Goal: Obtain resource: Download file/media

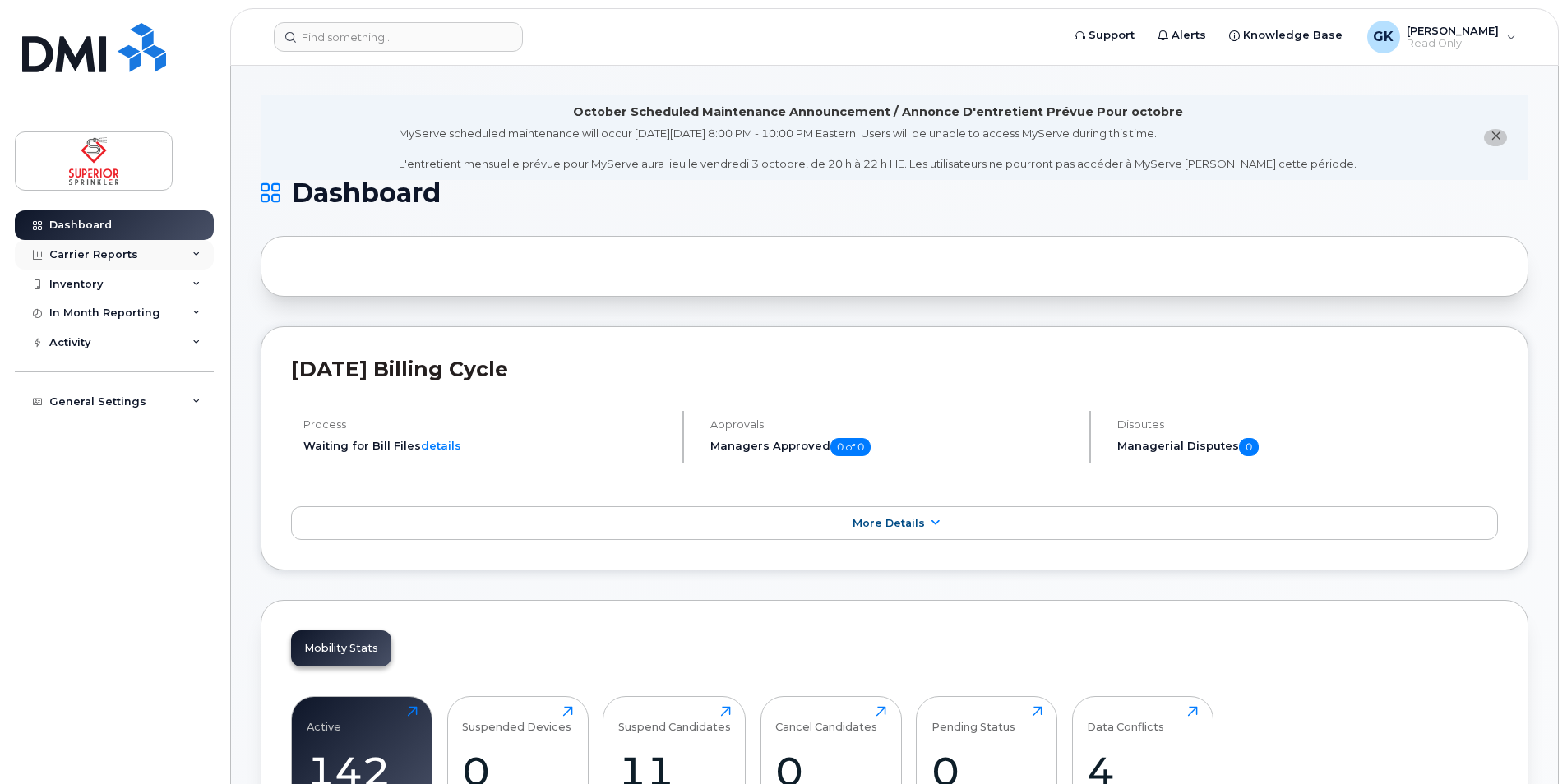
click at [189, 260] on div "Carrier Reports" at bounding box center [114, 254] width 199 height 30
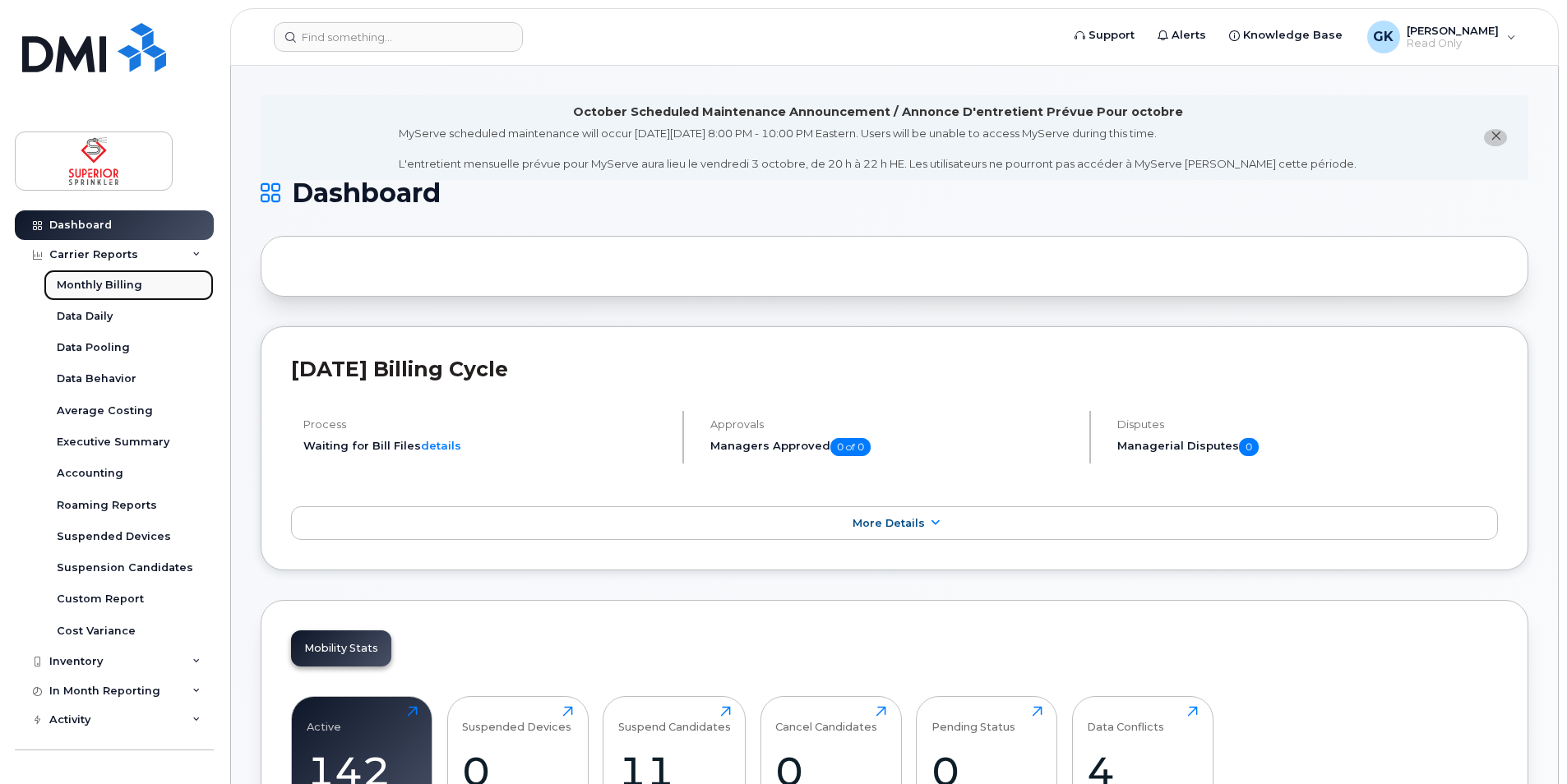
click at [131, 282] on div "Monthly Billing" at bounding box center [99, 285] width 85 height 15
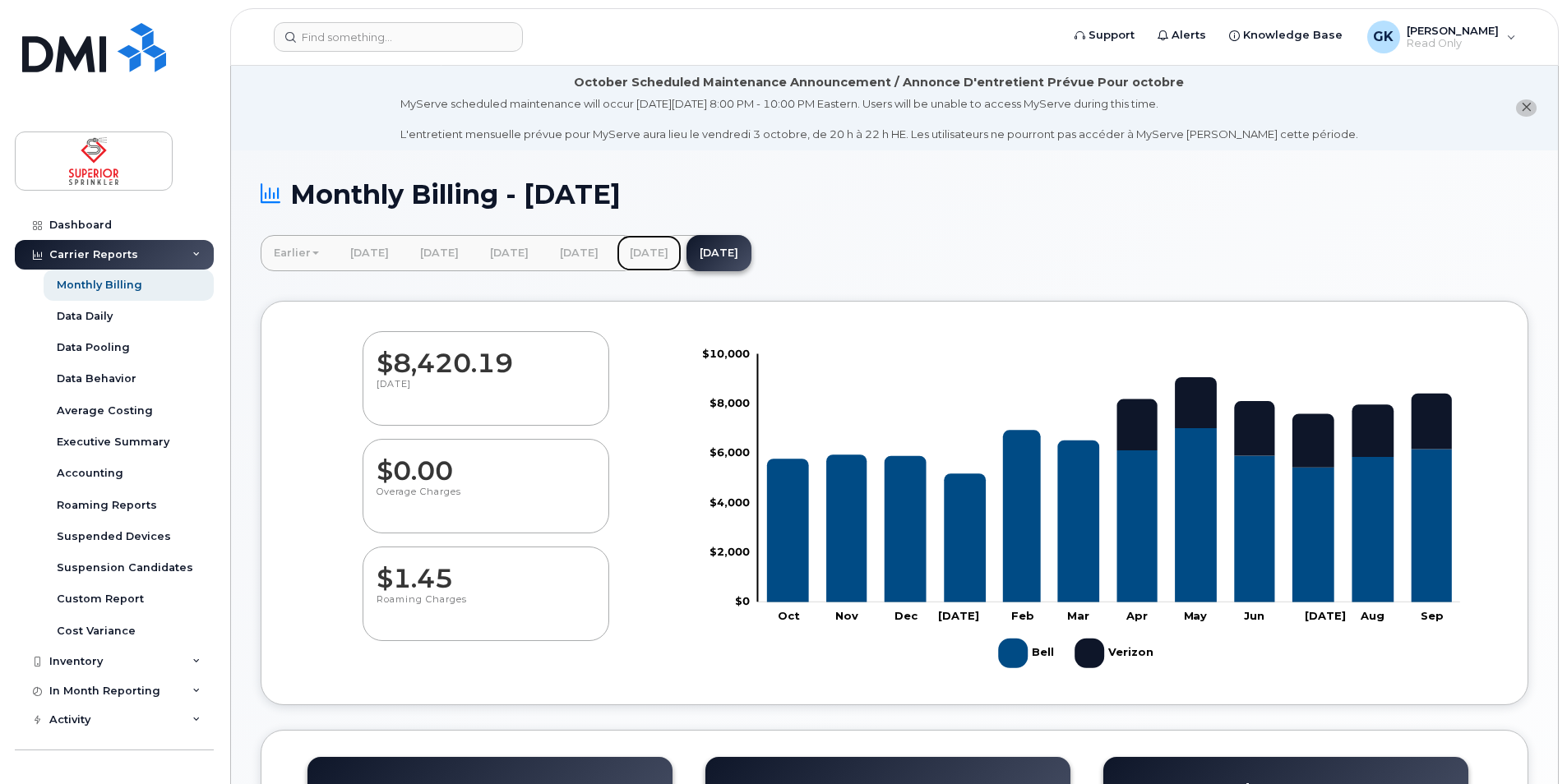
click at [681, 253] on link "[DATE]" at bounding box center [649, 253] width 65 height 36
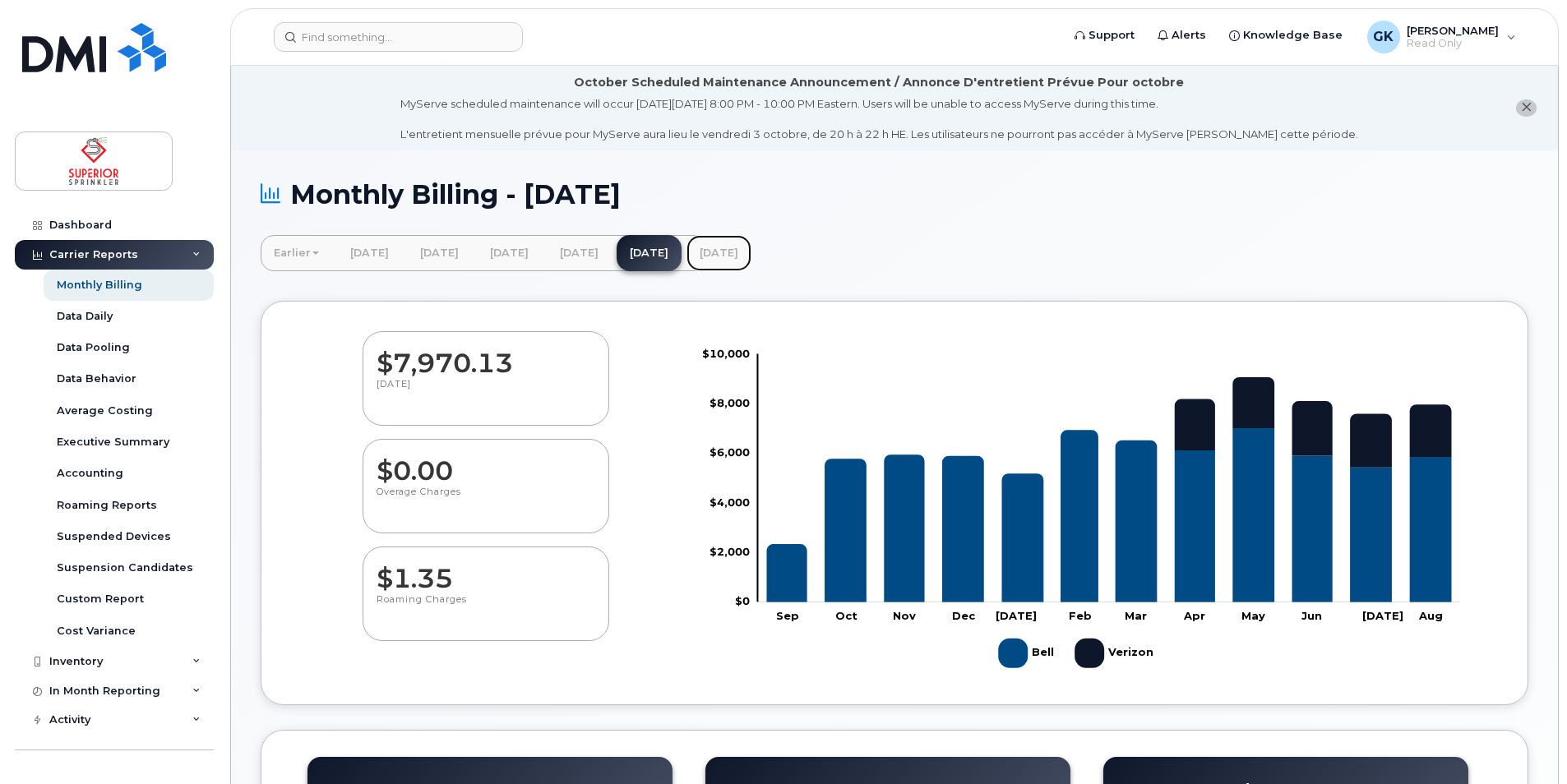
click at [751, 252] on link "[DATE]" at bounding box center [719, 253] width 65 height 36
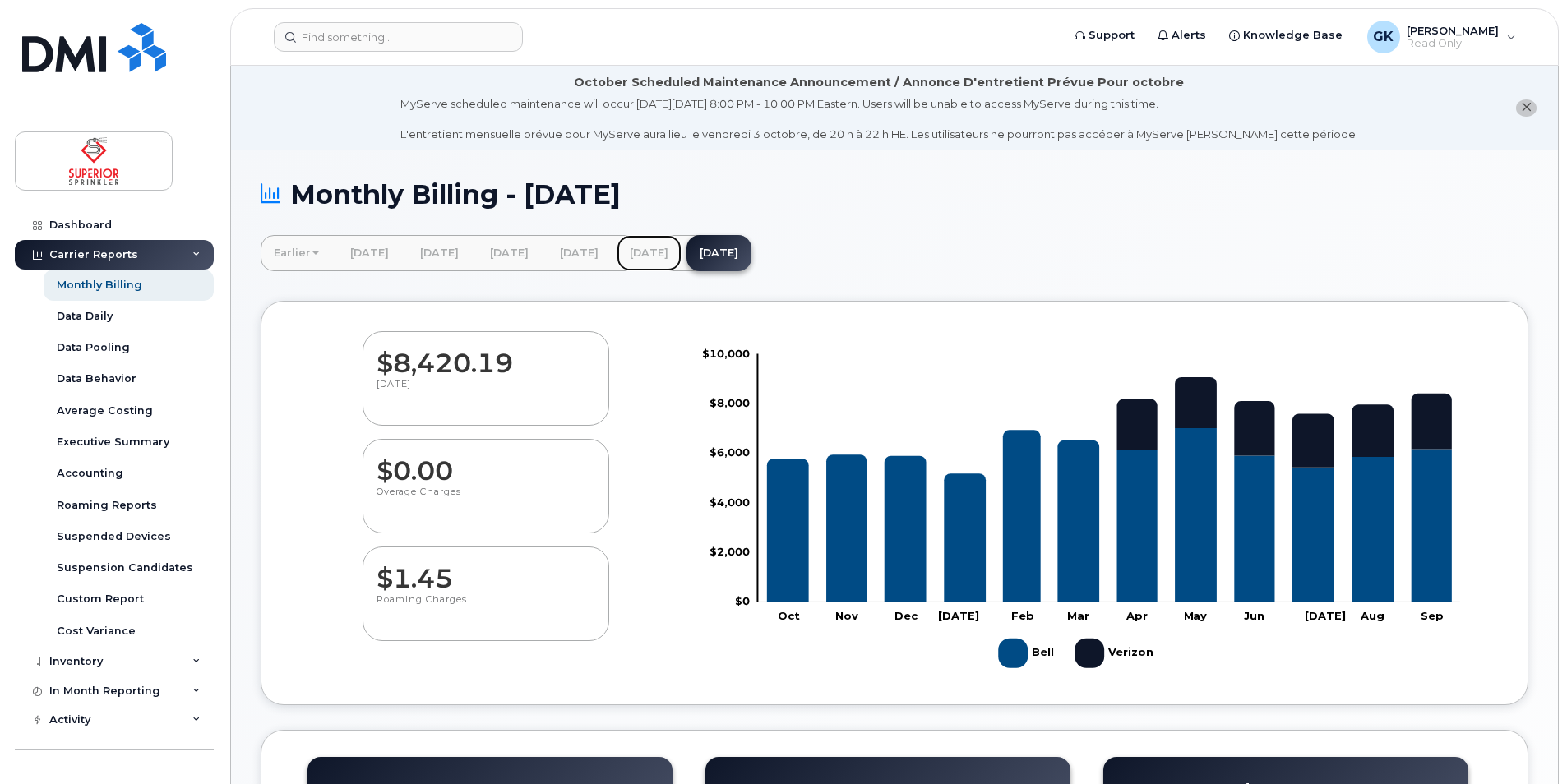
click at [681, 243] on link "[DATE]" at bounding box center [649, 253] width 65 height 36
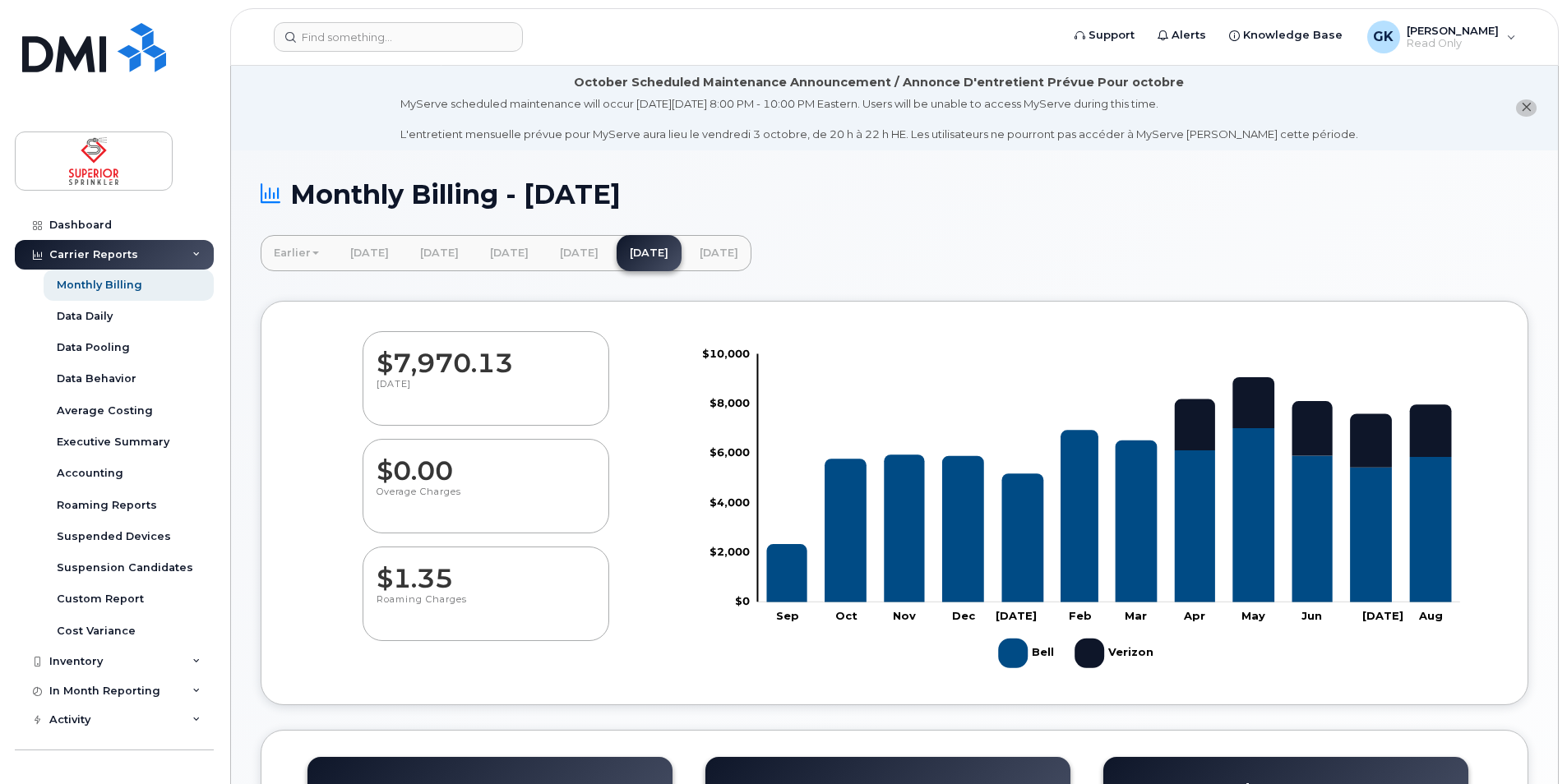
click at [637, 232] on div "Monthly Billing - August 2025" at bounding box center [894, 207] width 1267 height 55
click at [639, 235] on div "Monthly Billing - August 2025 Earlier March 2025 February 2025 January 2025 Dec…" at bounding box center [894, 734] width 1326 height 1167
click at [612, 240] on link "[DATE]" at bounding box center [579, 253] width 65 height 36
click at [612, 247] on link "[DATE]" at bounding box center [579, 253] width 65 height 36
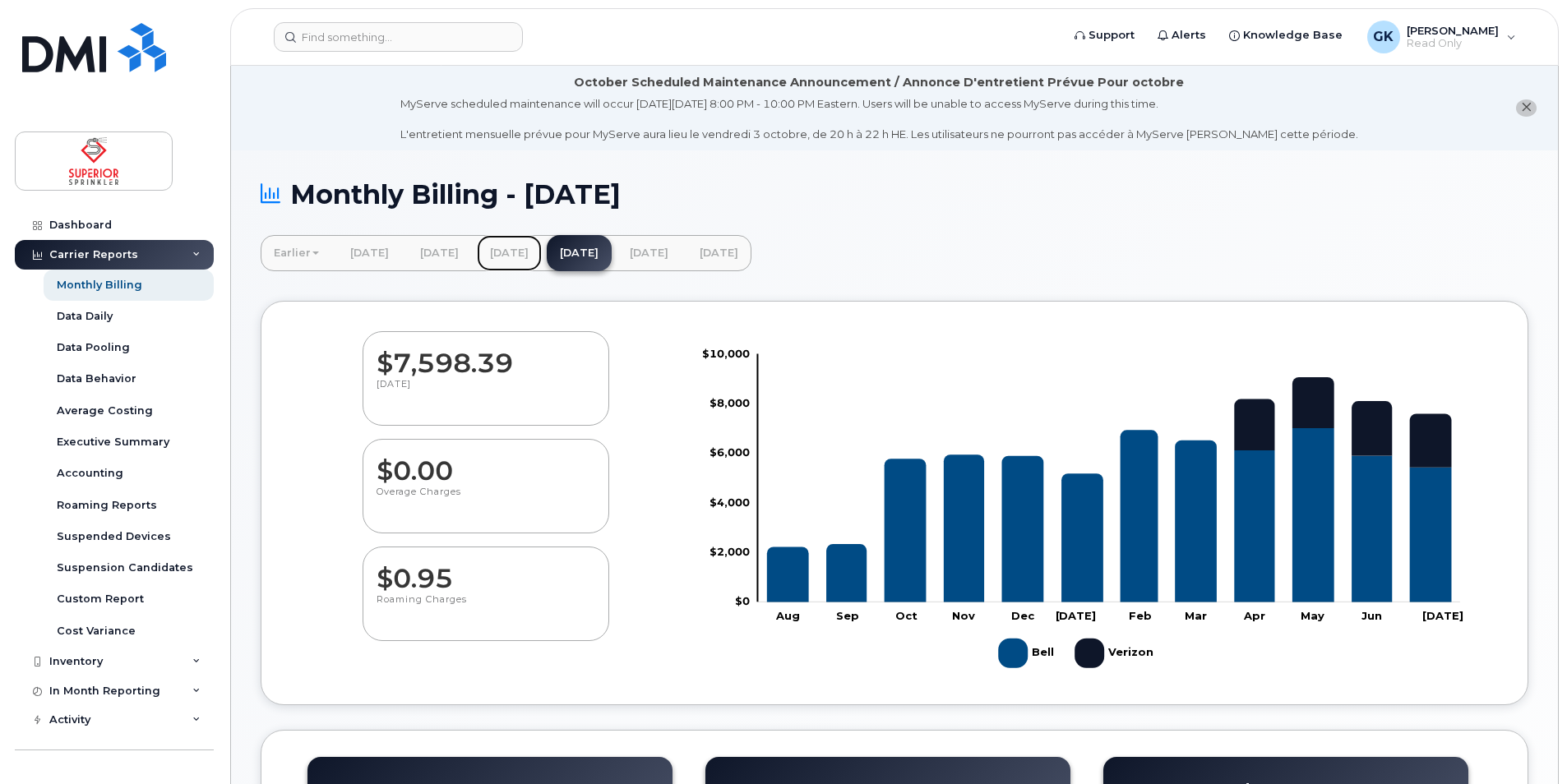
click at [542, 258] on link "[DATE]" at bounding box center [510, 253] width 65 height 36
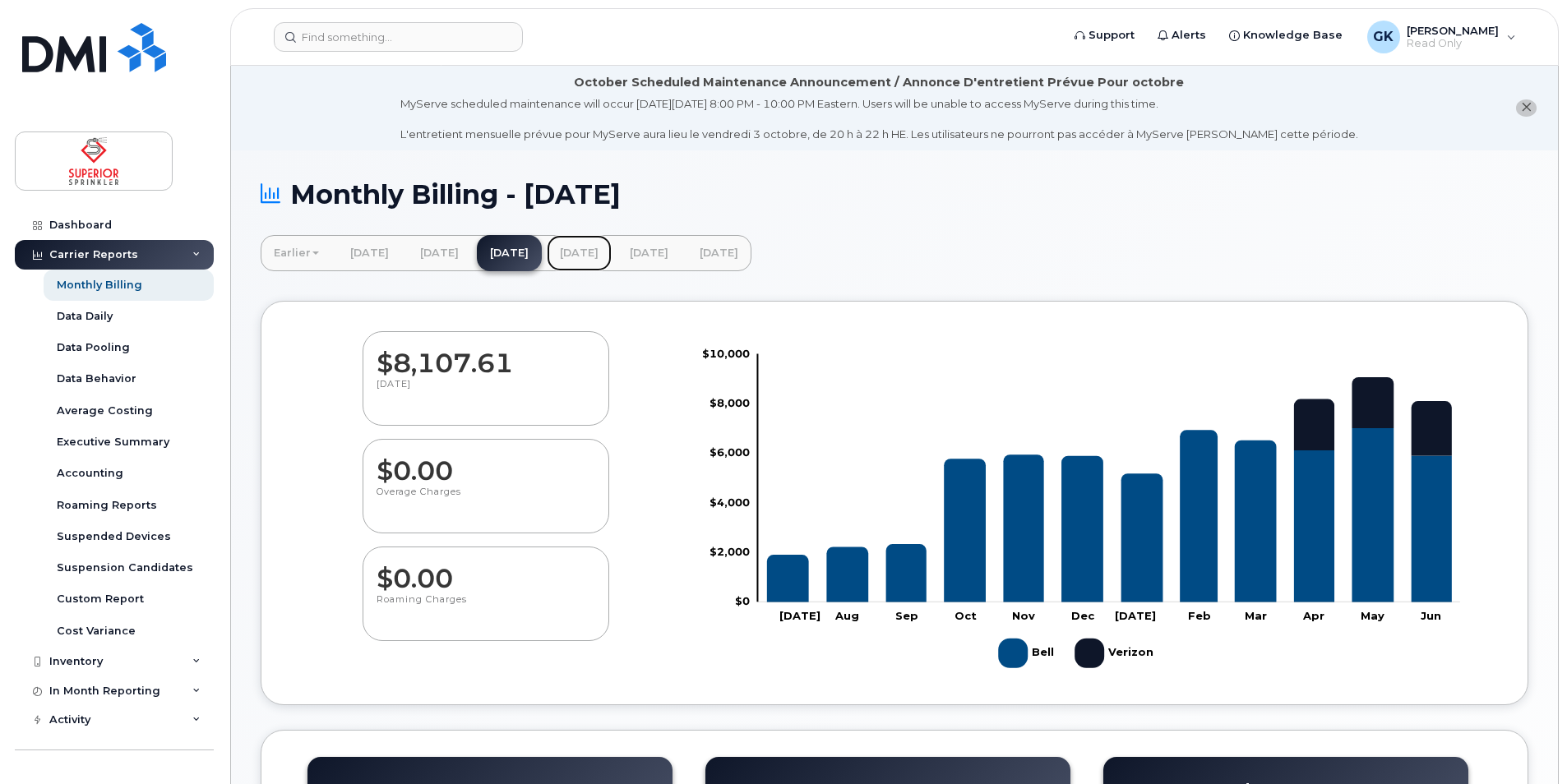
click at [612, 254] on link "[DATE]" at bounding box center [579, 253] width 65 height 36
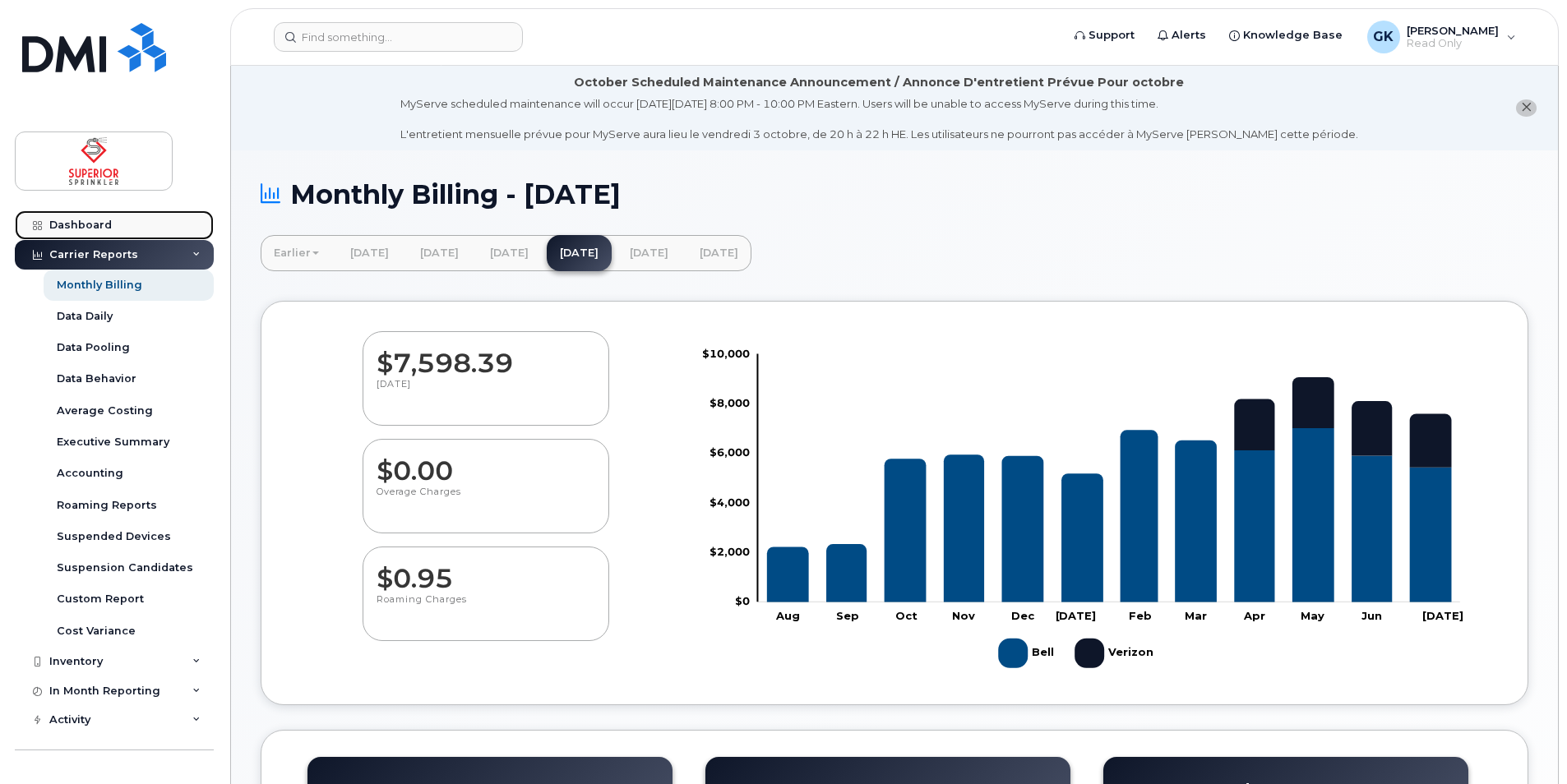
click at [78, 216] on link "Dashboard" at bounding box center [114, 225] width 199 height 30
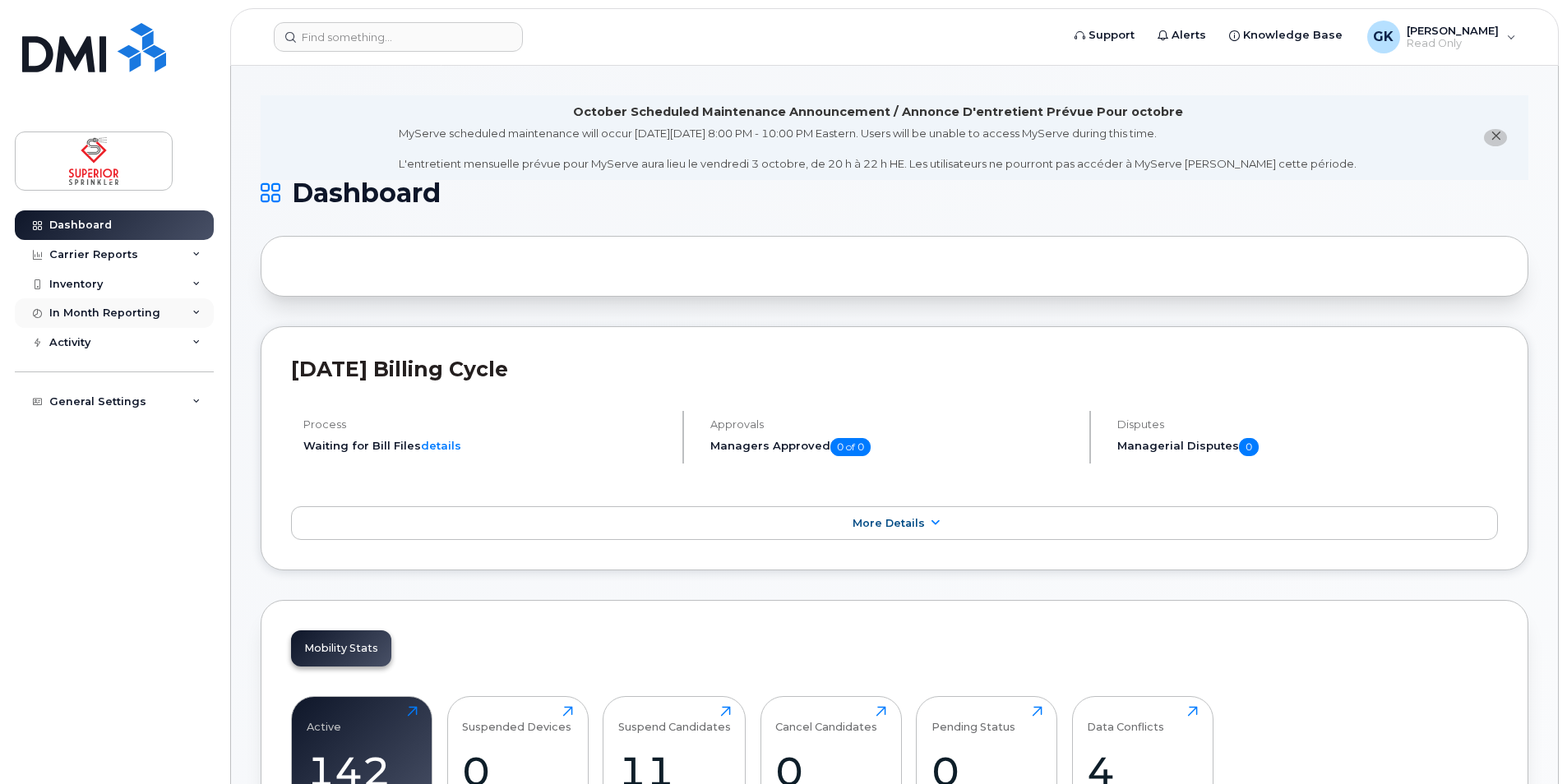
click at [116, 319] on div "In Month Reporting" at bounding box center [105, 312] width 111 height 13
click at [83, 444] on div "Activity" at bounding box center [114, 437] width 199 height 30
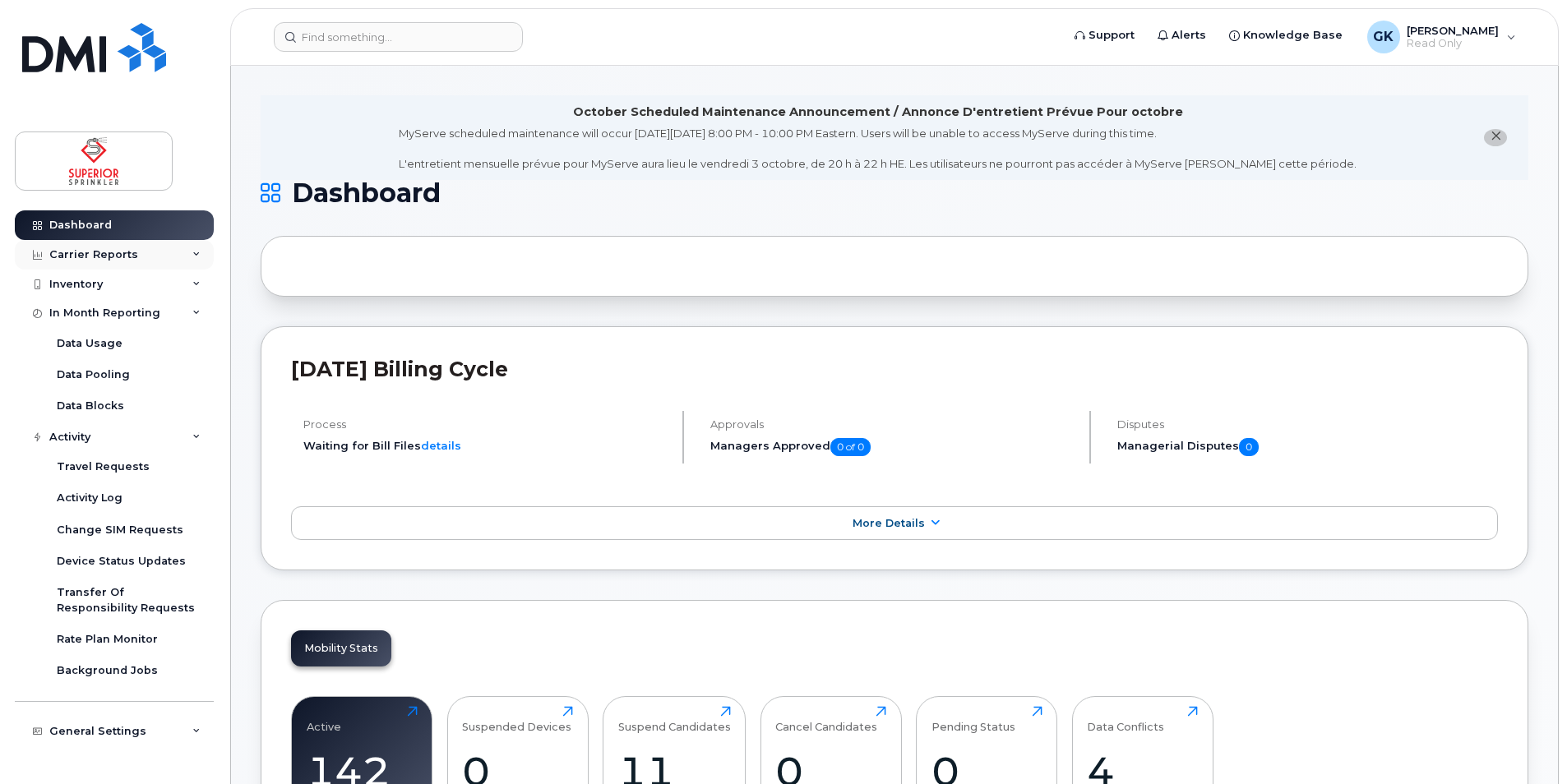
click at [101, 259] on div "Carrier Reports" at bounding box center [94, 254] width 89 height 13
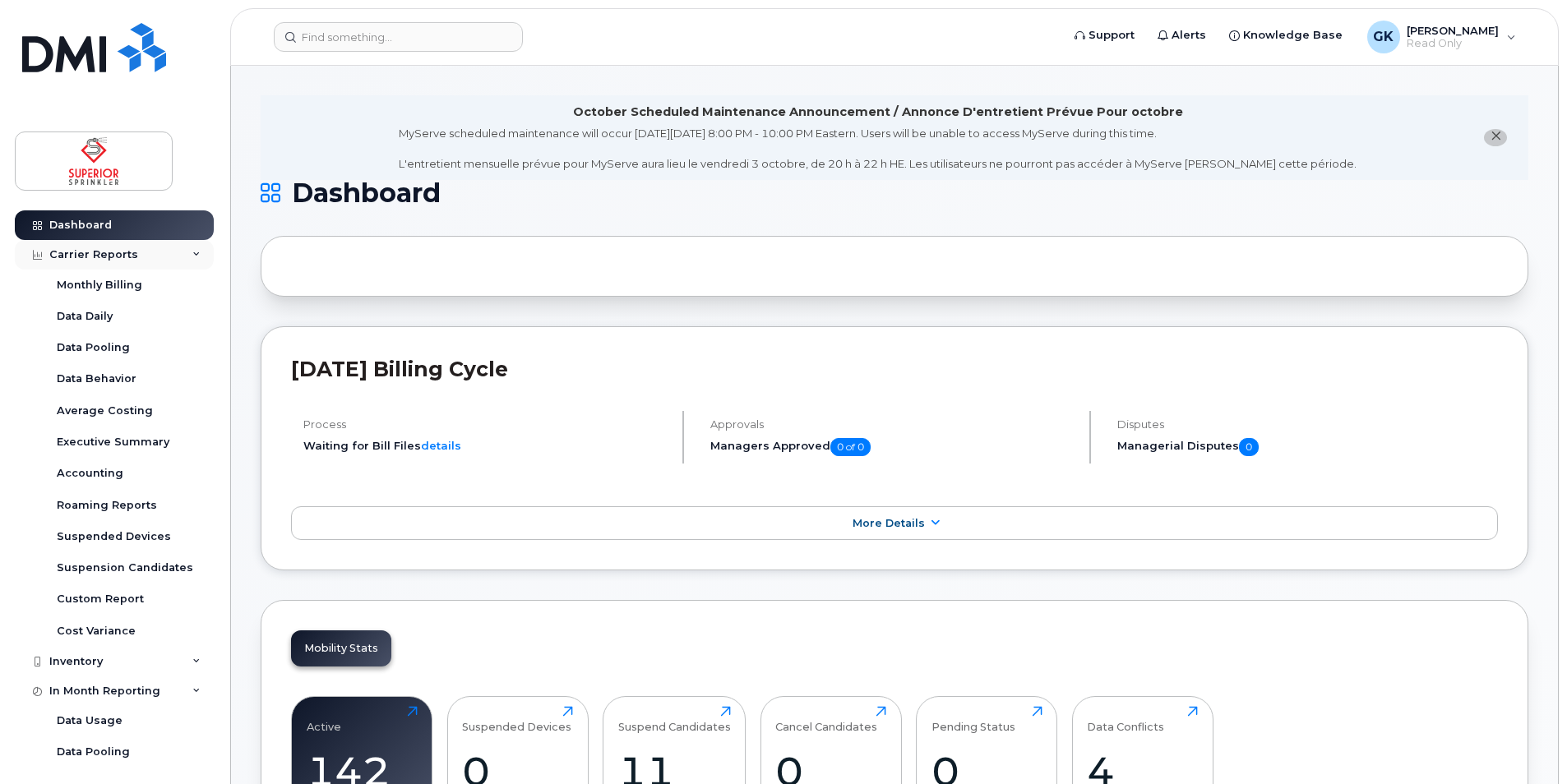
drag, startPoint x: 101, startPoint y: 259, endPoint x: 86, endPoint y: 257, distance: 15.1
click at [86, 257] on div "Carrier Reports" at bounding box center [94, 254] width 89 height 13
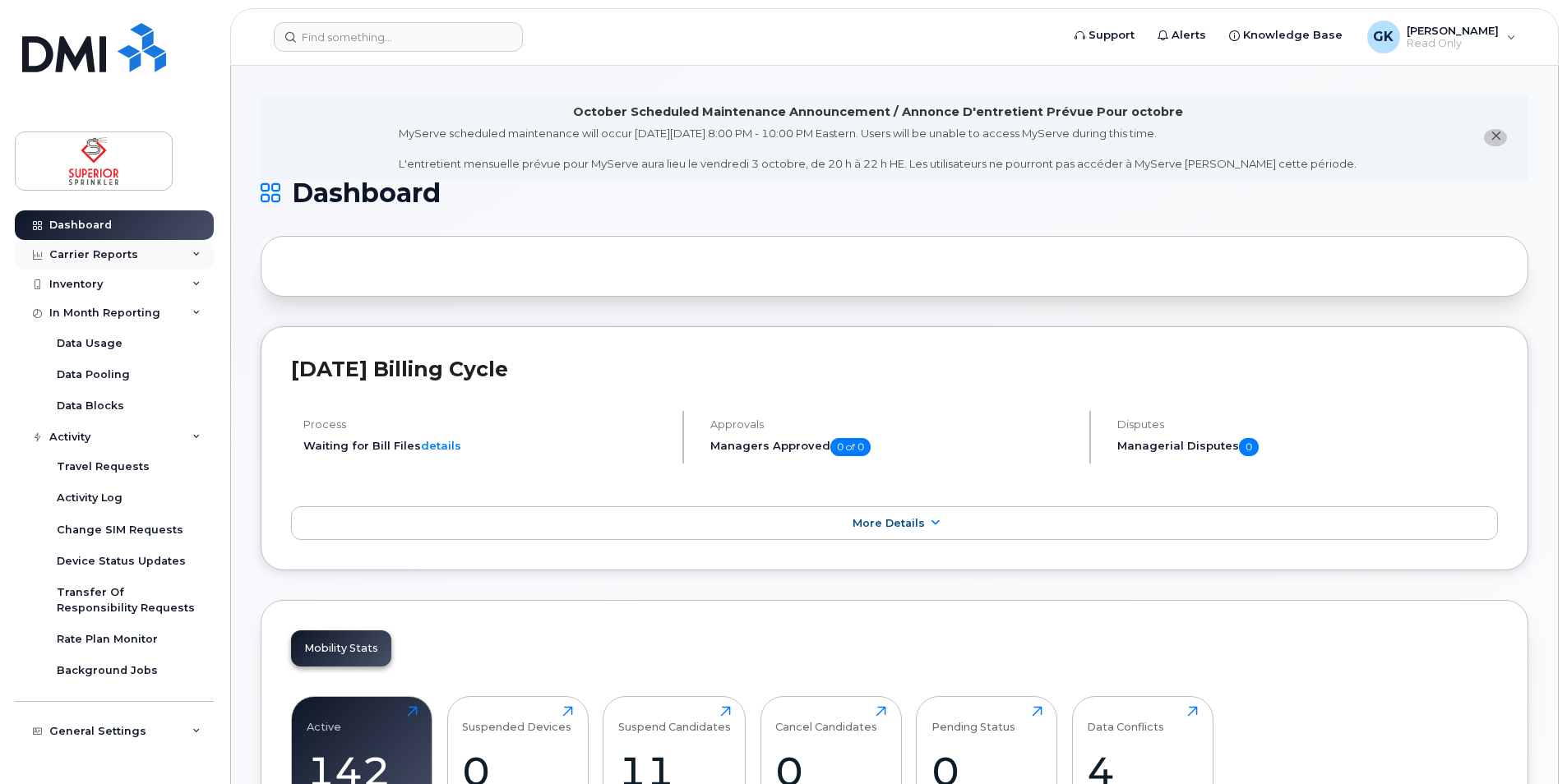
click at [86, 257] on div "Carrier Reports" at bounding box center [94, 254] width 89 height 13
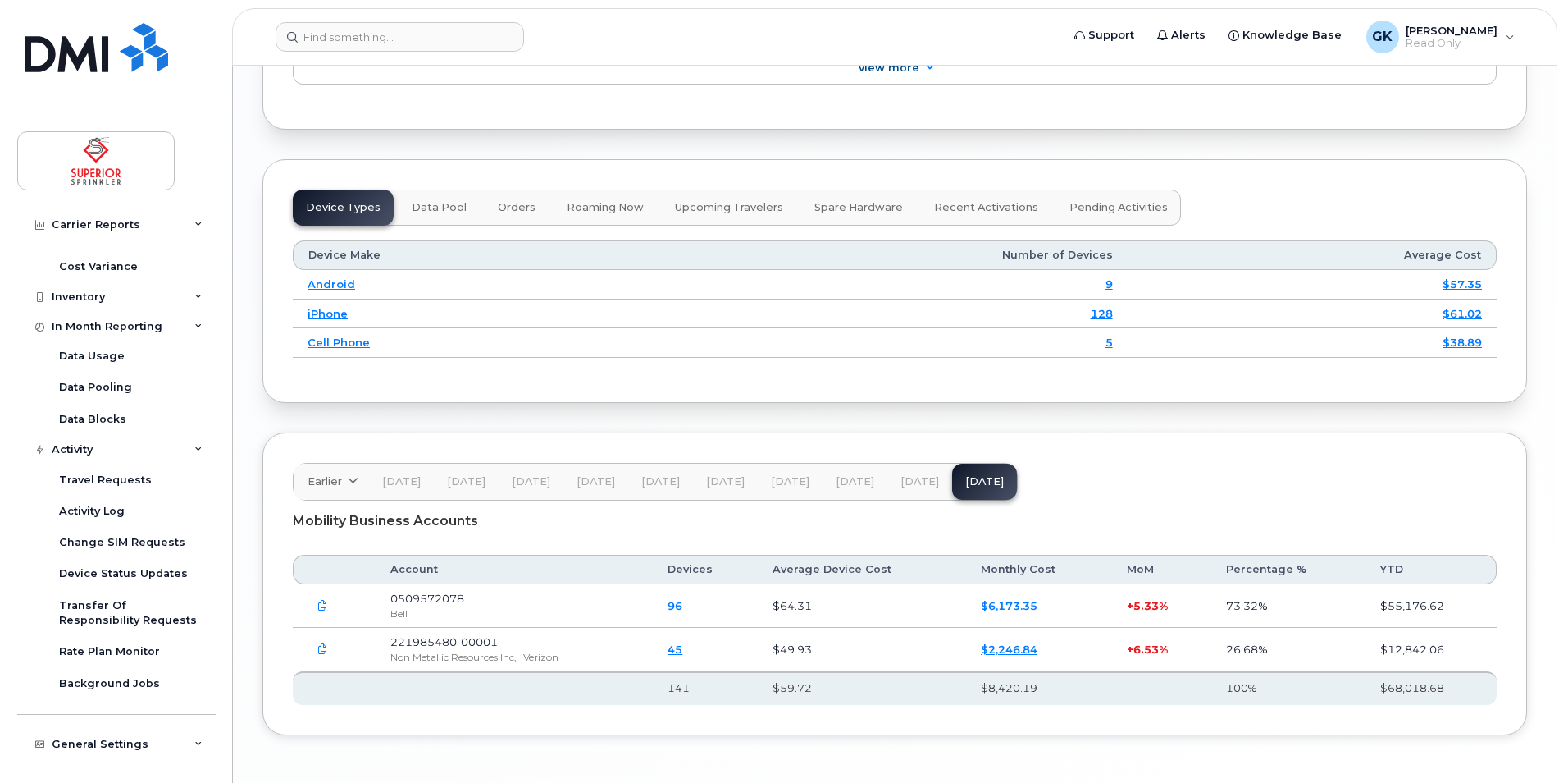
scroll to position [2092, 0]
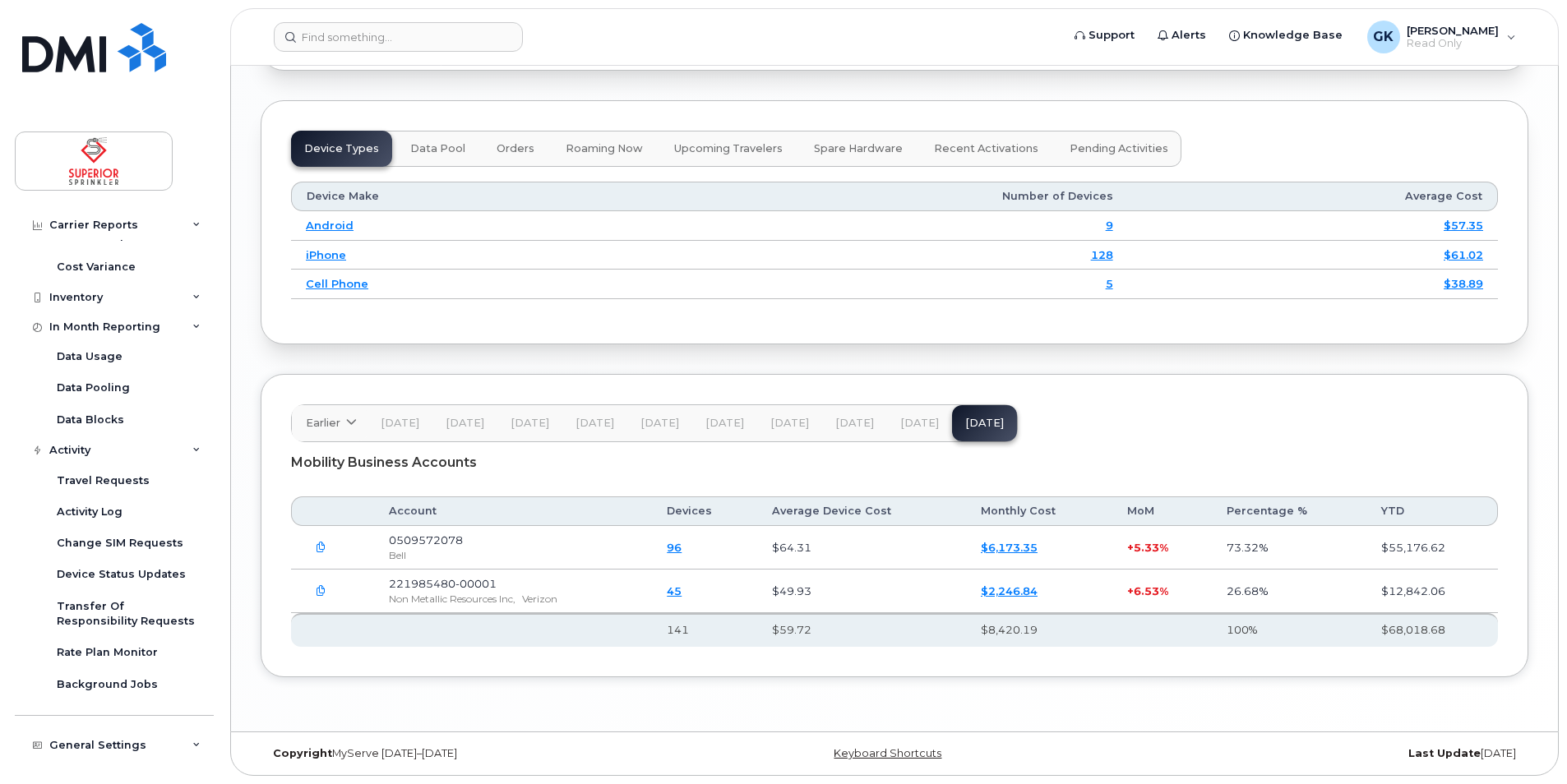
click at [1005, 550] on link "$6,173.35" at bounding box center [1009, 547] width 56 height 13
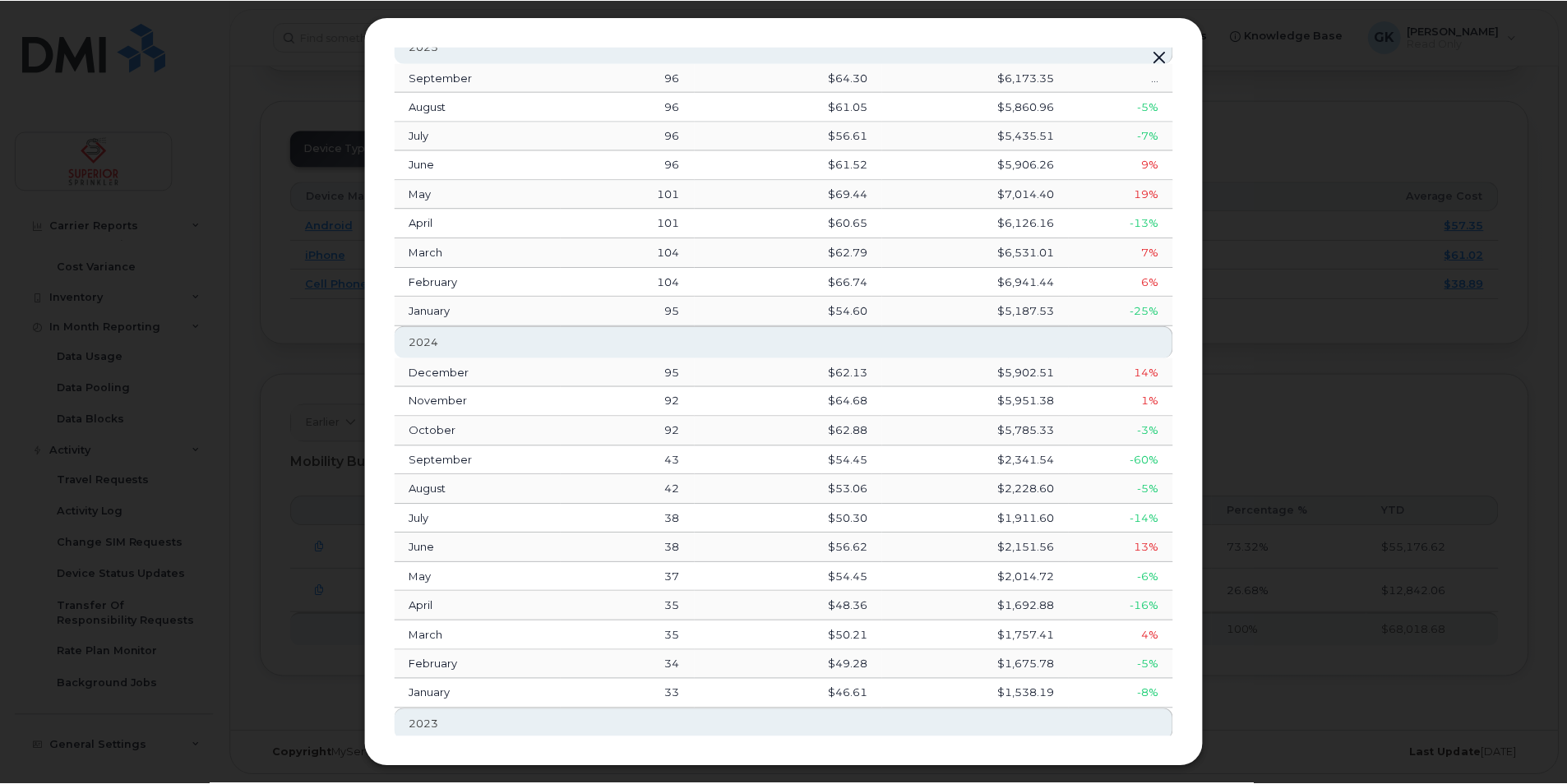
scroll to position [62, 0]
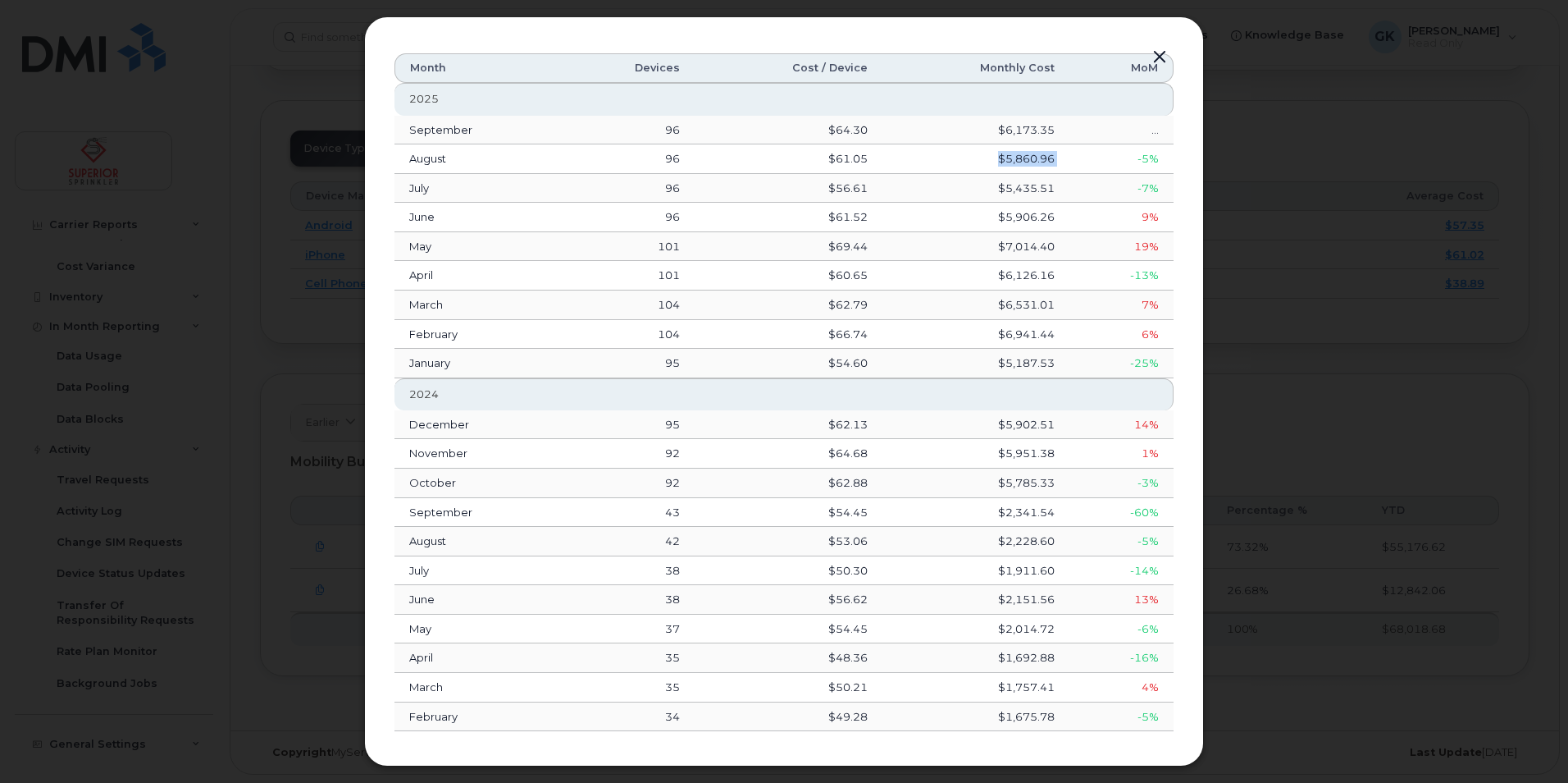
drag, startPoint x: 1071, startPoint y: 159, endPoint x: 990, endPoint y: 161, distance: 81.0
click at [990, 161] on tr "August 96 $61.05 $5,860.96 -5%" at bounding box center [784, 159] width 779 height 30
drag, startPoint x: 990, startPoint y: 161, endPoint x: 1072, endPoint y: 164, distance: 82.1
click at [1072, 164] on td "-5%" at bounding box center [1122, 159] width 104 height 30
click at [1006, 118] on td "$6,173.35" at bounding box center [976, 130] width 187 height 30
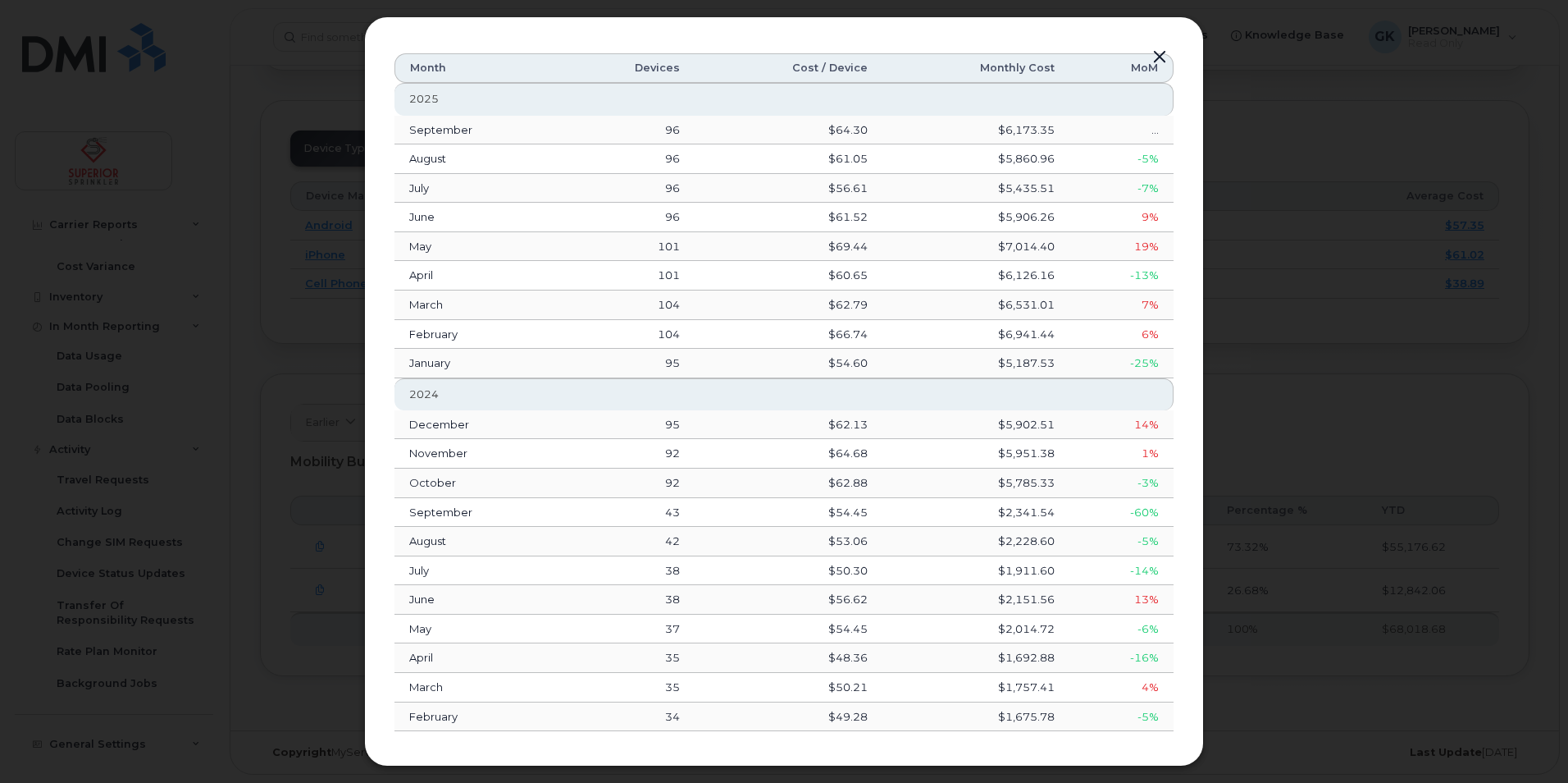
click at [1157, 55] on button "button" at bounding box center [1159, 57] width 25 height 23
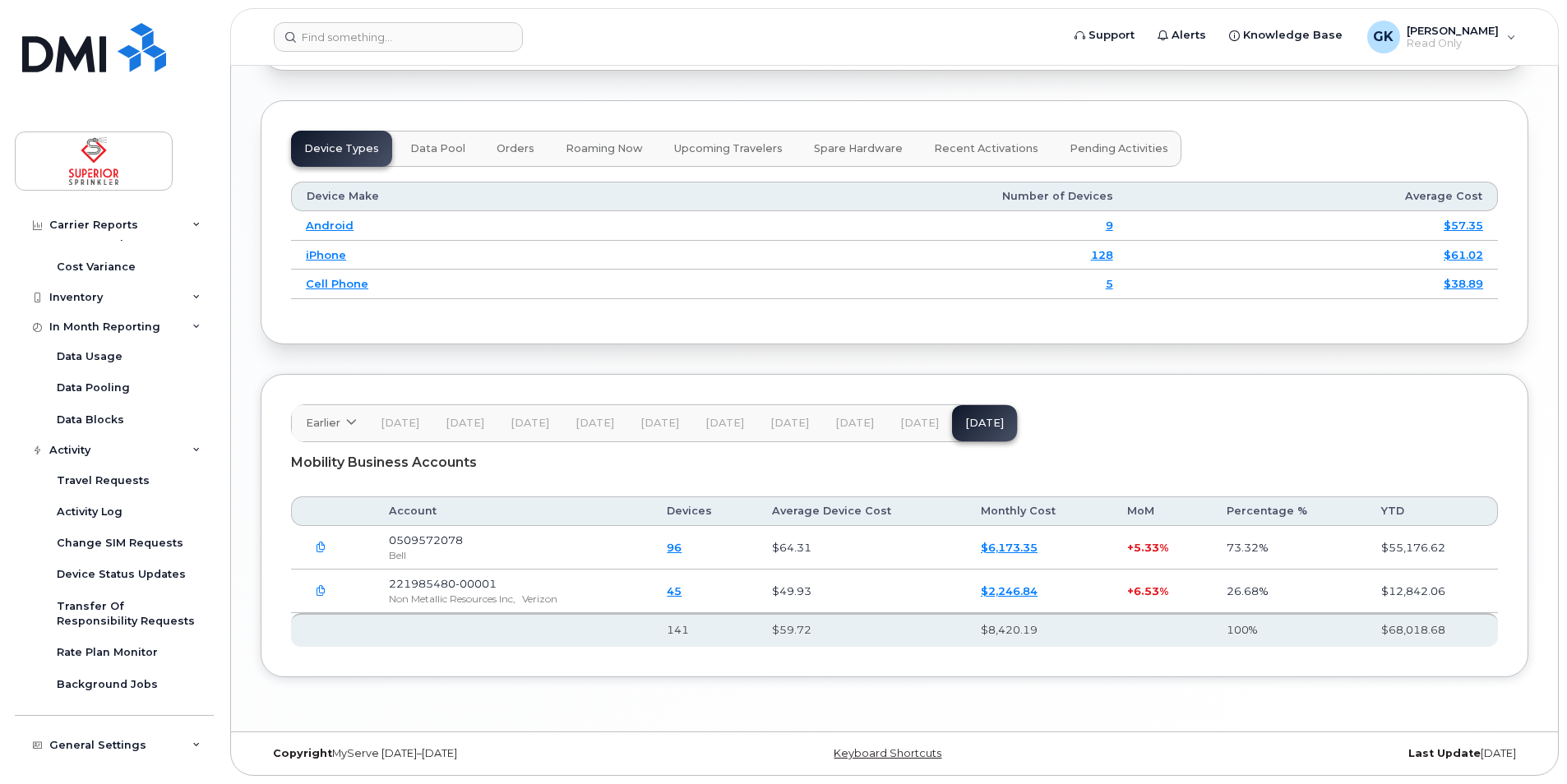
click at [321, 545] on icon "button" at bounding box center [321, 548] width 11 height 11
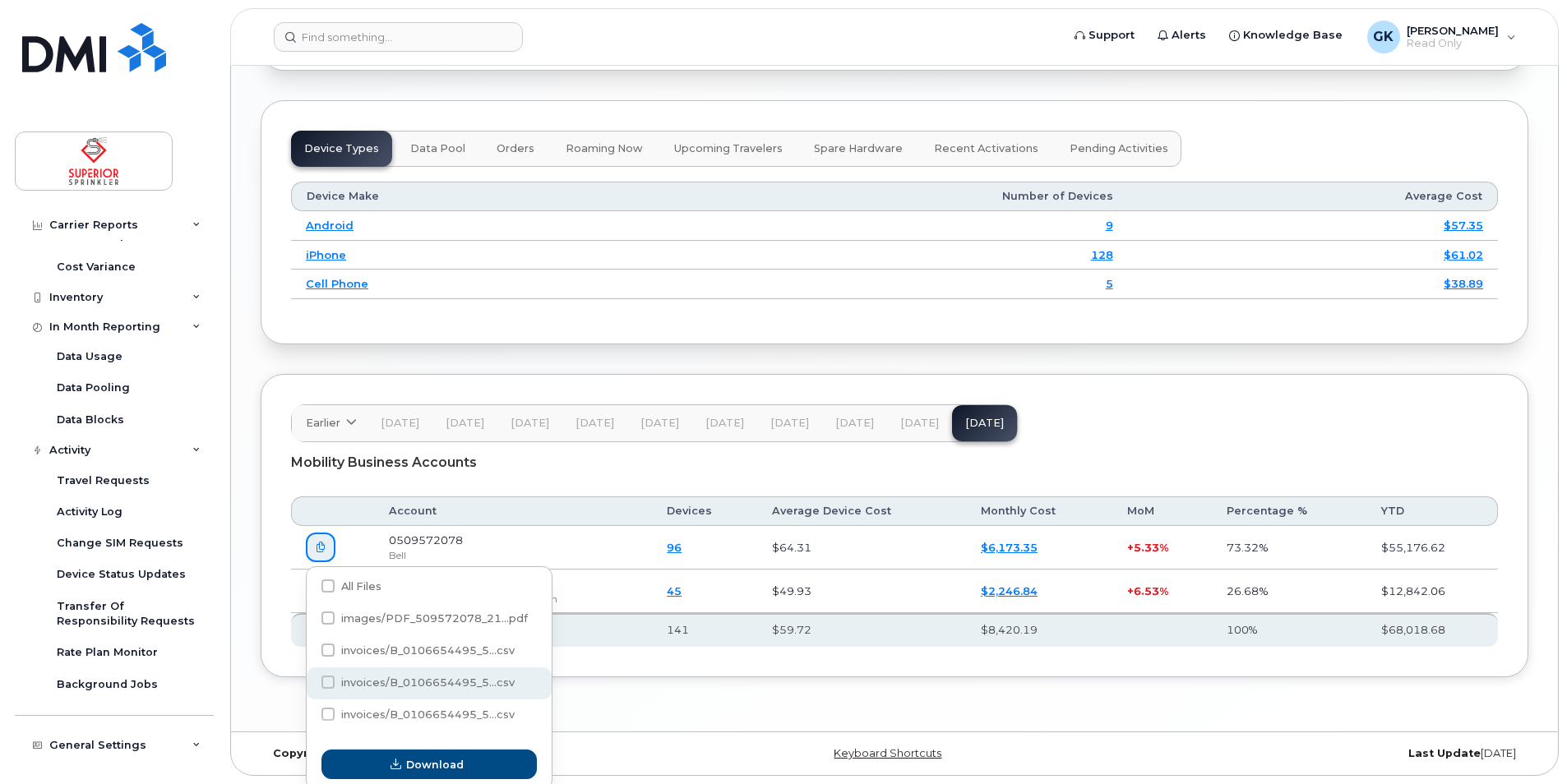
scroll to position [2100, 0]
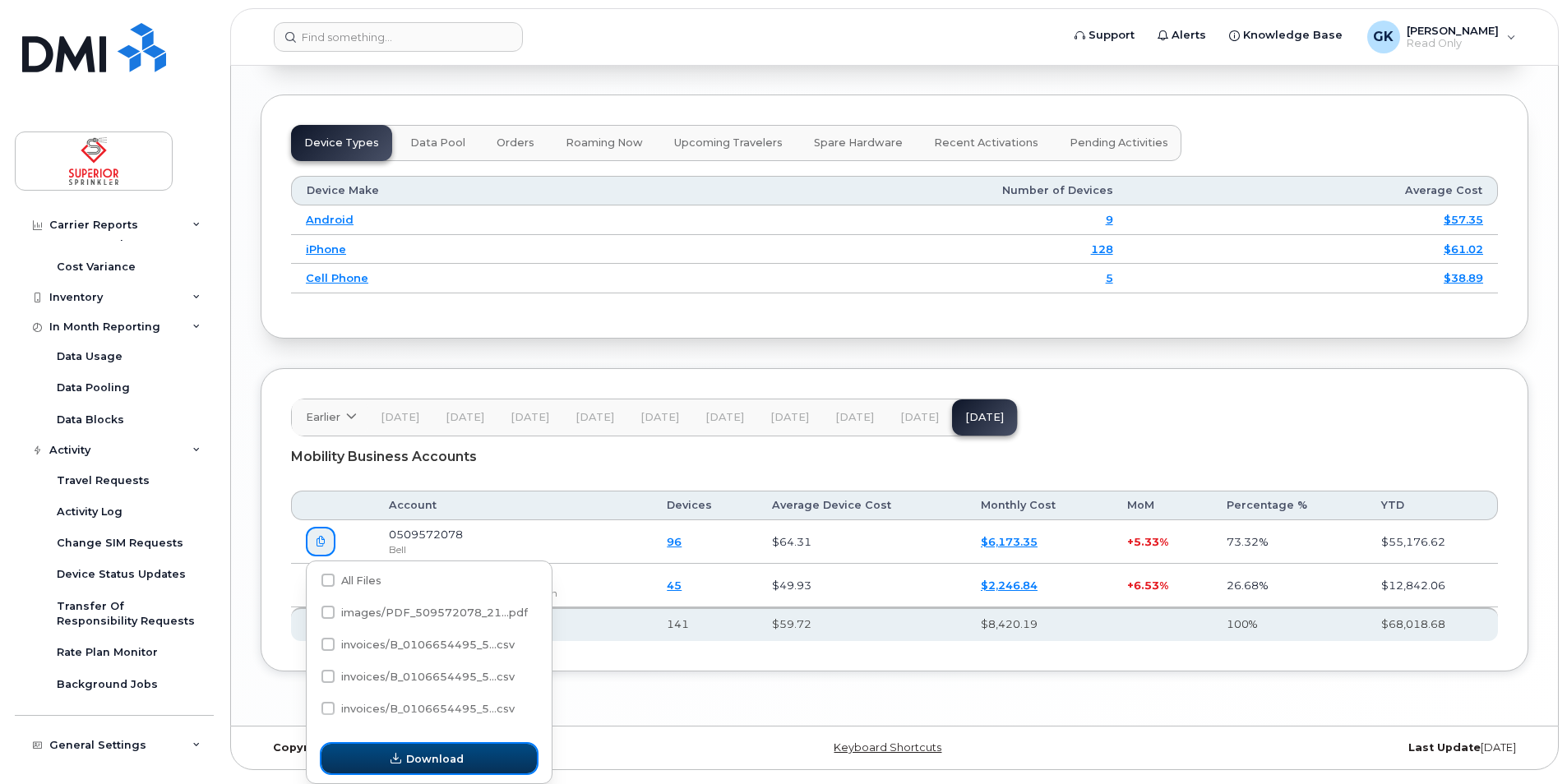
click at [409, 752] on span "Download" at bounding box center [434, 758] width 57 height 15
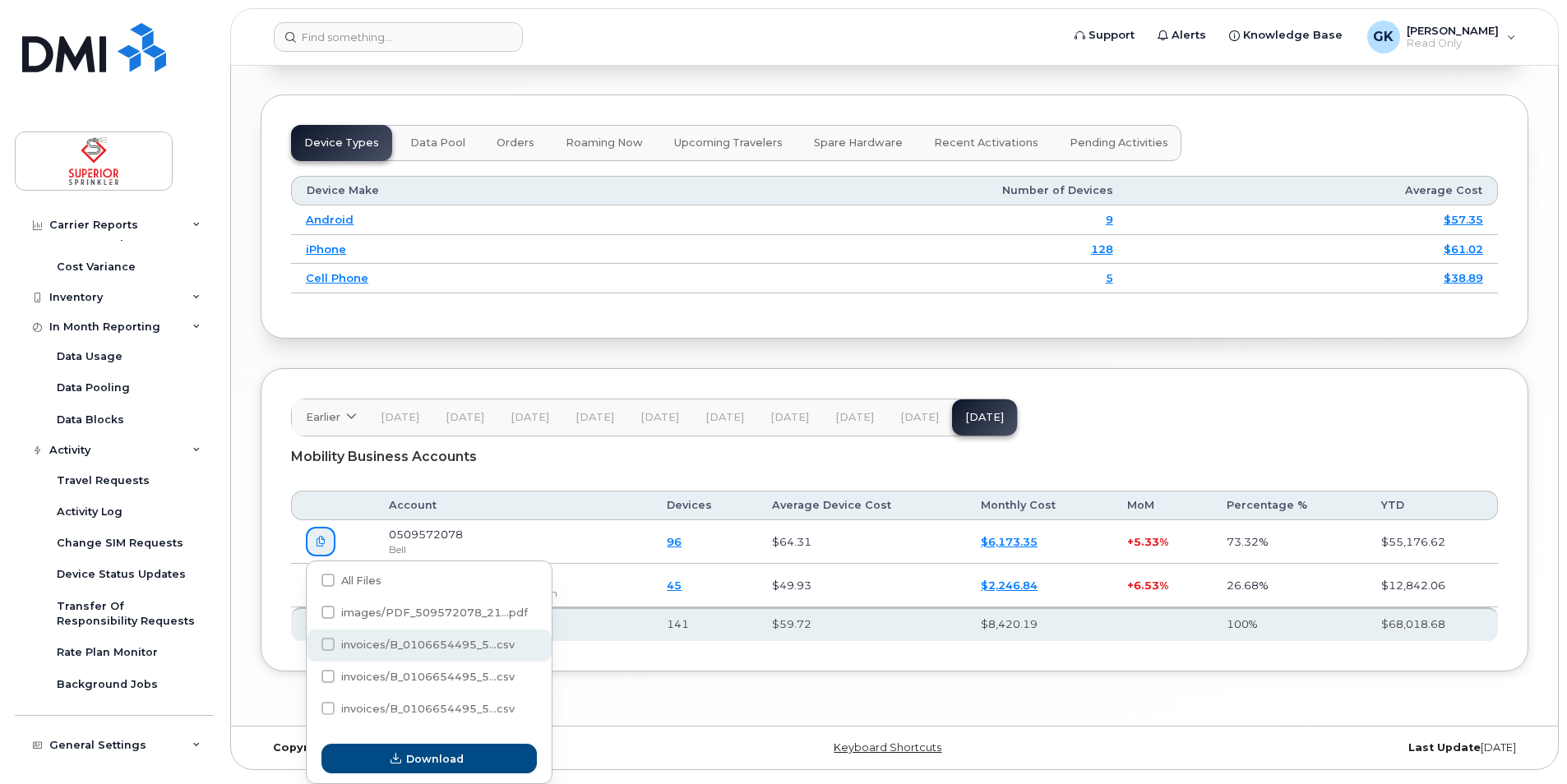
click at [330, 644] on span at bounding box center [328, 643] width 13 height 13
click at [310, 644] on input "invoices/B_0106654495_5...csv" at bounding box center [306, 645] width 9 height 9
checkbox input "true"
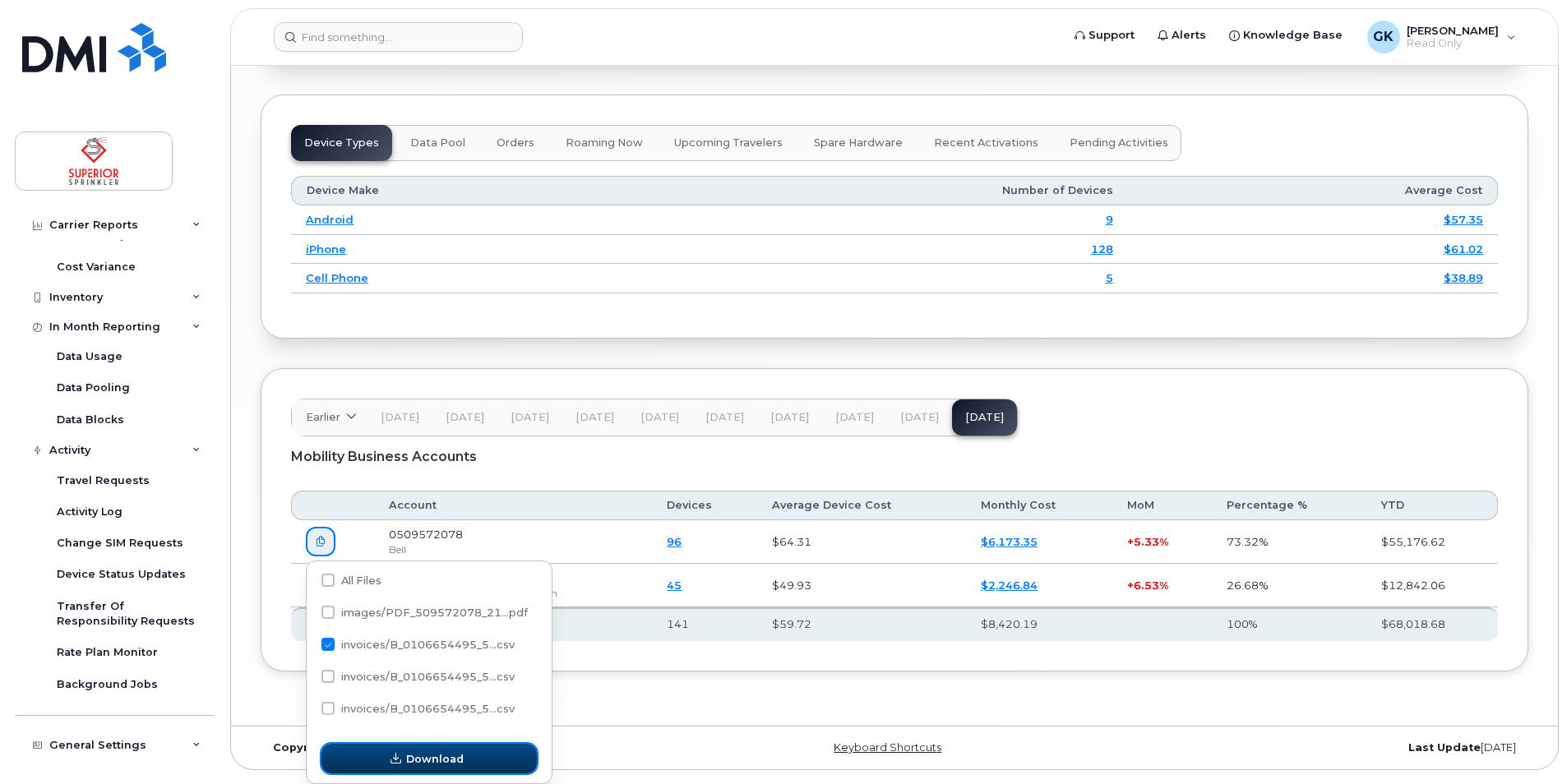
click at [460, 765] on span "Download" at bounding box center [434, 758] width 57 height 15
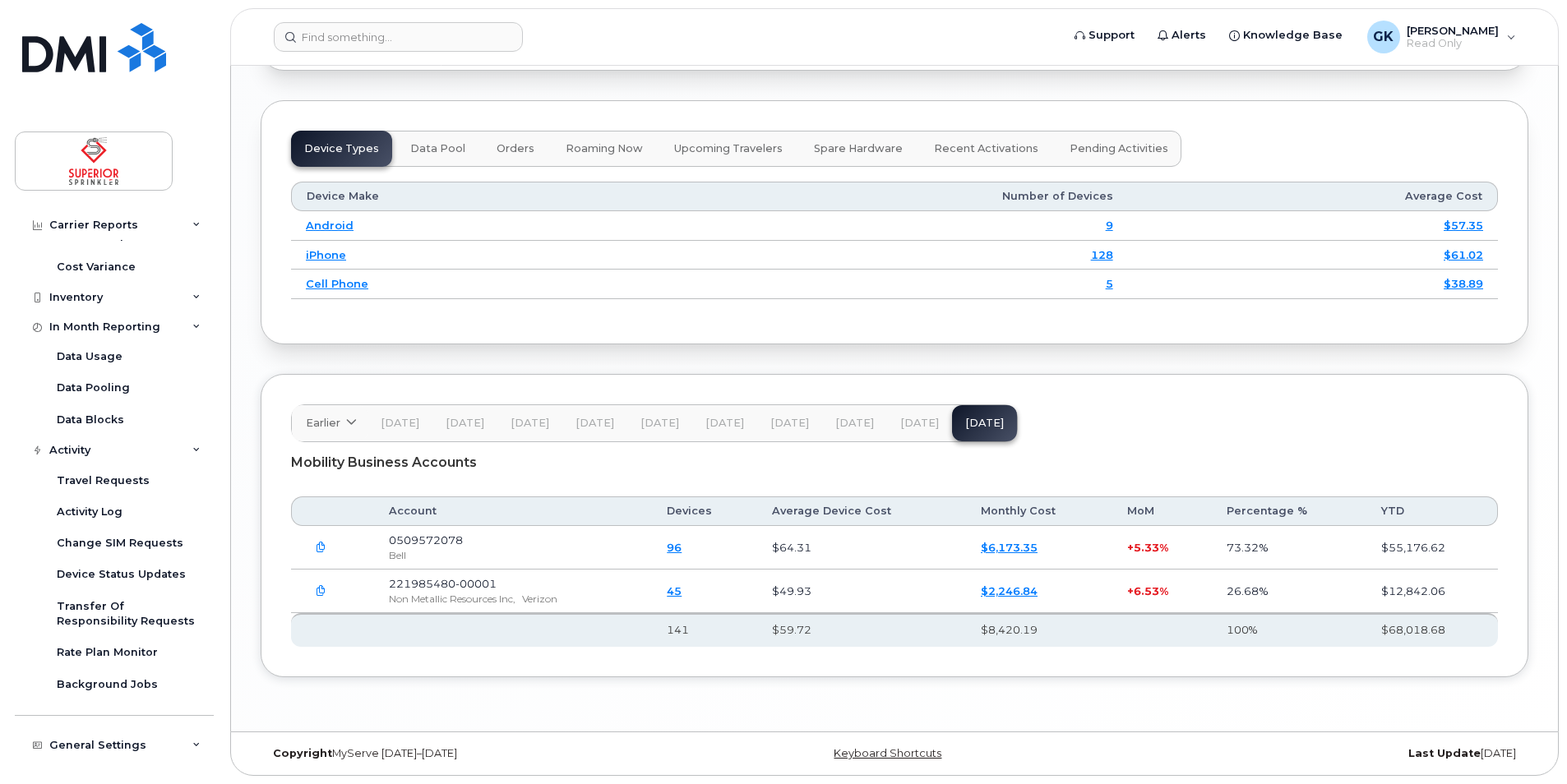
scroll to position [2094, 0]
click at [317, 548] on icon "button" at bounding box center [321, 548] width 11 height 11
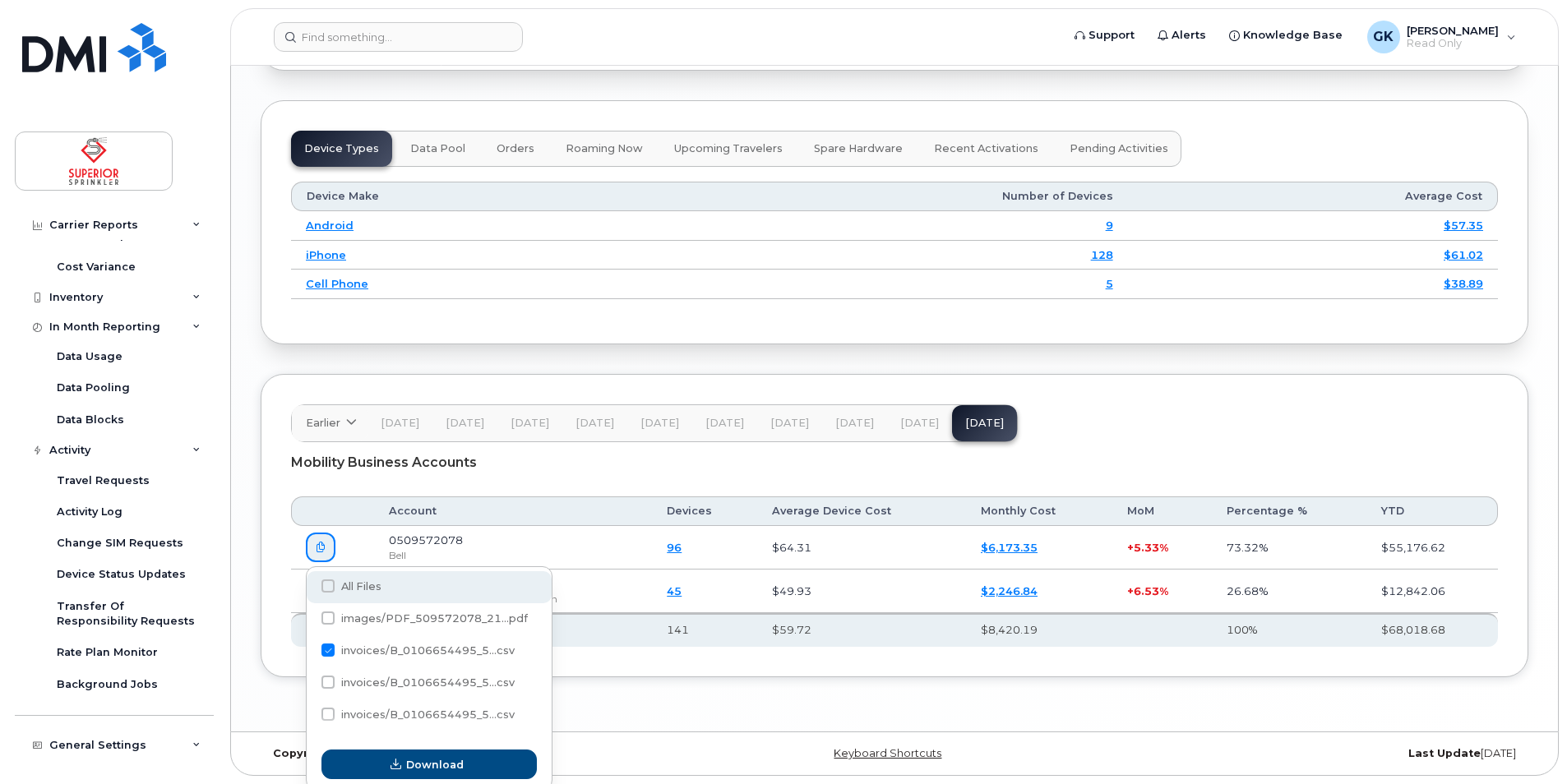
click at [323, 586] on span at bounding box center [328, 585] width 13 height 13
click at [310, 586] on input "All Files" at bounding box center [306, 587] width 9 height 9
checkbox input "true"
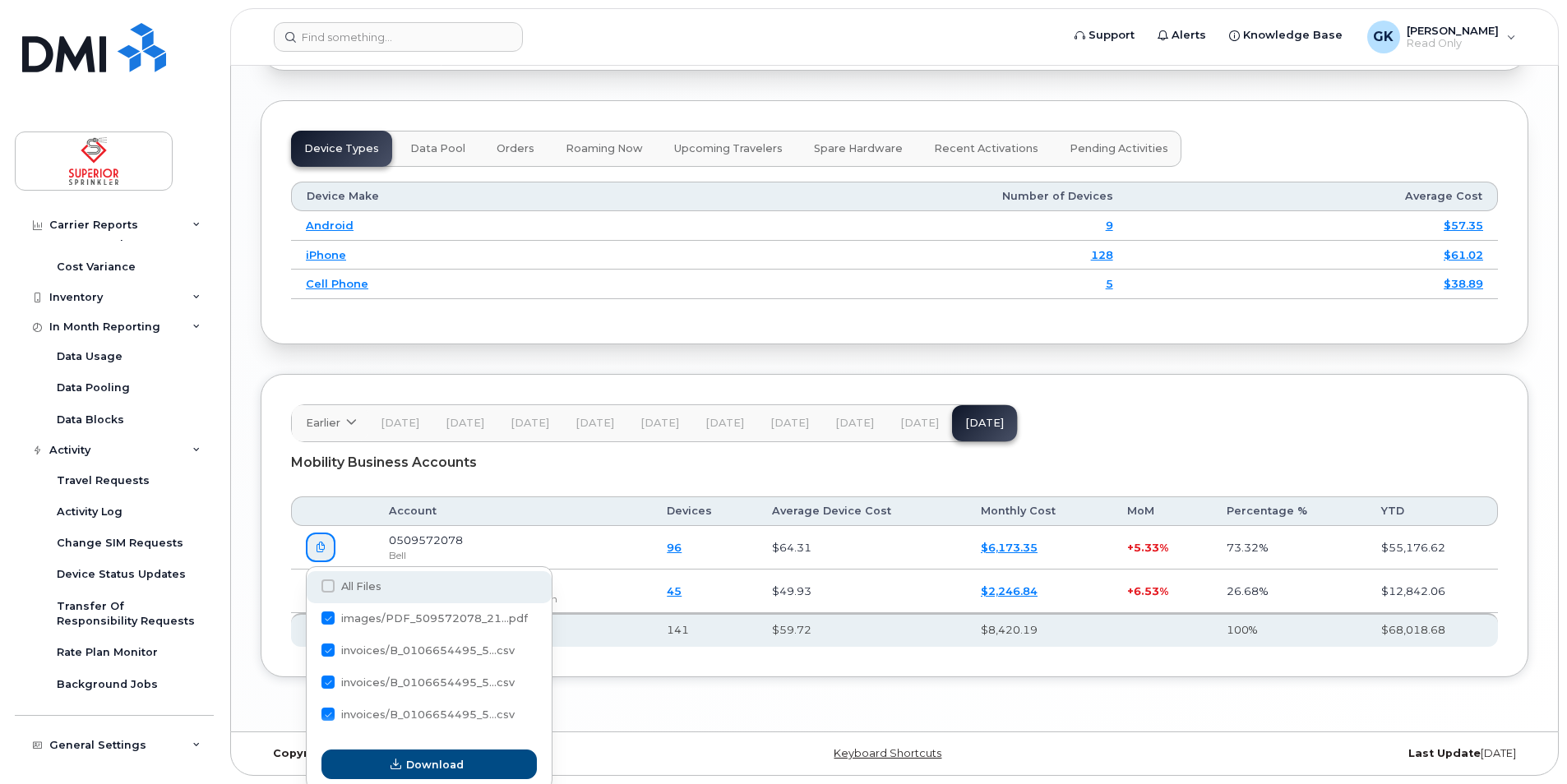
checkbox input "true"
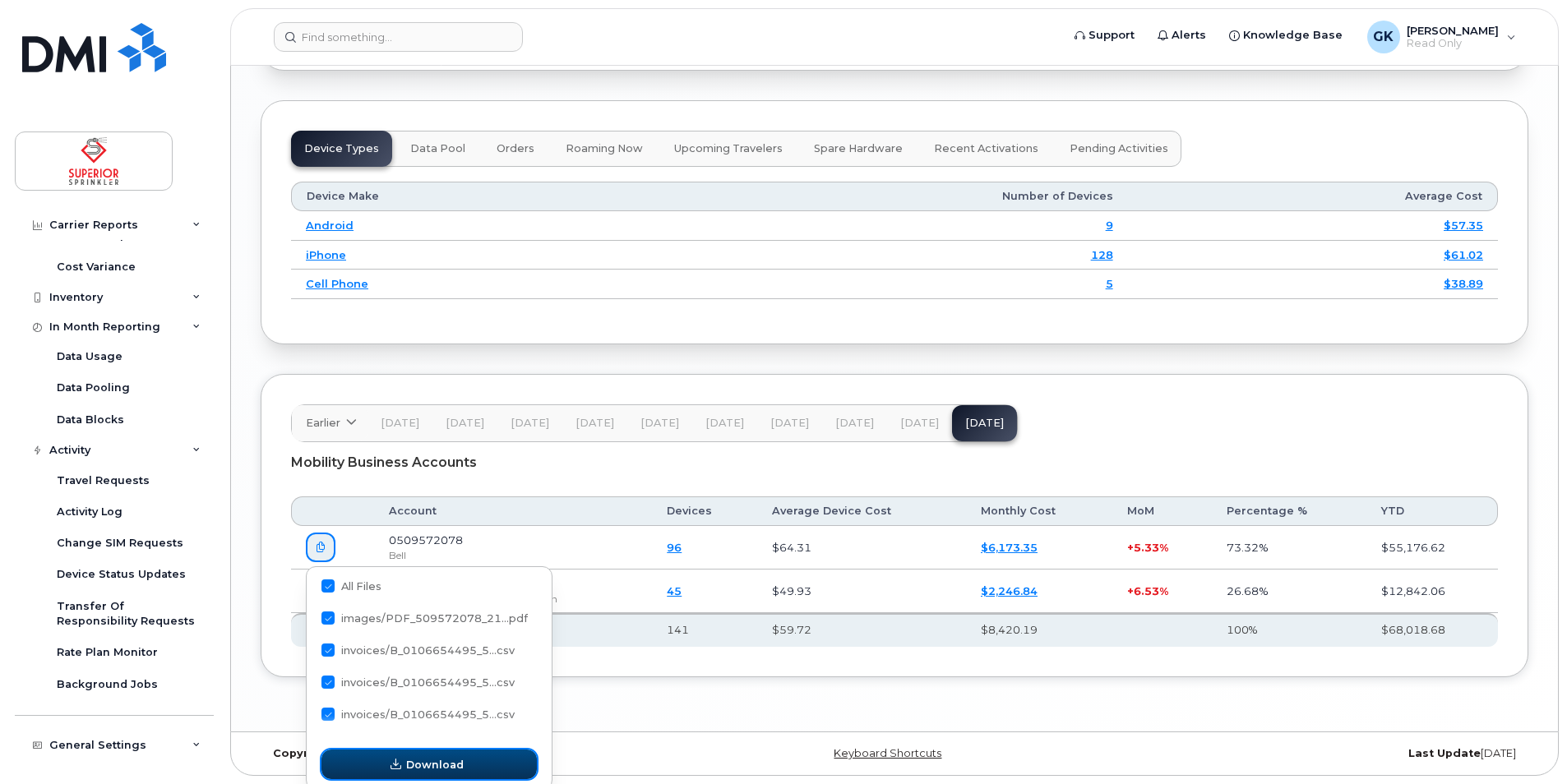
click at [395, 759] on icon "button" at bounding box center [395, 764] width 11 height 11
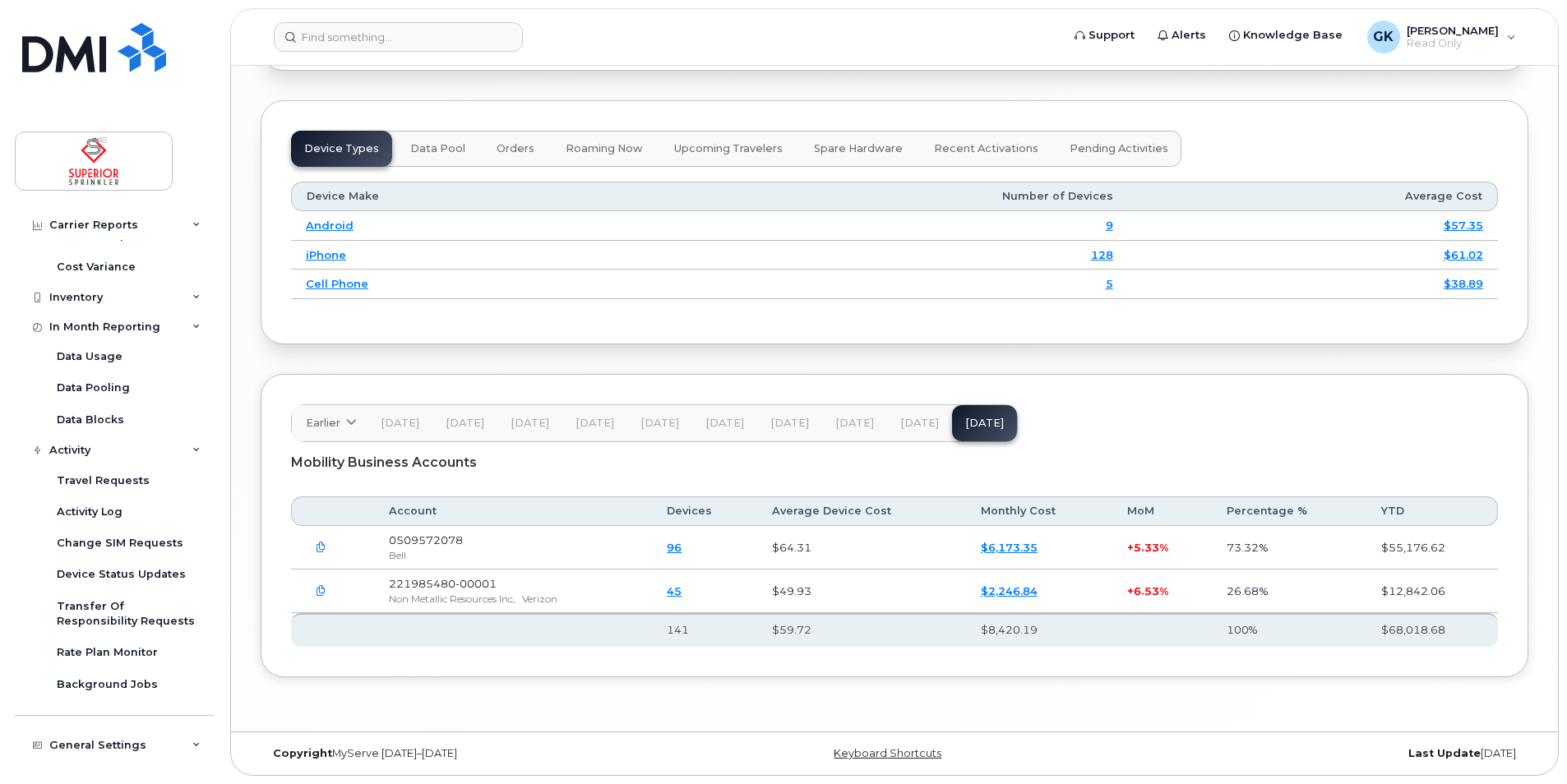
click at [321, 550] on icon "button" at bounding box center [321, 548] width 11 height 11
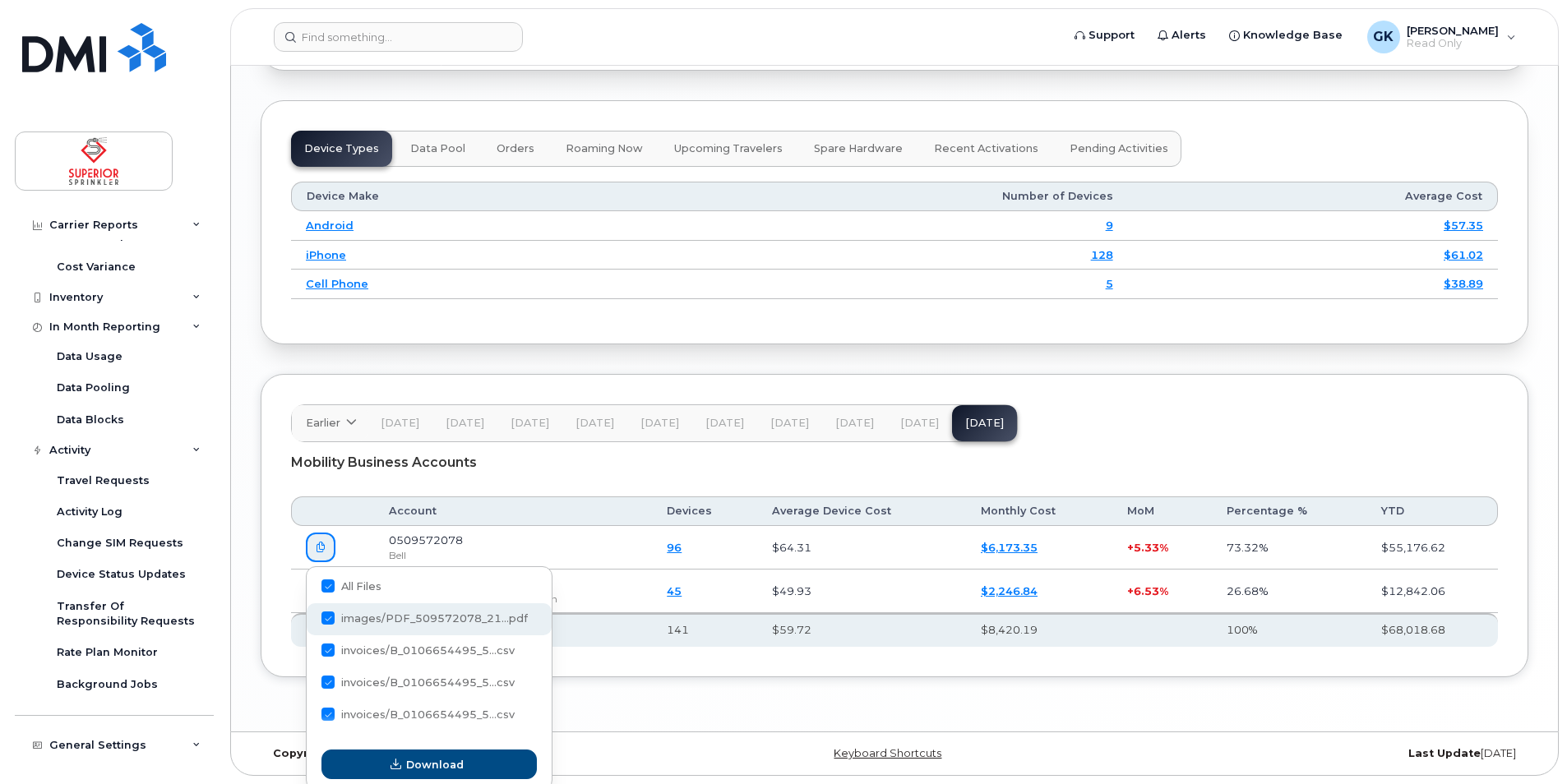
click at [326, 618] on span at bounding box center [328, 618] width 13 height 13
click at [310, 618] on input "images/PDF_509572078_21...pdf" at bounding box center [306, 618] width 9 height 9
checkbox input "true"
checkbox input "false"
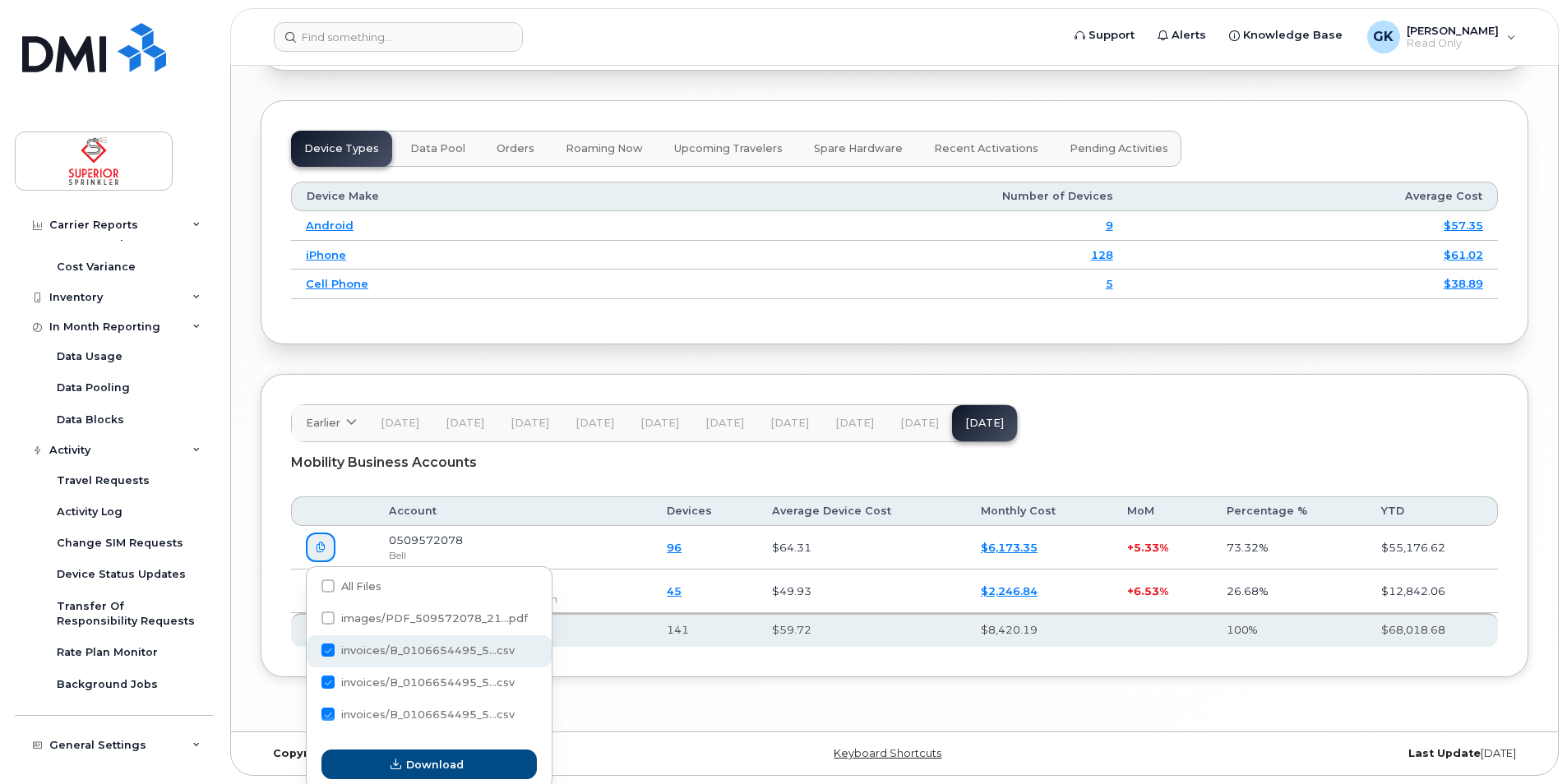
click at [328, 648] on span at bounding box center [328, 649] width 13 height 13
click at [310, 648] on input "invoices/B_0106654495_5...csv" at bounding box center [306, 651] width 9 height 9
click at [328, 648] on span at bounding box center [328, 649] width 13 height 13
click at [310, 648] on input "invoices/B_0106654495_5...csv" at bounding box center [306, 651] width 9 height 9
checkbox input "true"
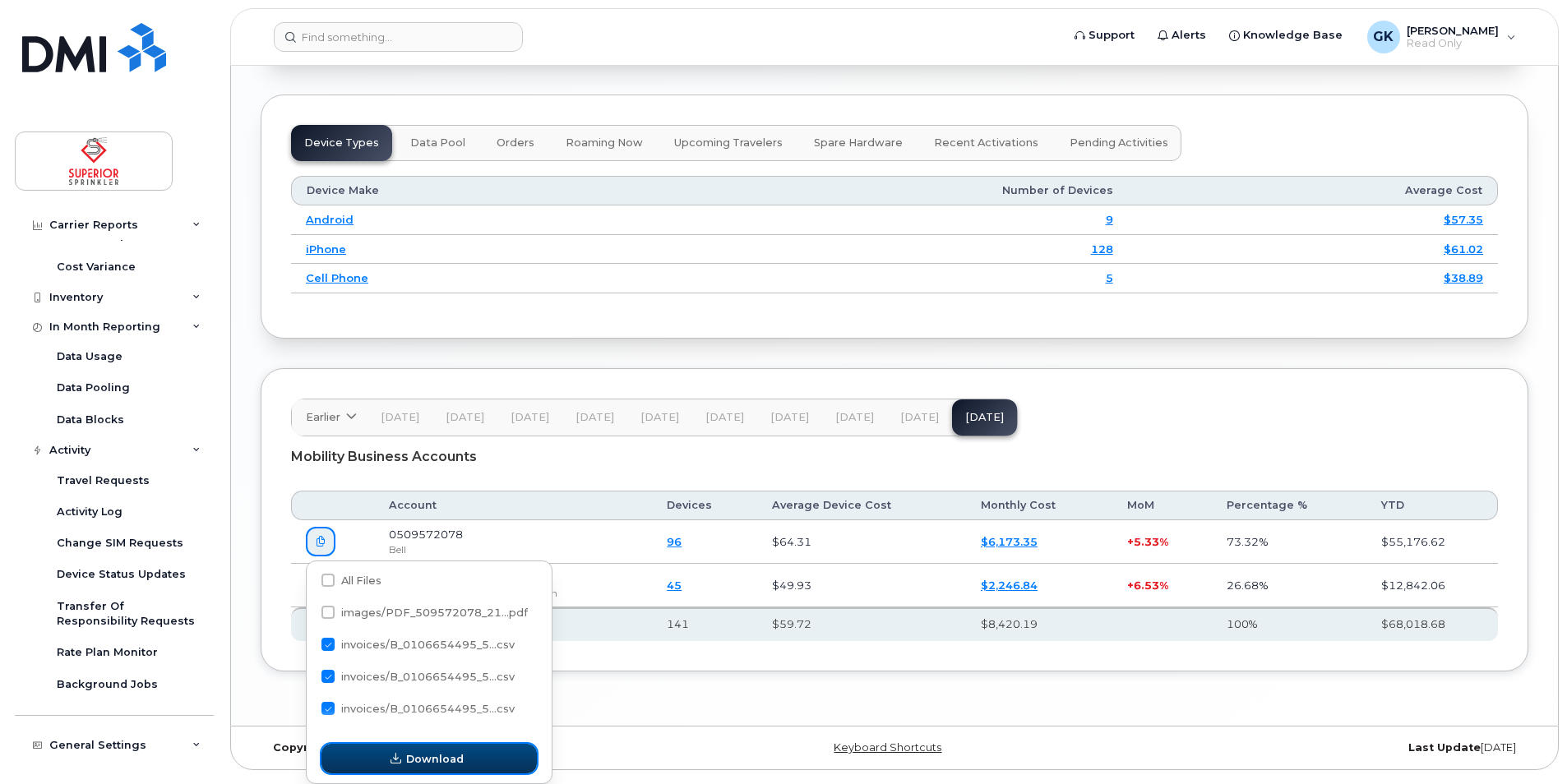
click at [460, 768] on button "Download" at bounding box center [429, 758] width 215 height 30
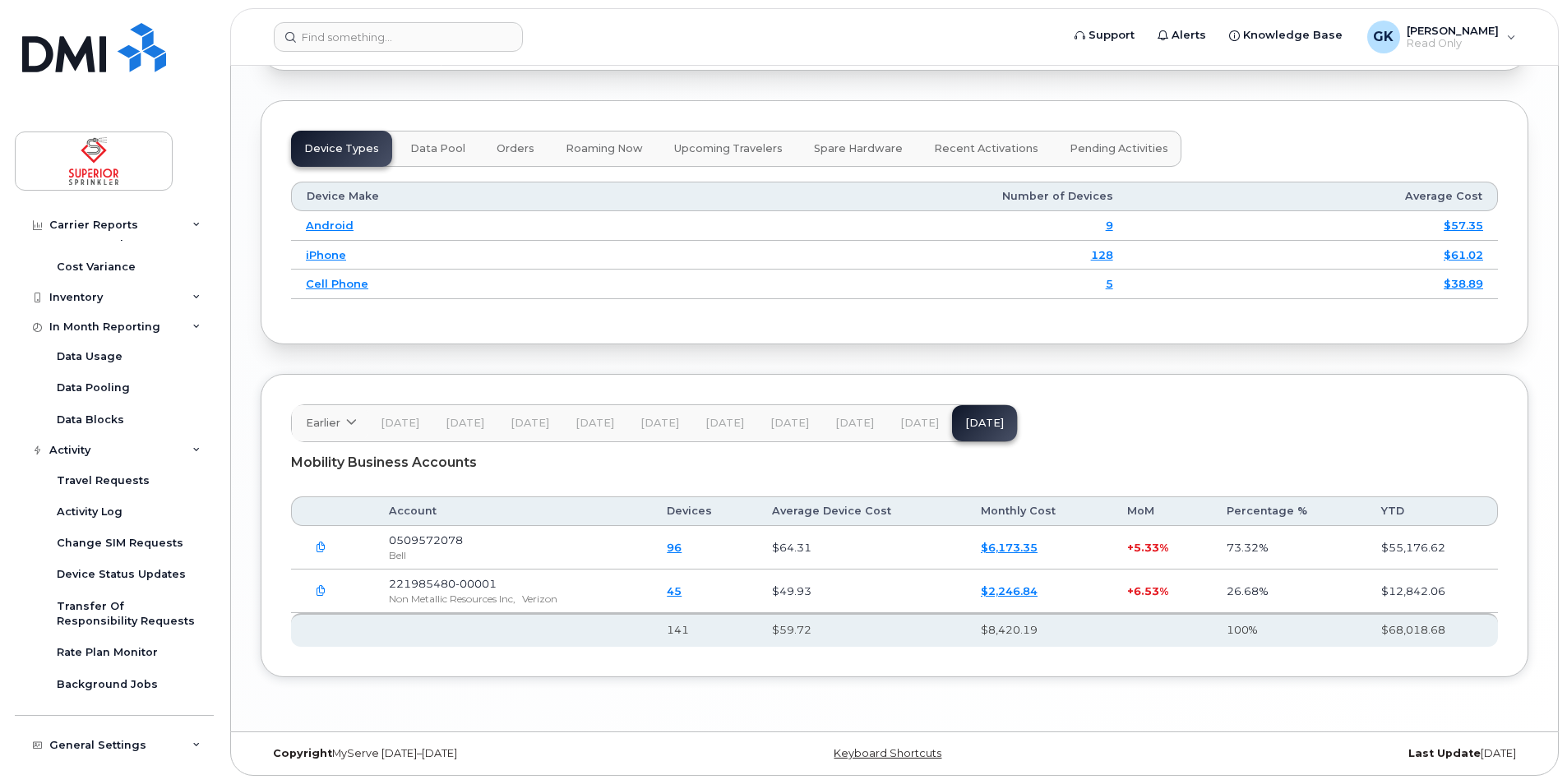
click at [383, 669] on div "Earlier 2024 November October September August July June May April March Februa…" at bounding box center [894, 525] width 1267 height 303
click at [318, 591] on icon "button" at bounding box center [321, 591] width 11 height 11
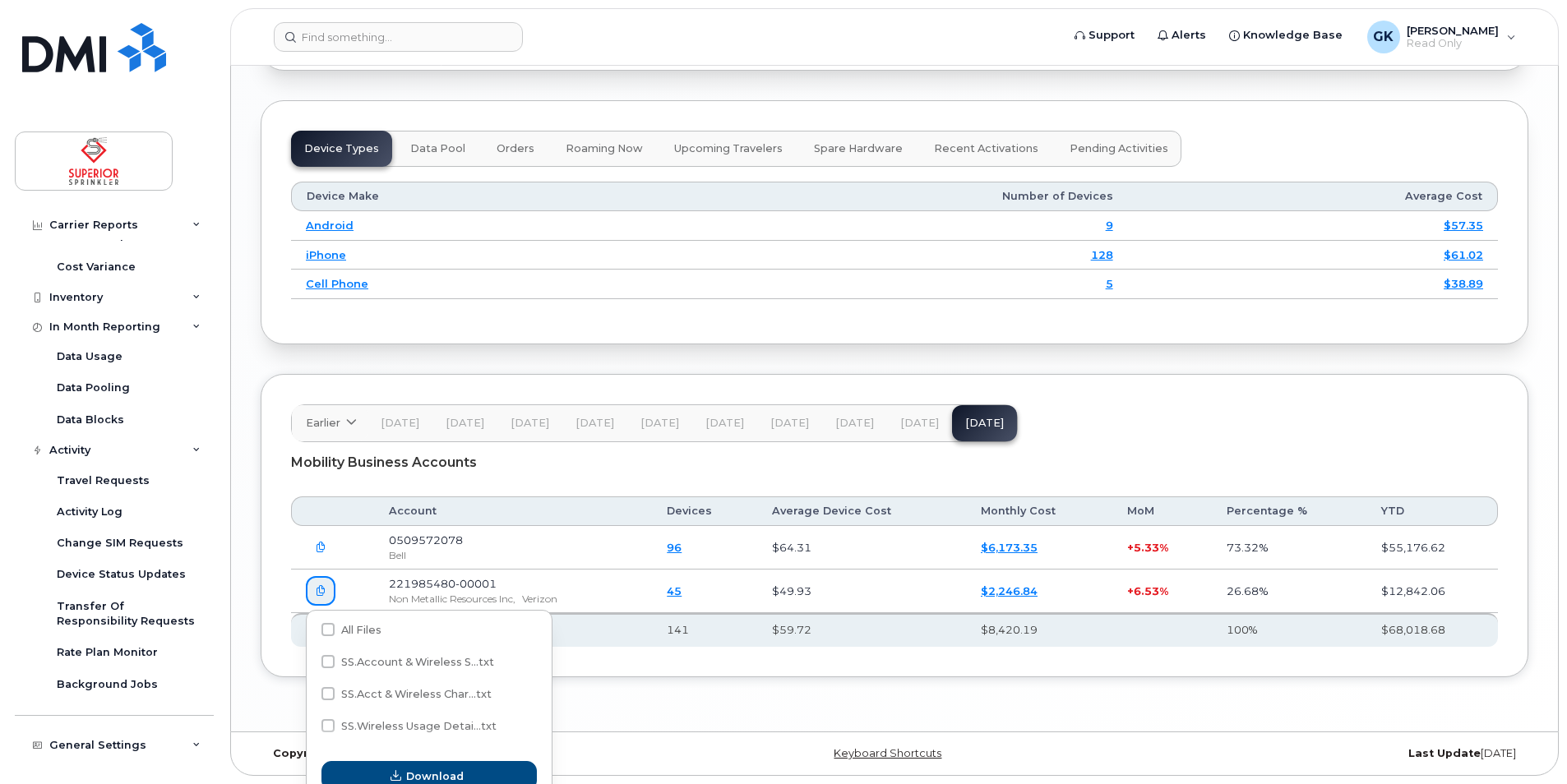
click at [590, 655] on div "Earlier 2024 November October September August July June May April March Februa…" at bounding box center [894, 525] width 1267 height 303
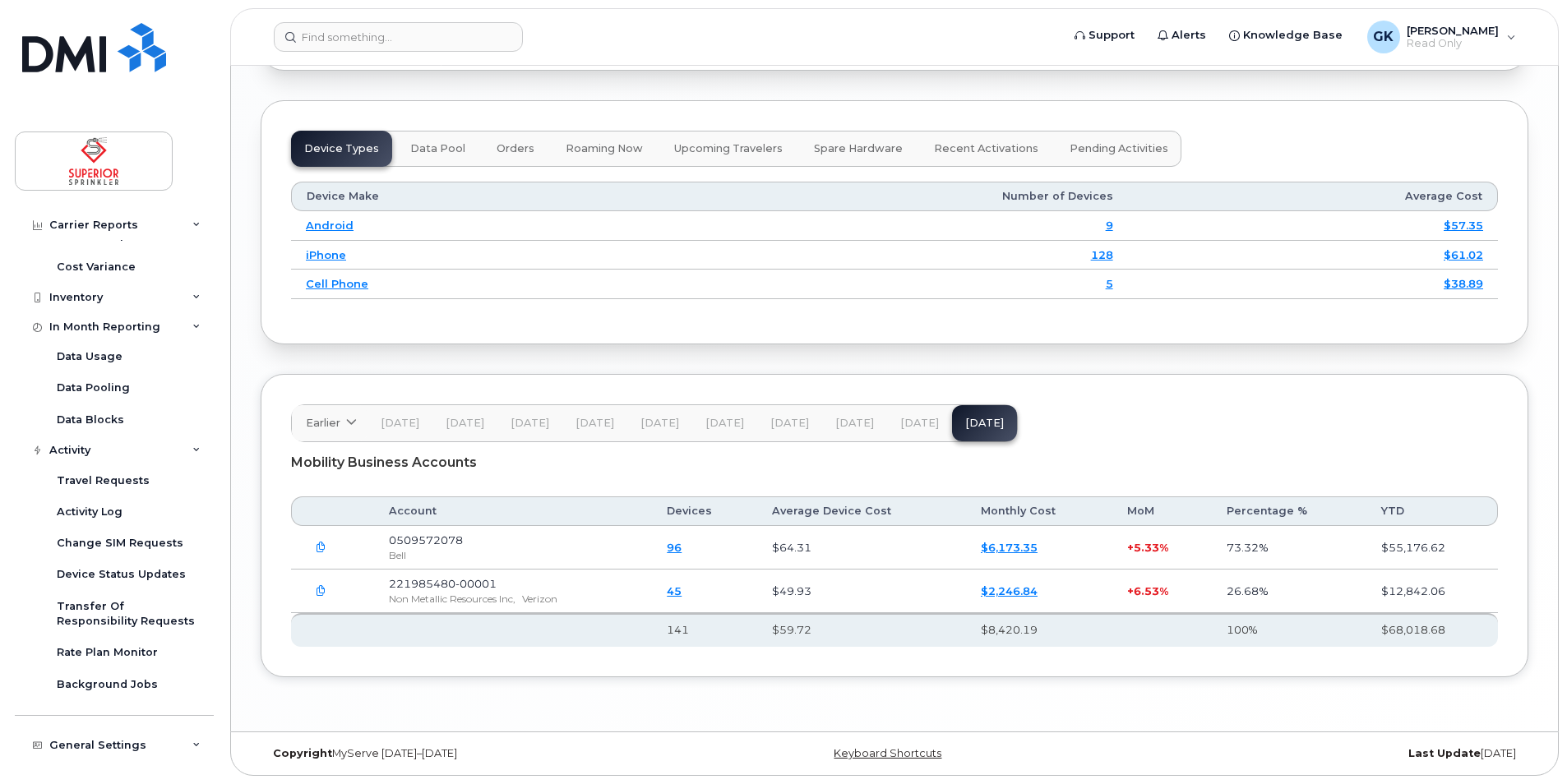
click at [998, 547] on link "$6,173.35" at bounding box center [1009, 547] width 56 height 13
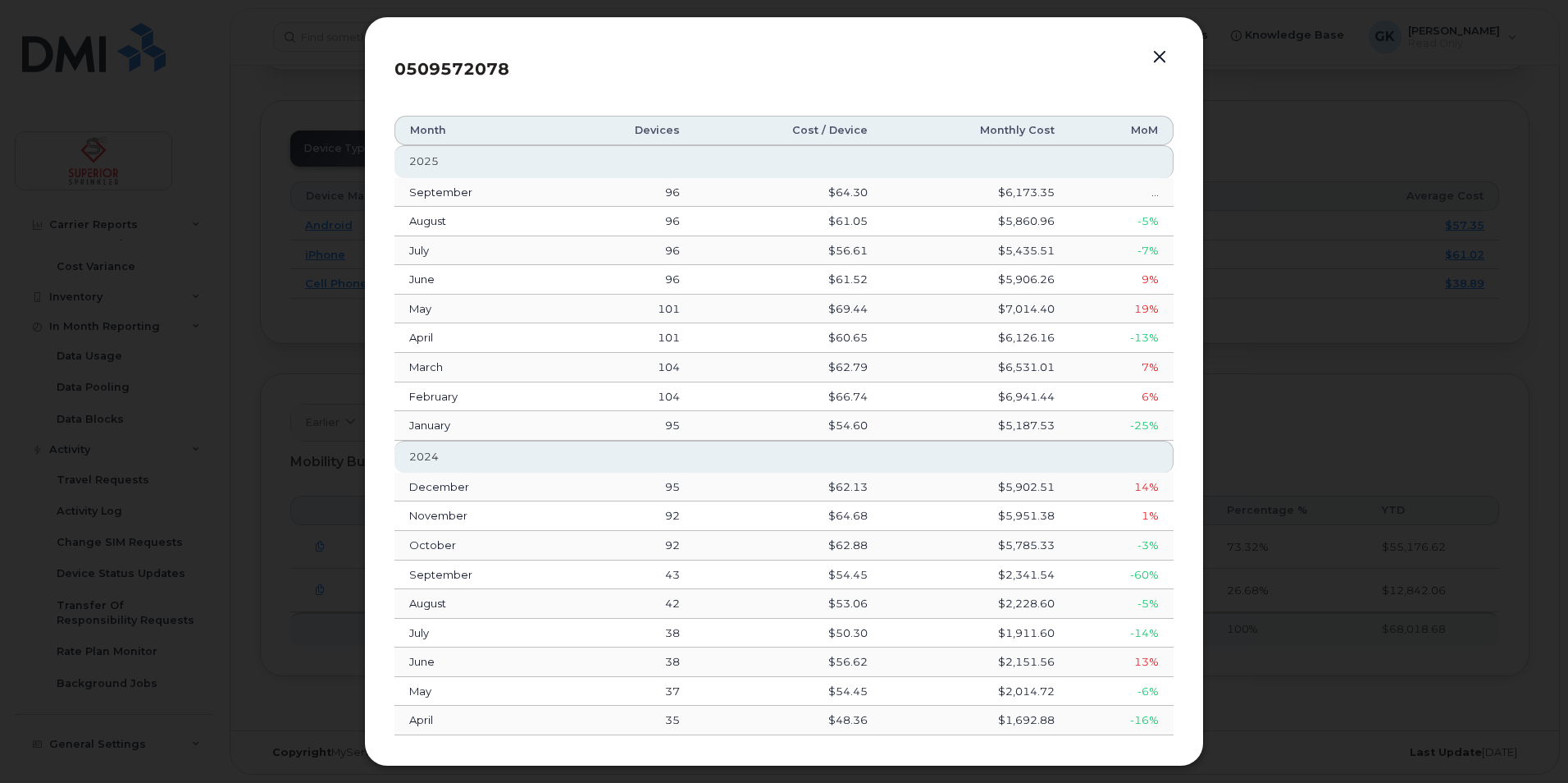
click at [1161, 48] on button "button" at bounding box center [1159, 57] width 25 height 23
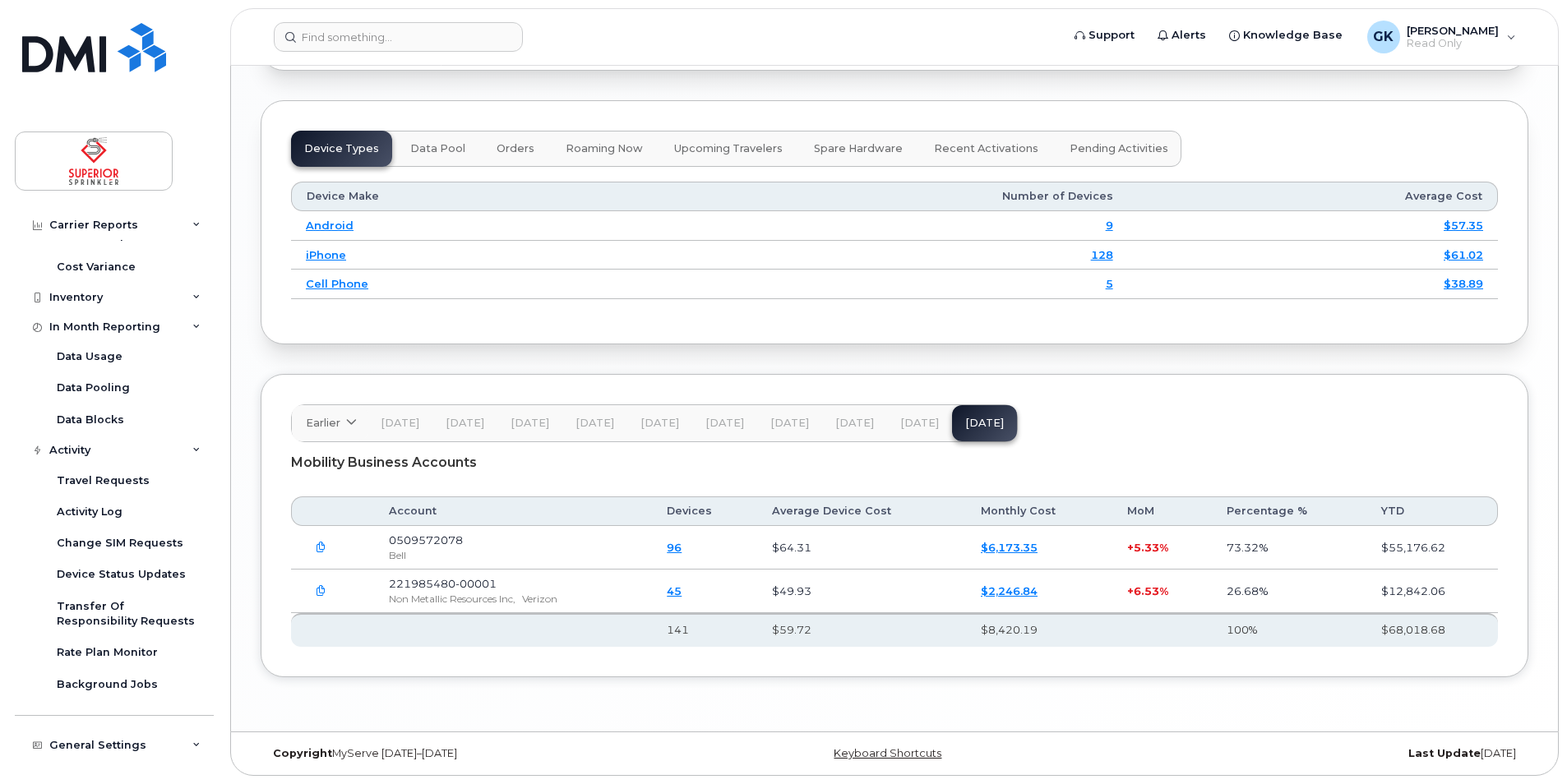
click at [314, 549] on button "button" at bounding box center [320, 547] width 30 height 30
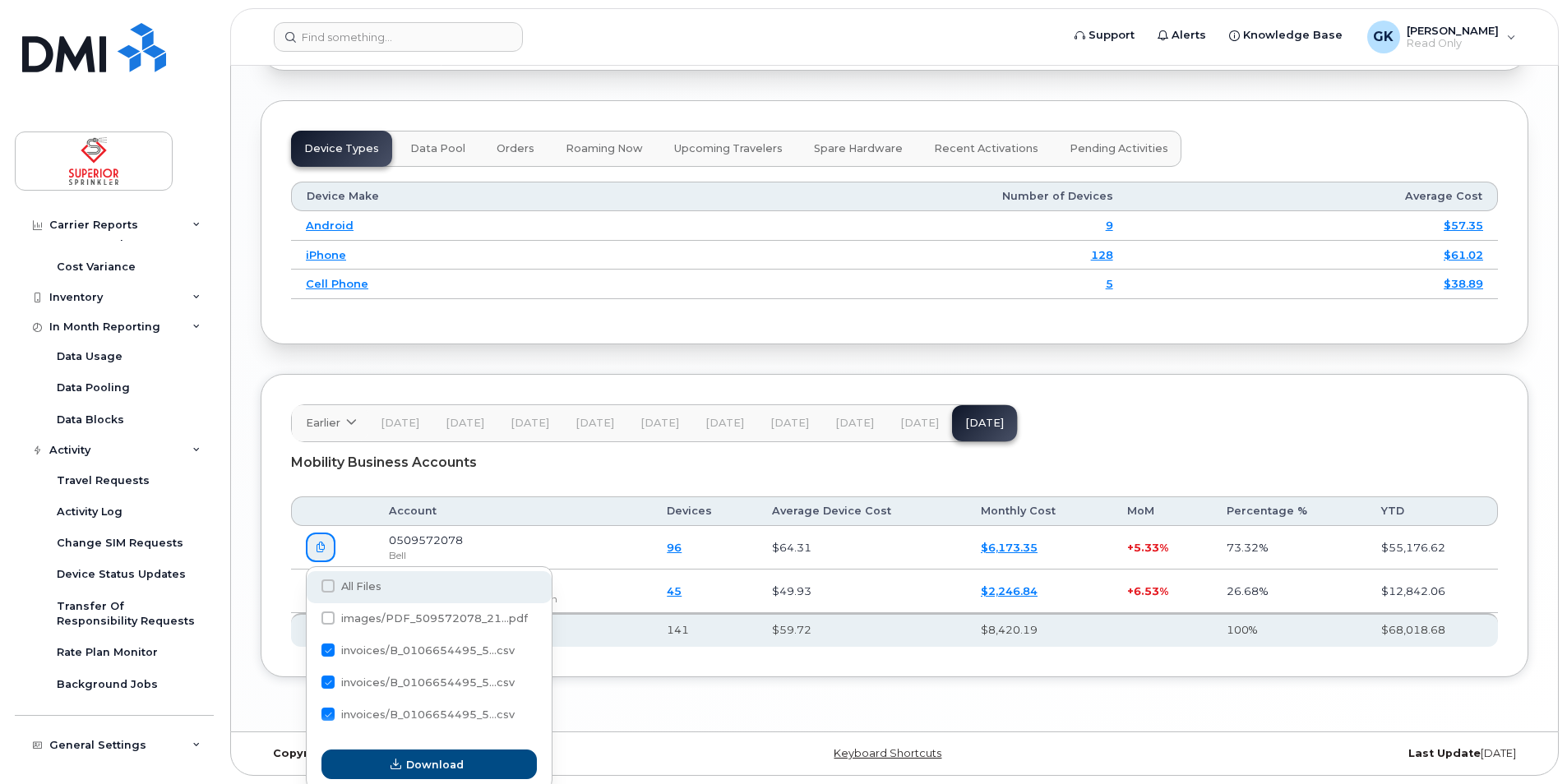
click at [323, 579] on span at bounding box center [328, 585] width 13 height 13
click at [310, 583] on input "All Files" at bounding box center [306, 587] width 9 height 9
checkbox input "true"
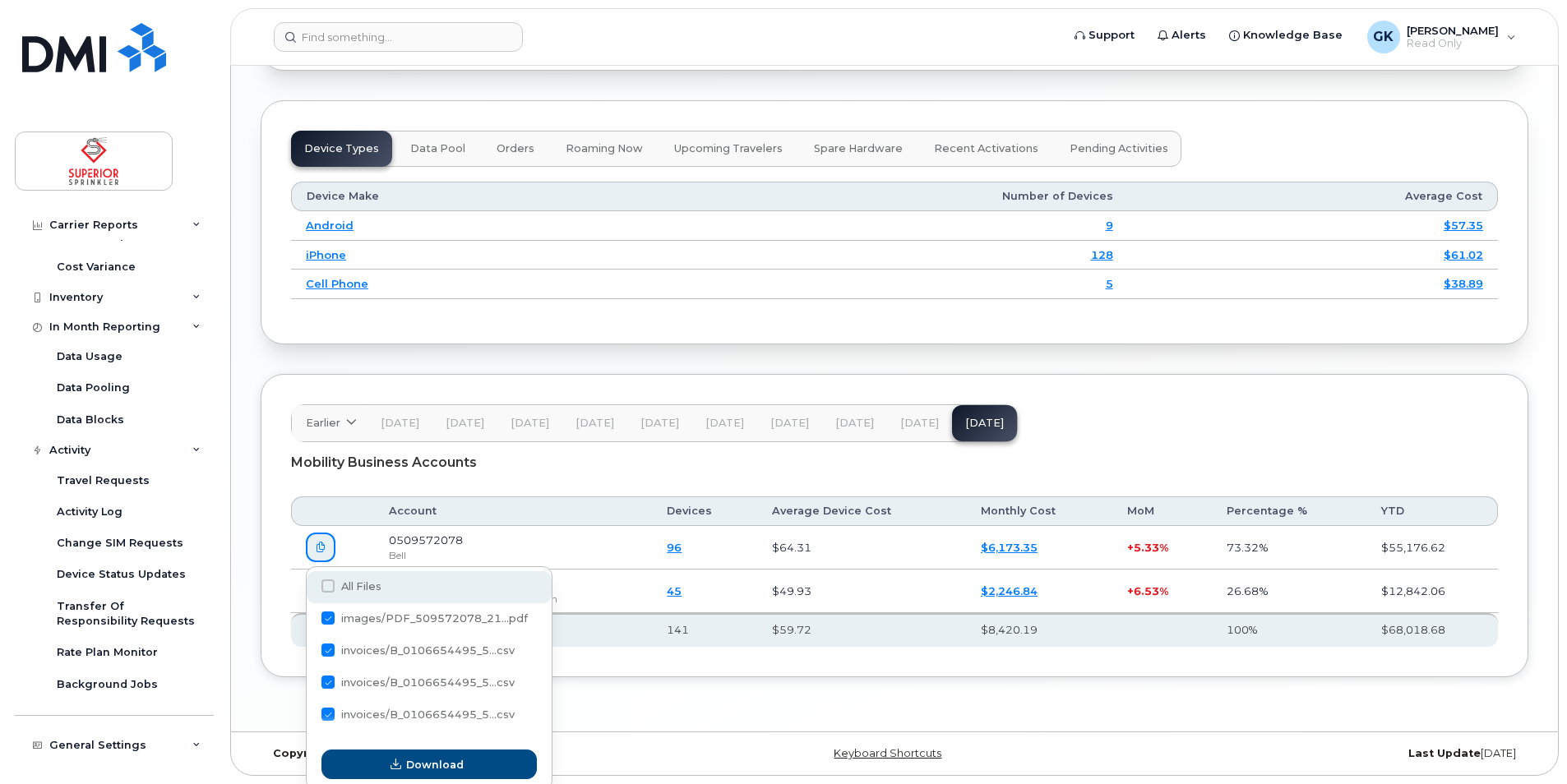
checkbox input "true"
click at [325, 585] on span at bounding box center [328, 585] width 13 height 13
click at [310, 585] on input "All Files" at bounding box center [306, 587] width 9 height 9
checkbox input "false"
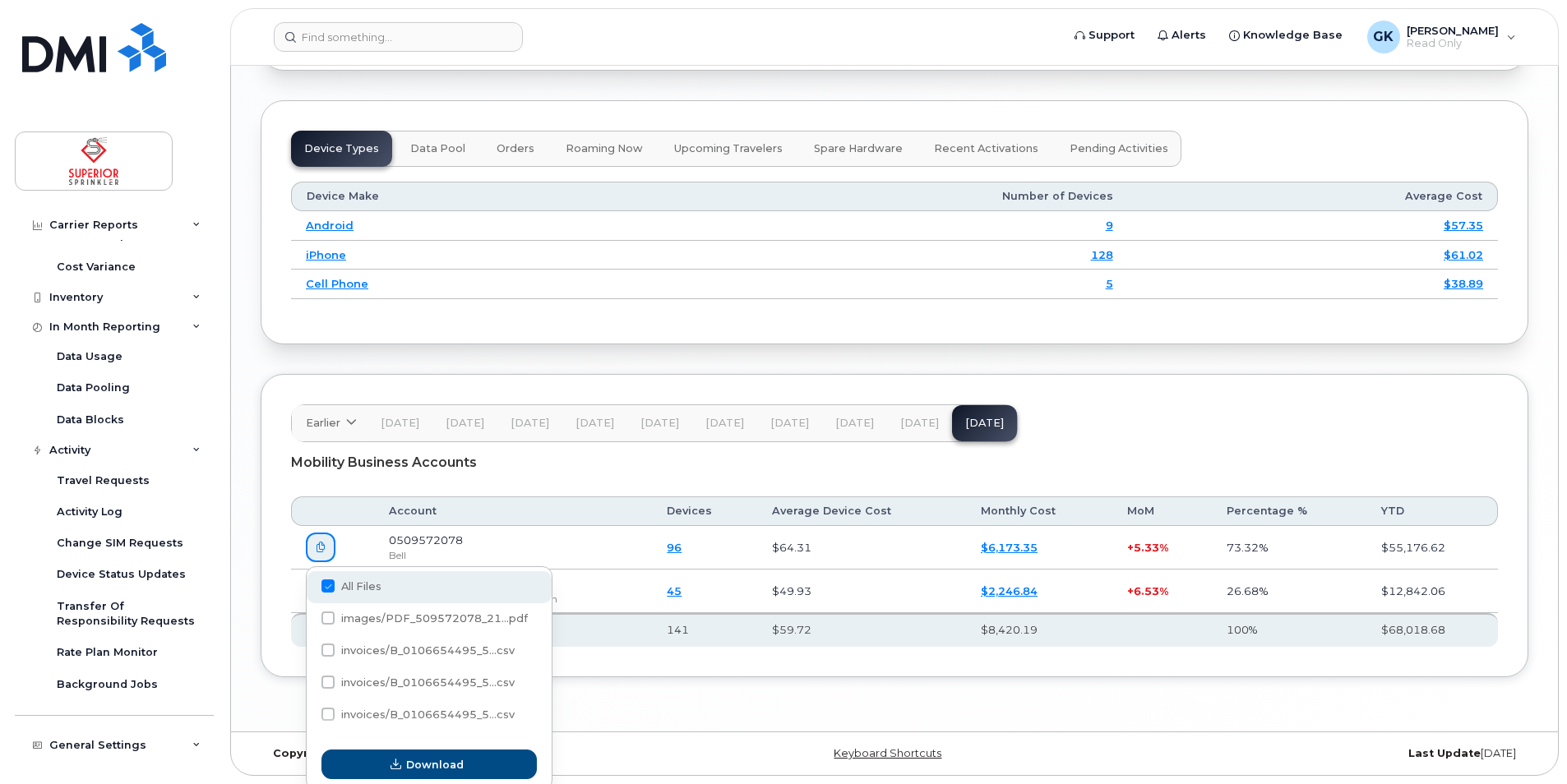
checkbox input "false"
click at [329, 588] on span at bounding box center [328, 585] width 13 height 13
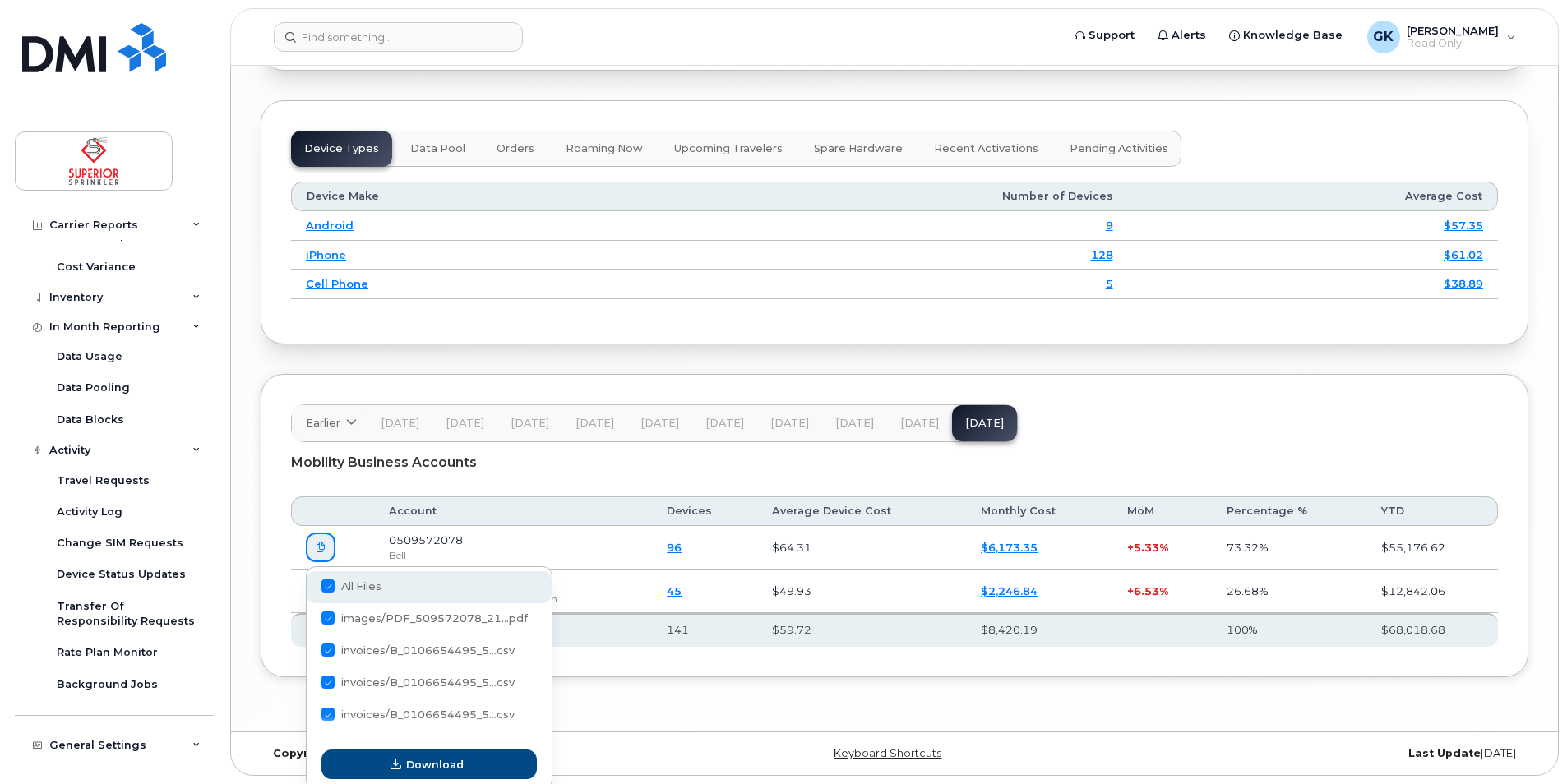
click at [310, 588] on input "All Files" at bounding box center [306, 587] width 9 height 9
checkbox input "true"
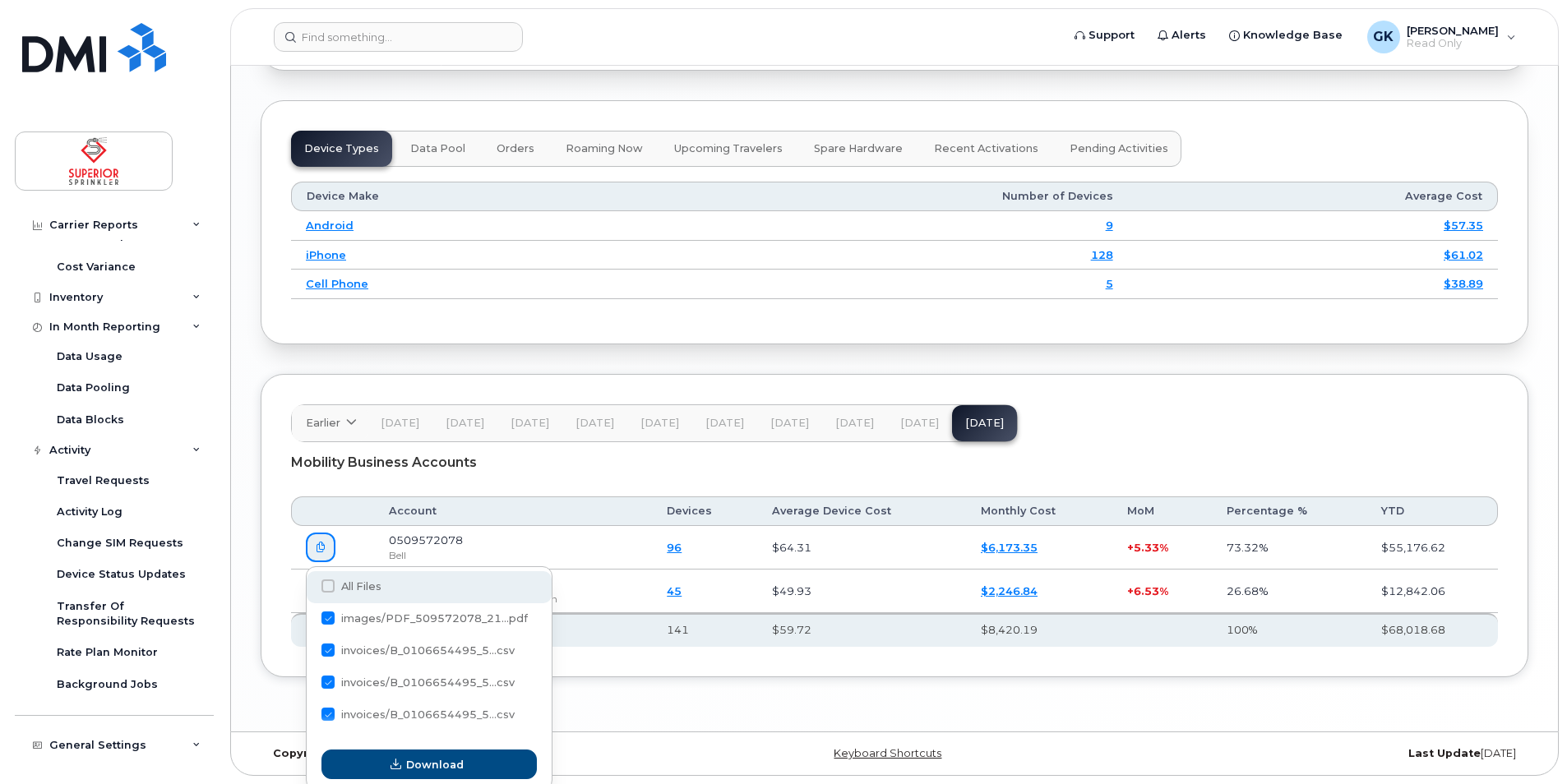
checkbox input "true"
click at [328, 585] on span at bounding box center [328, 585] width 13 height 13
click at [310, 585] on input "All Files" at bounding box center [306, 587] width 9 height 9
checkbox input "false"
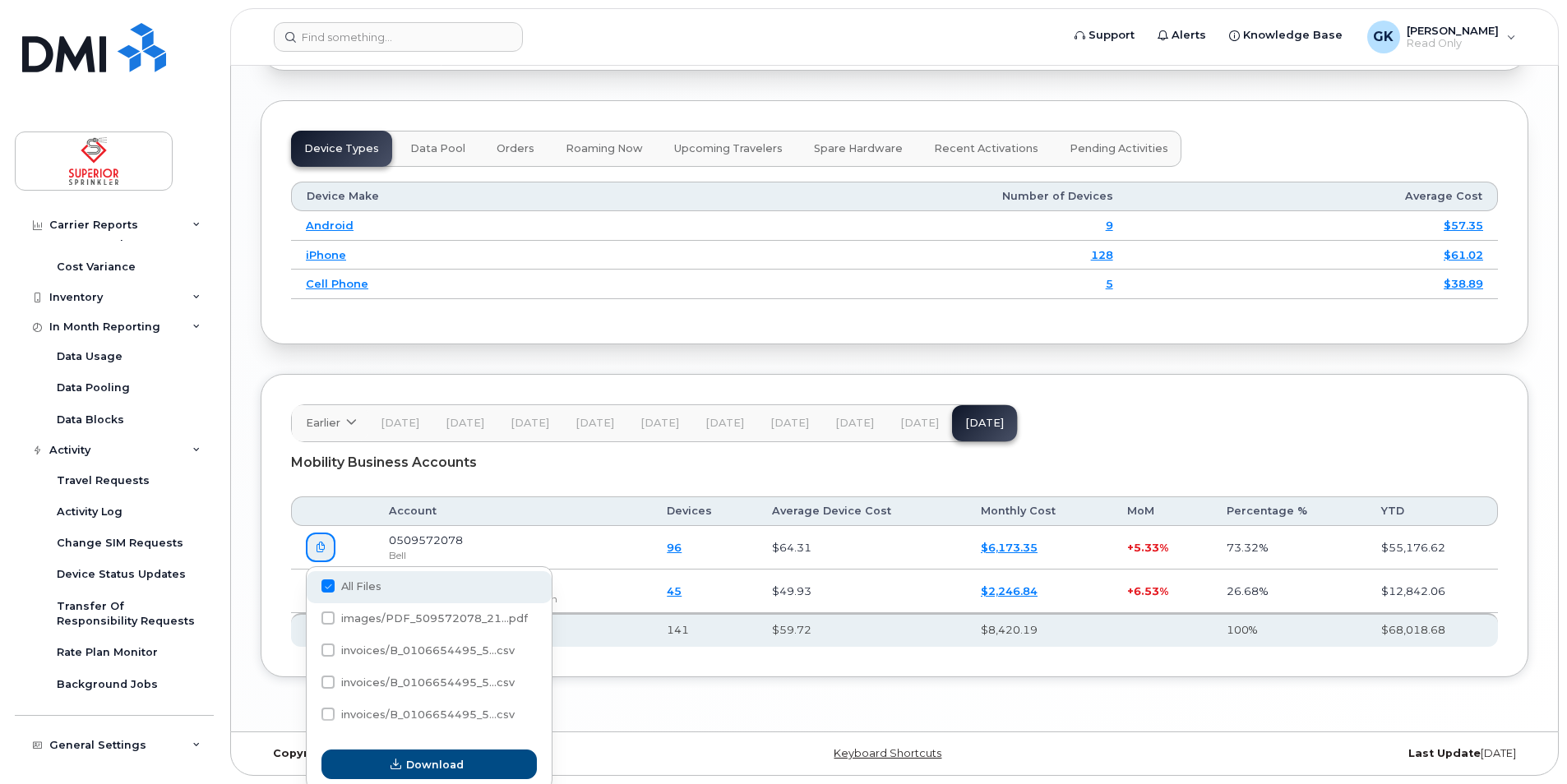
checkbox input "false"
click at [327, 614] on span at bounding box center [328, 618] width 13 height 13
click at [310, 614] on input "images/PDF_509572078_21...pdf" at bounding box center [306, 618] width 9 height 9
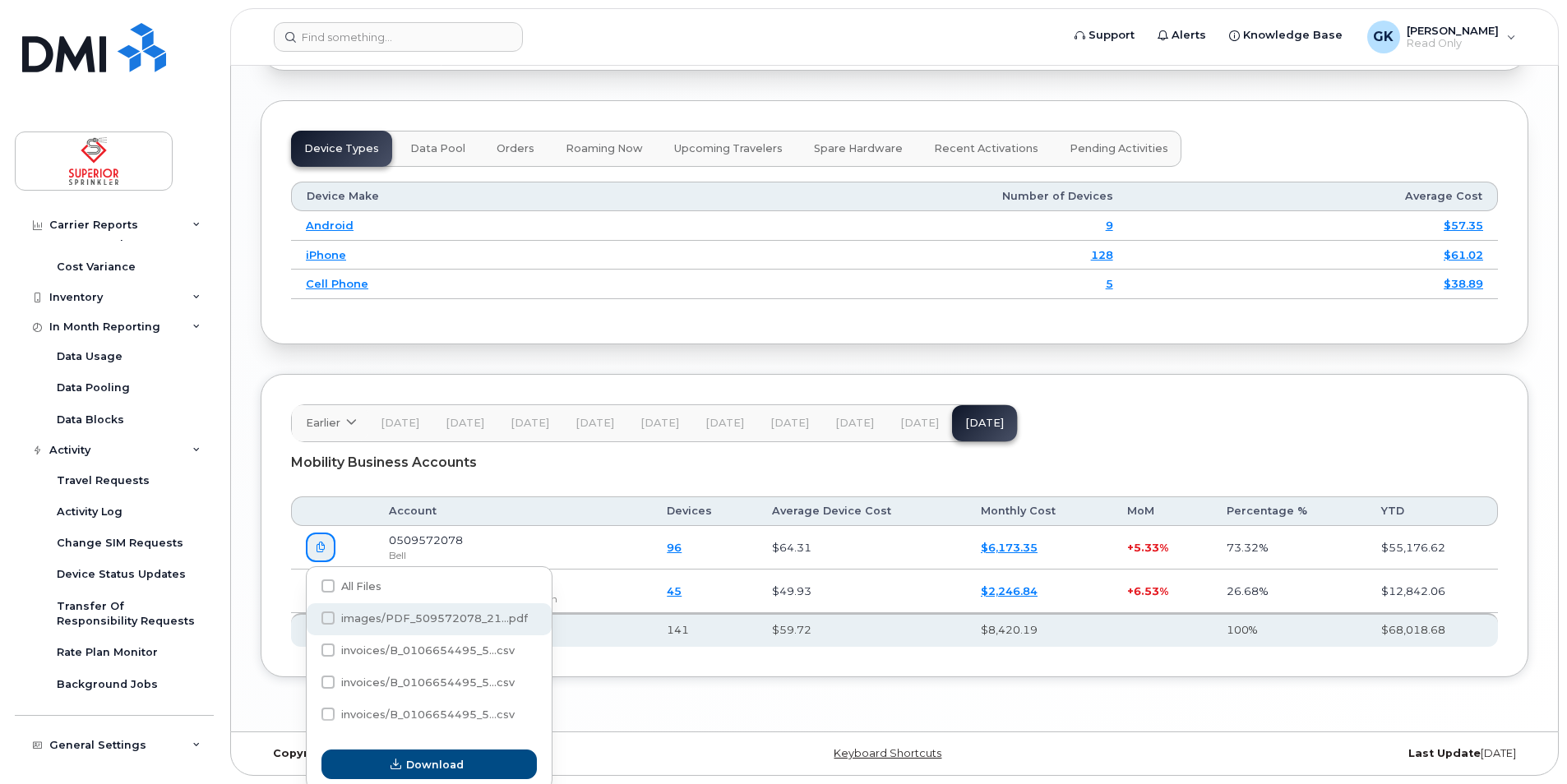
checkbox input "true"
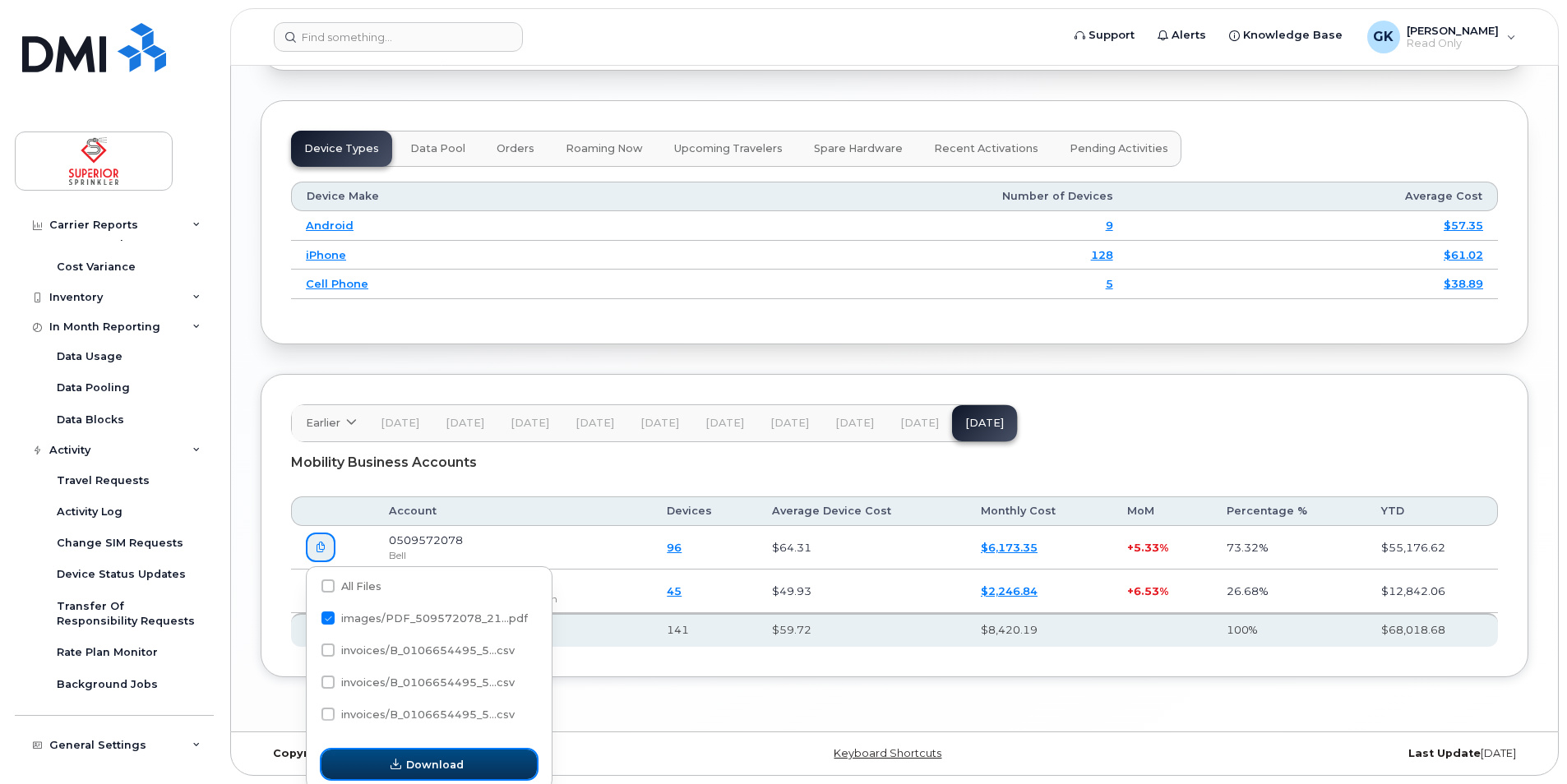
click at [417, 760] on span "Download" at bounding box center [434, 764] width 57 height 15
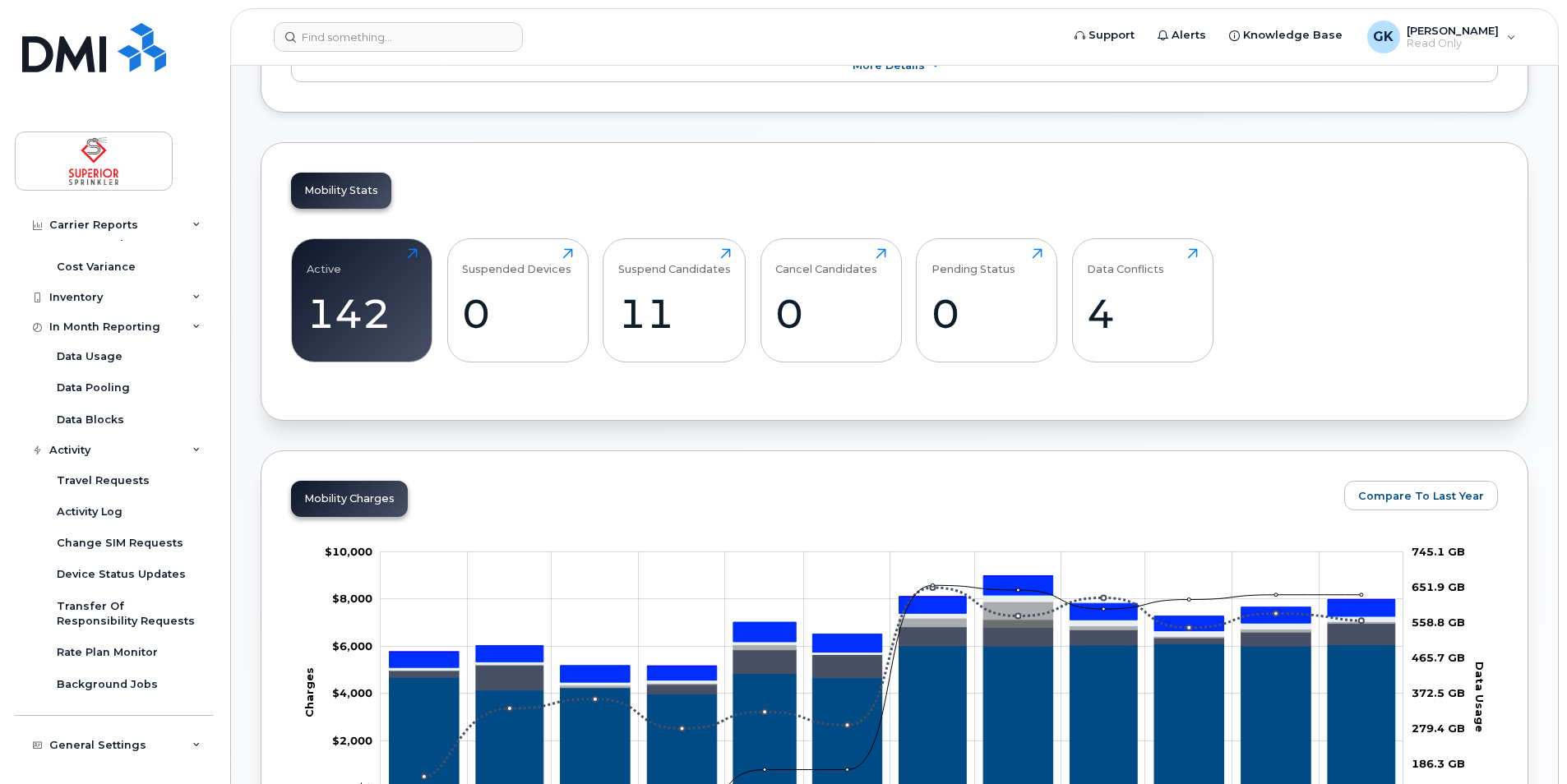
scroll to position [451, 0]
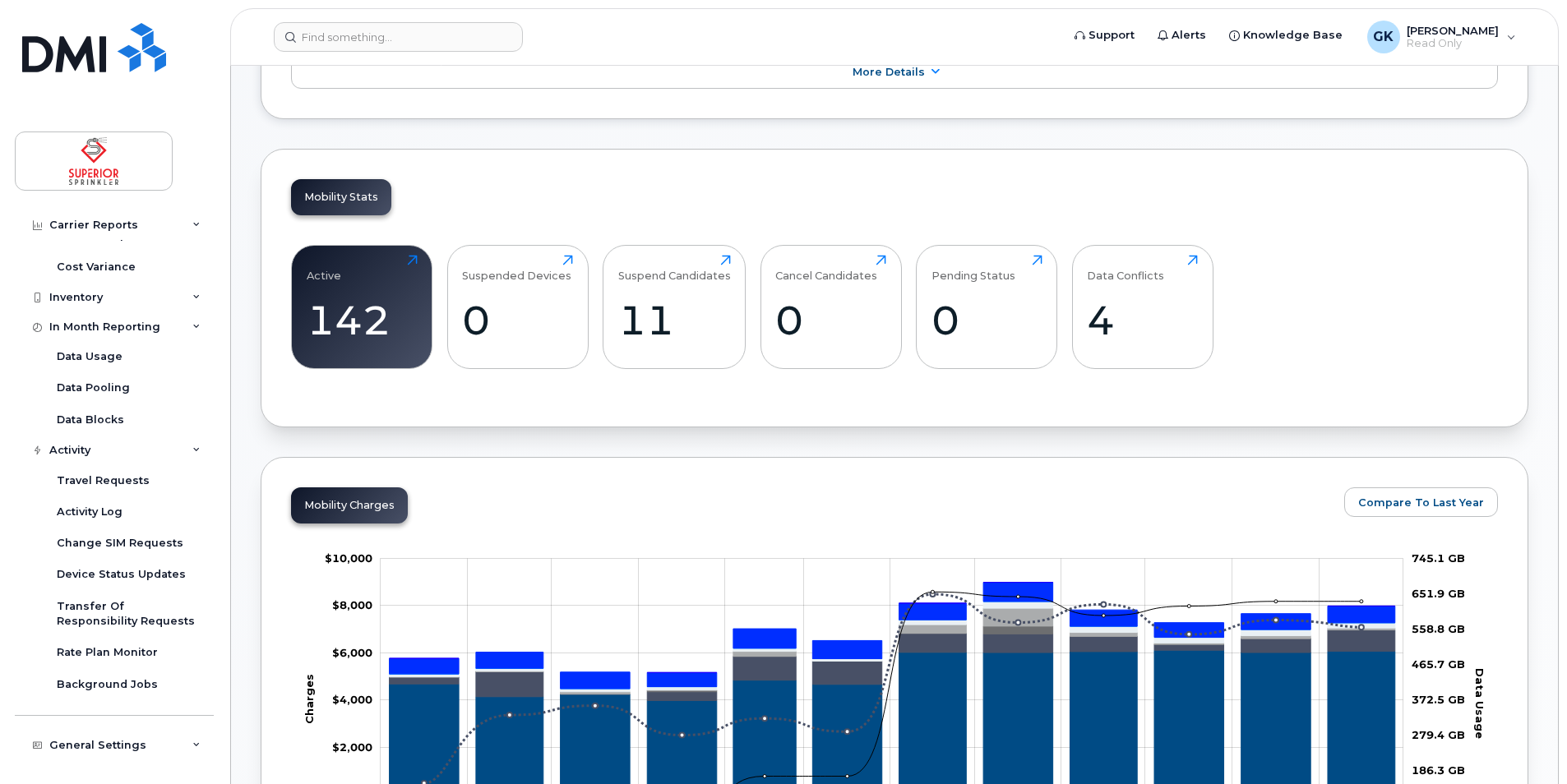
drag, startPoint x: 246, startPoint y: 585, endPoint x: 256, endPoint y: 573, distance: 15.6
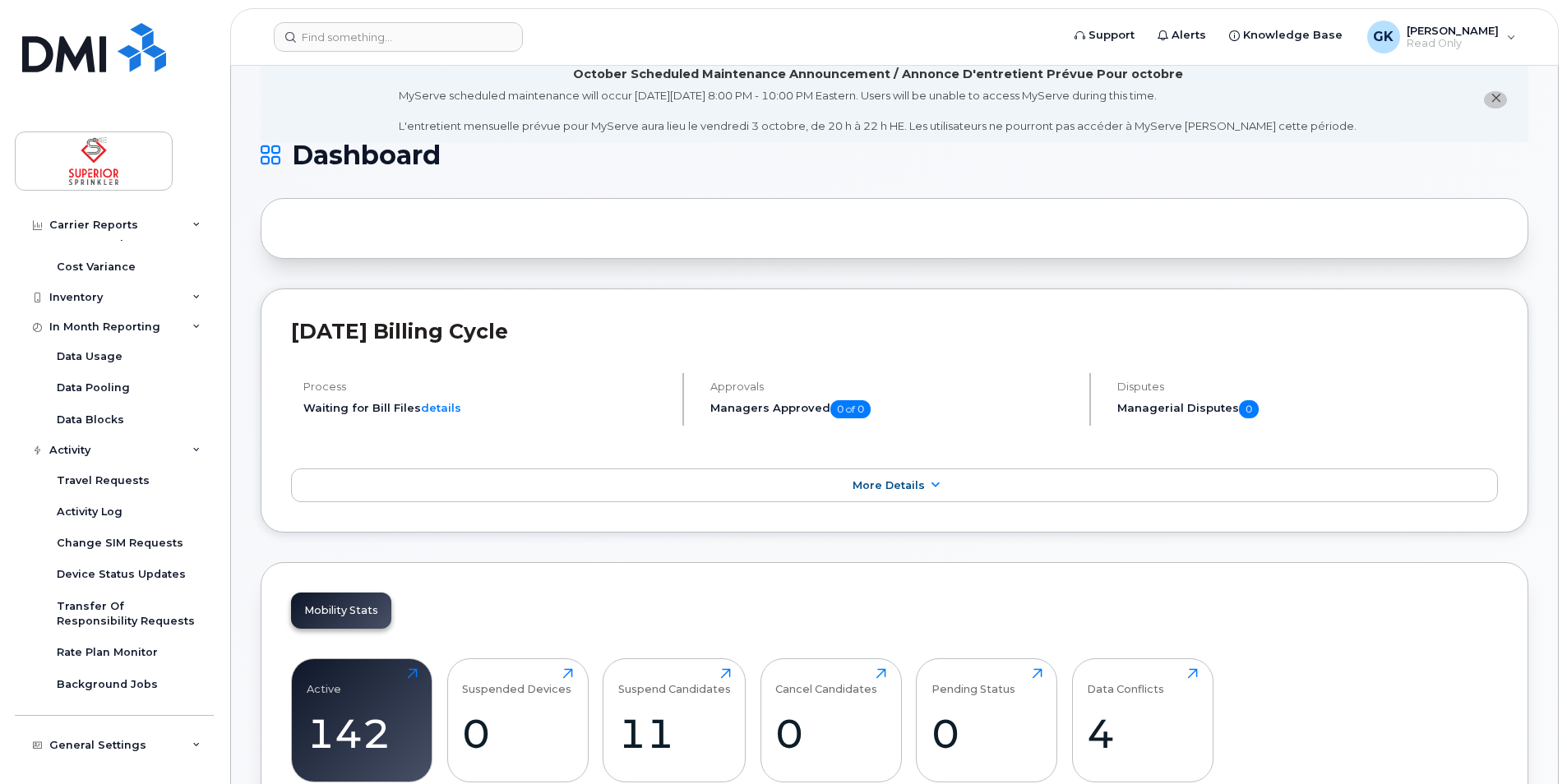
scroll to position [0, 0]
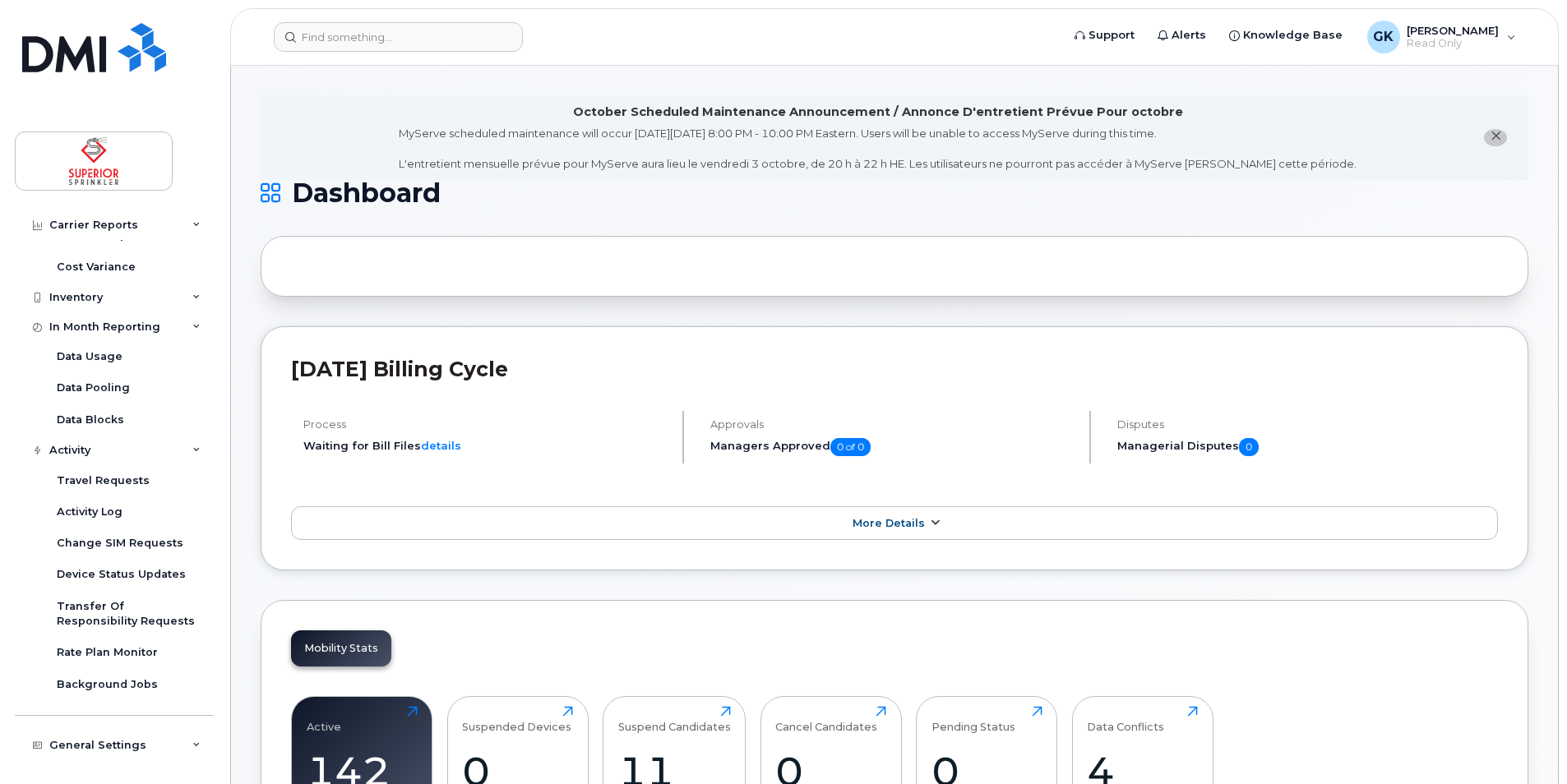
click at [885, 525] on span "More Details" at bounding box center [888, 523] width 73 height 12
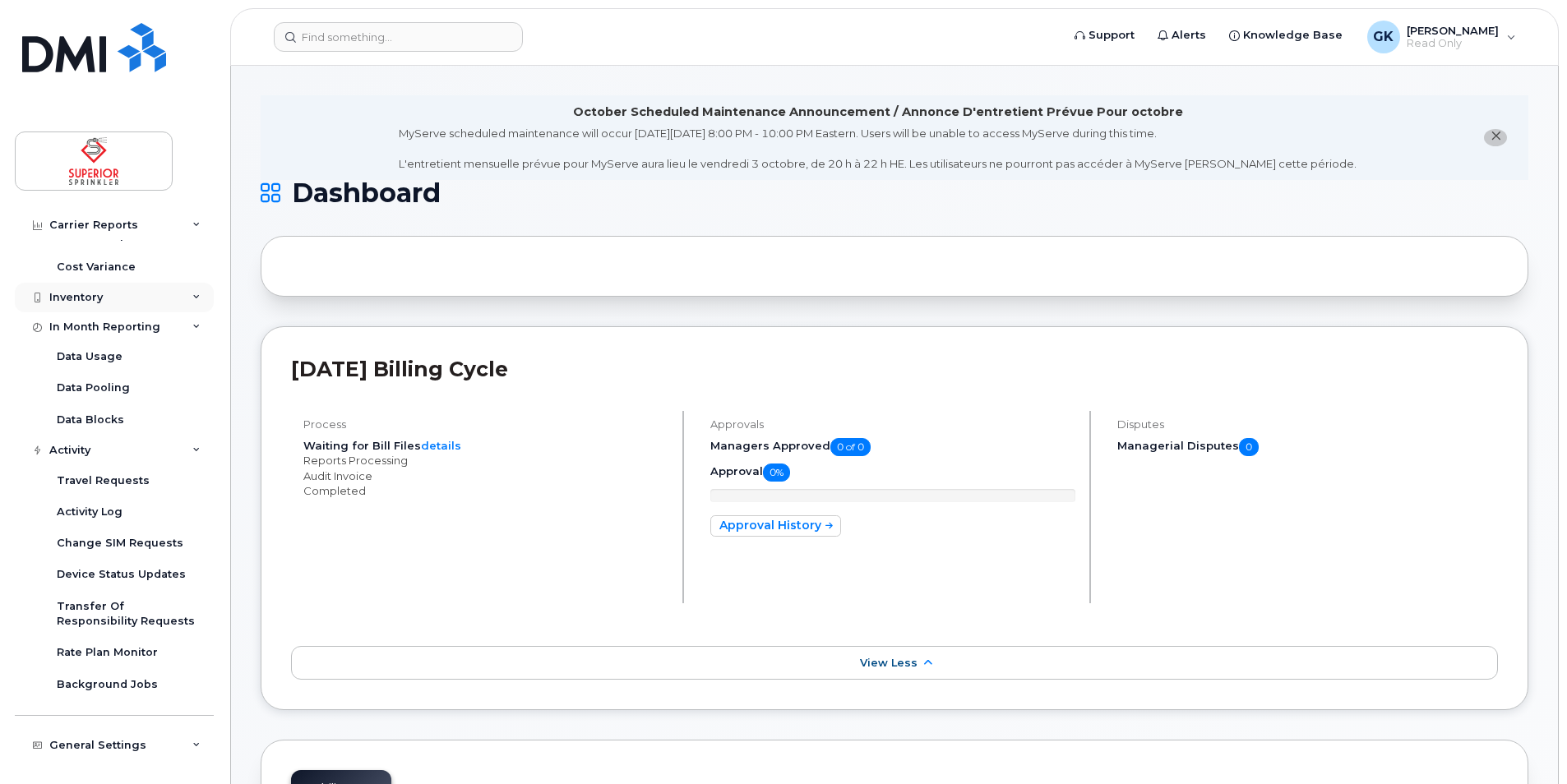
click at [100, 307] on div "Inventory" at bounding box center [114, 297] width 199 height 30
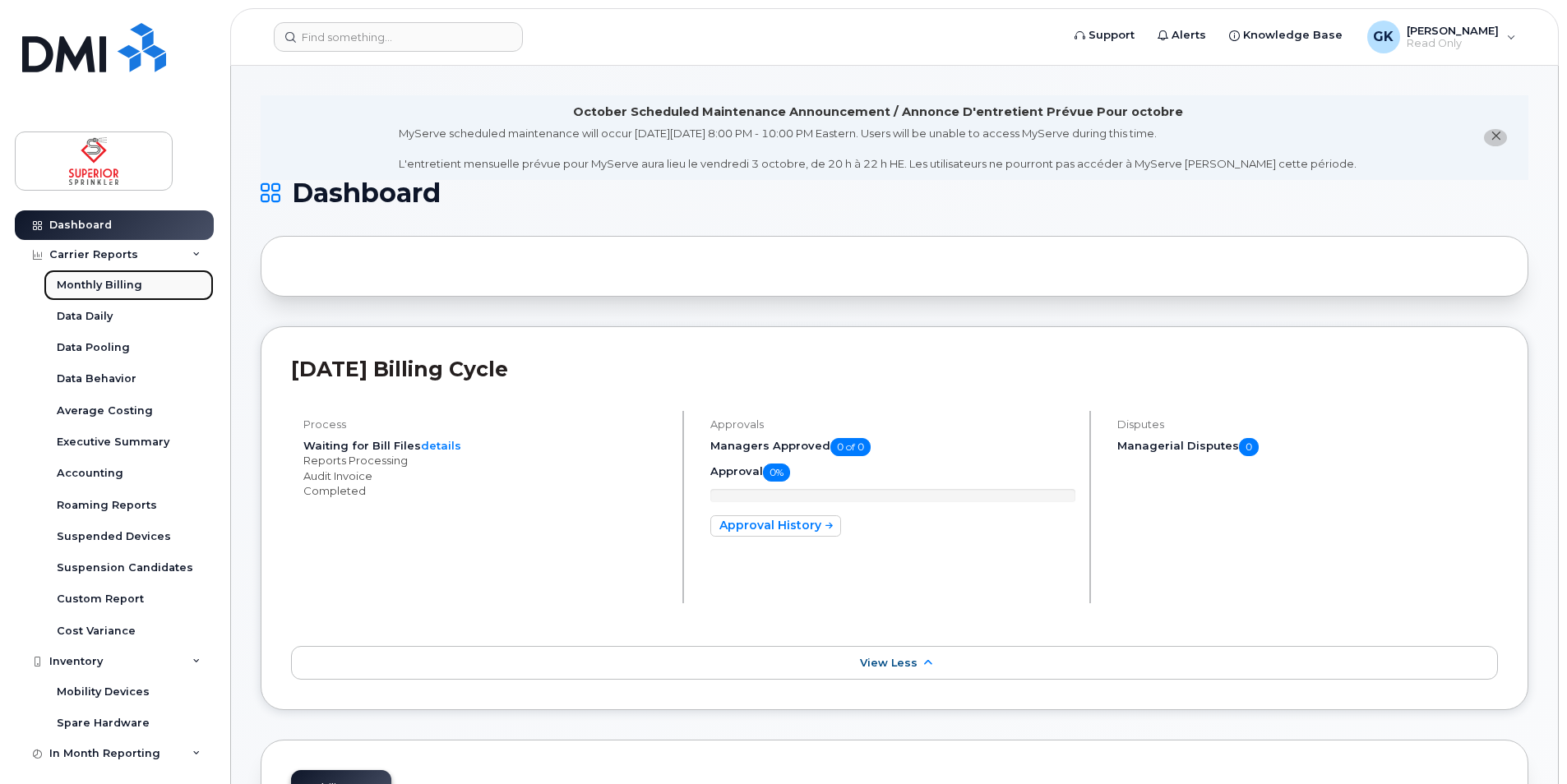
click at [135, 289] on div "Monthly Billing" at bounding box center [99, 285] width 85 height 15
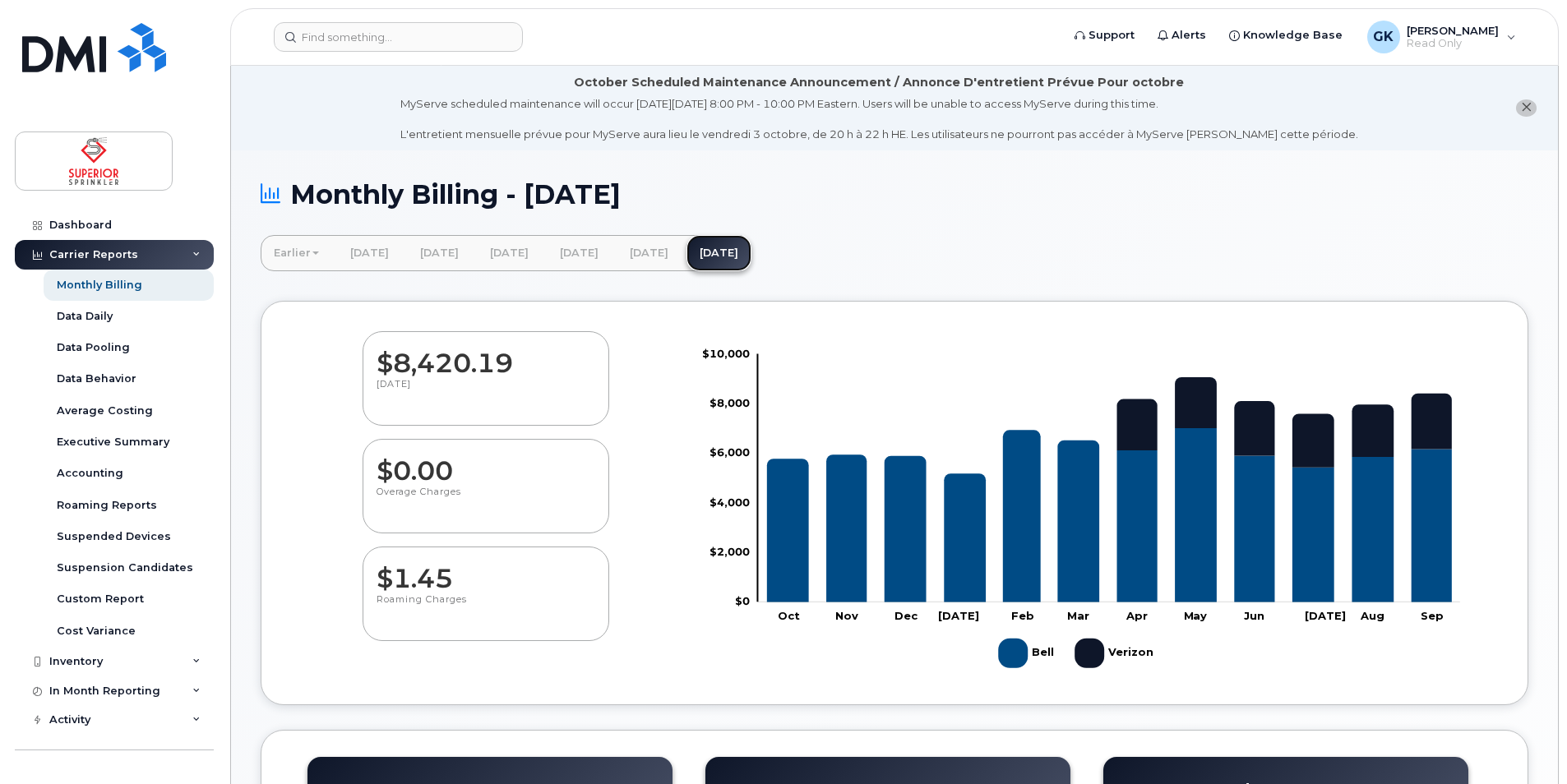
click at [751, 249] on link "[DATE]" at bounding box center [719, 253] width 65 height 36
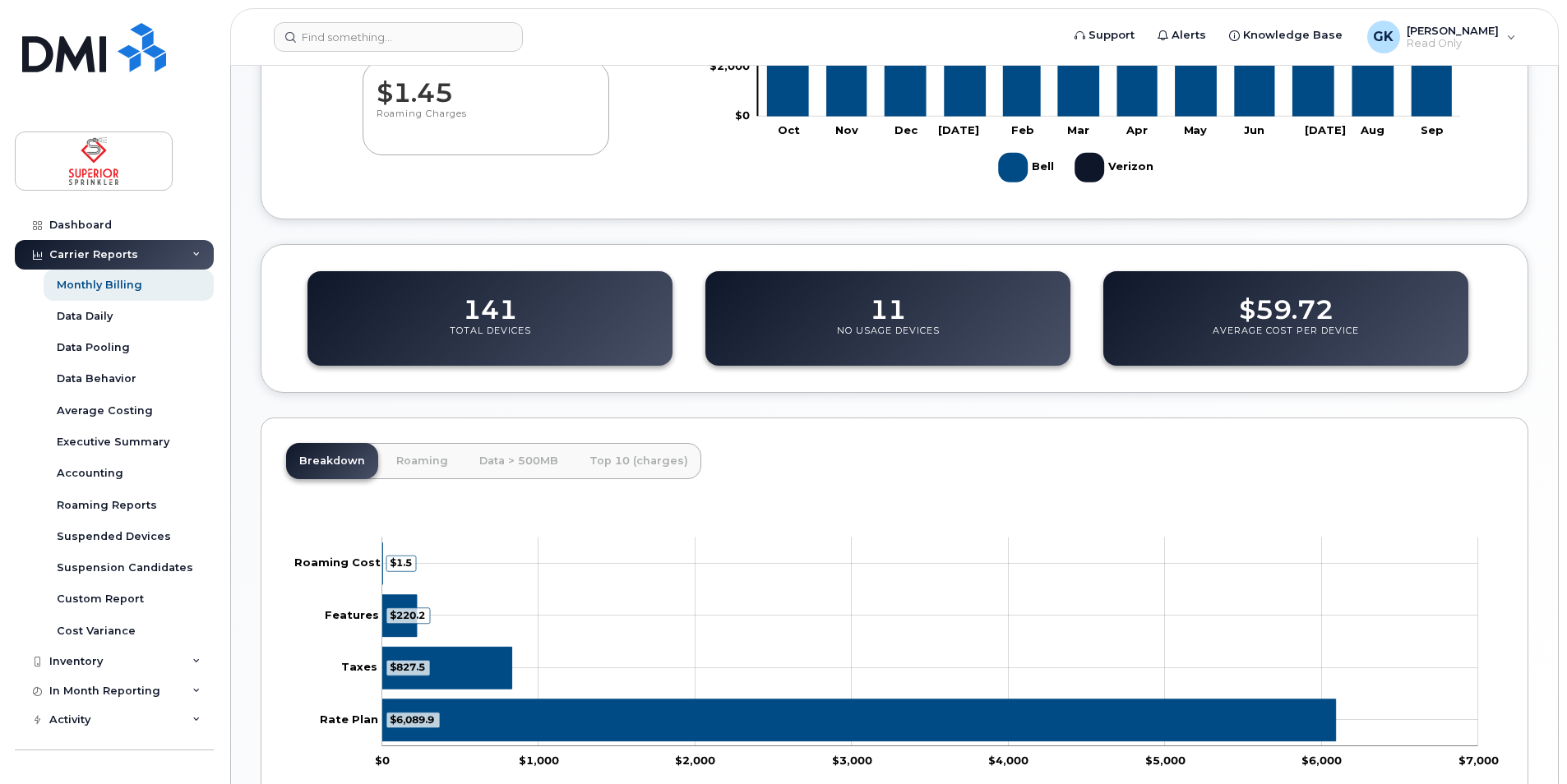
scroll to position [585, 0]
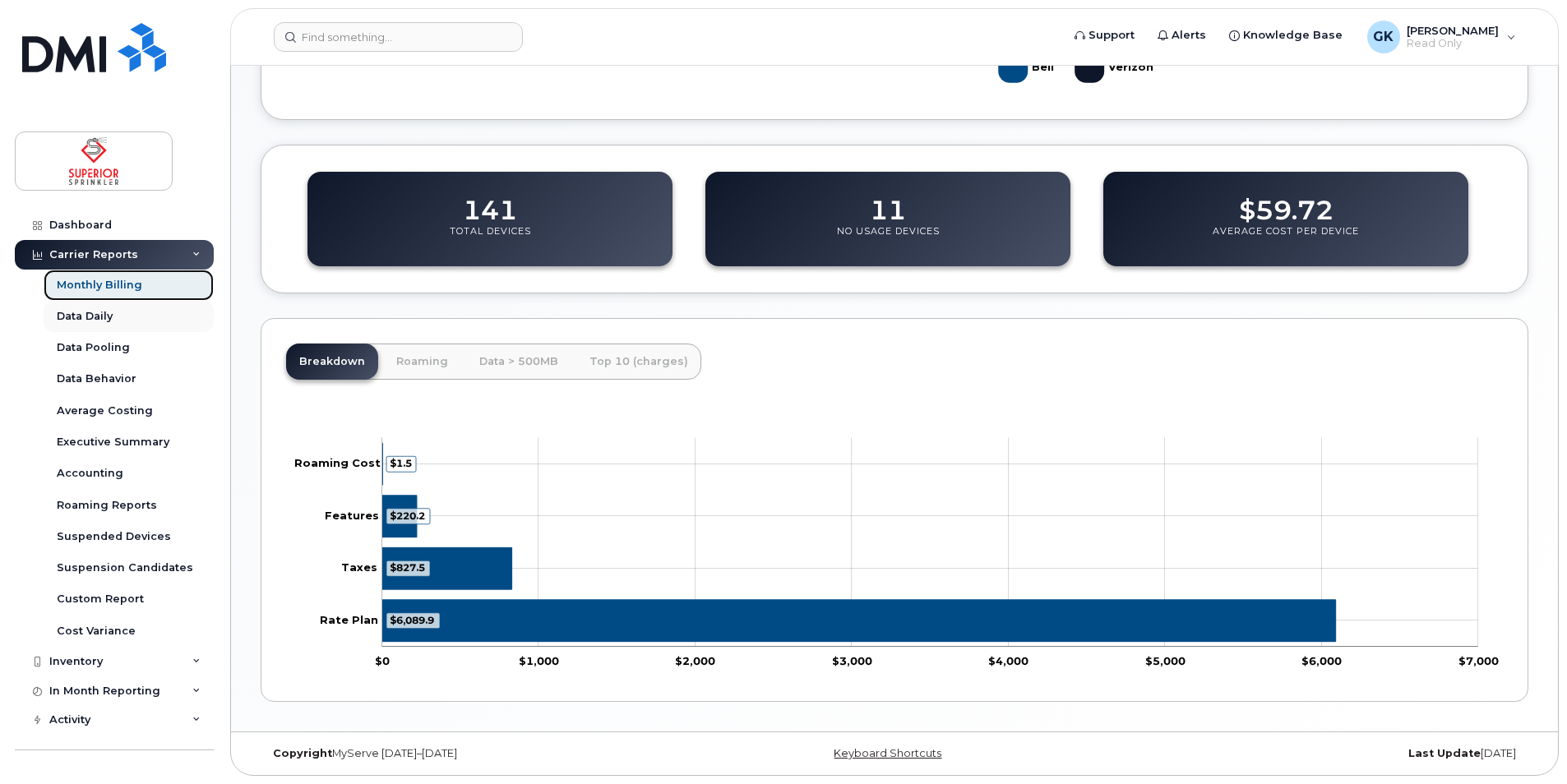
drag, startPoint x: 114, startPoint y: 289, endPoint x: 110, endPoint y: 300, distance: 11.7
click at [114, 289] on div "Monthly Billing" at bounding box center [99, 285] width 85 height 15
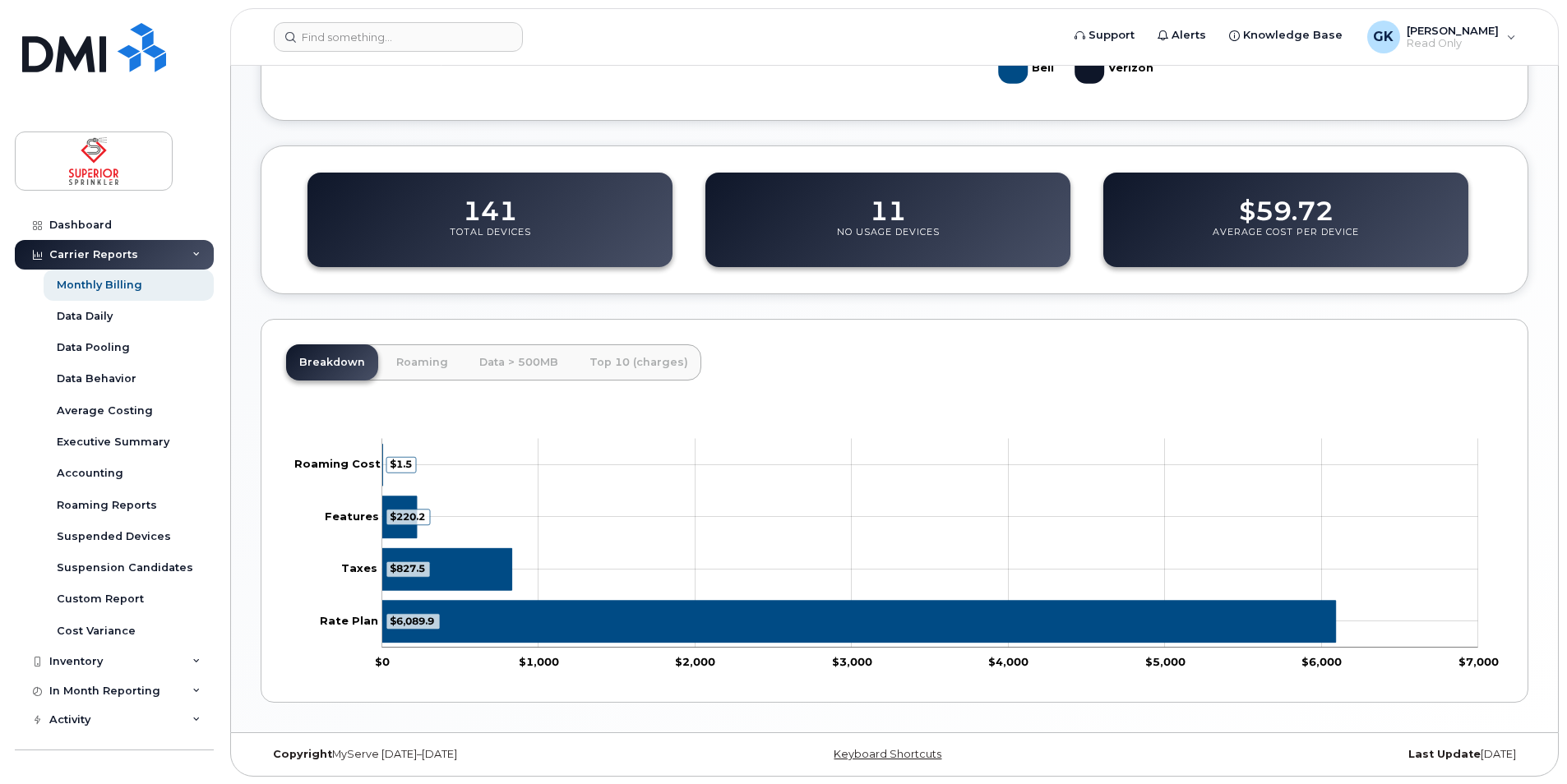
scroll to position [585, 0]
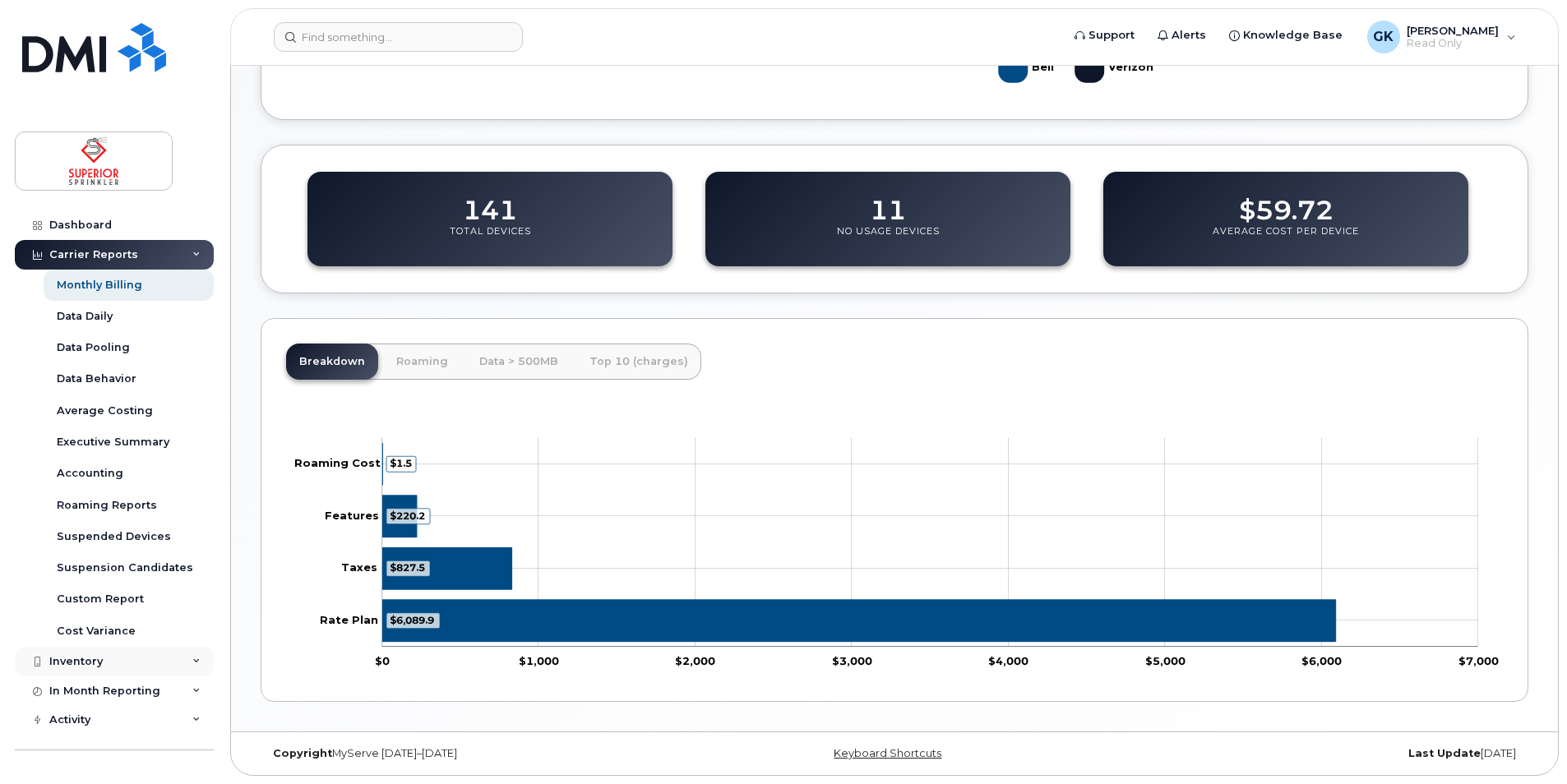
click at [101, 668] on div "Inventory" at bounding box center [114, 661] width 199 height 30
click at [110, 691] on div "Mobility Devices" at bounding box center [102, 691] width 93 height 15
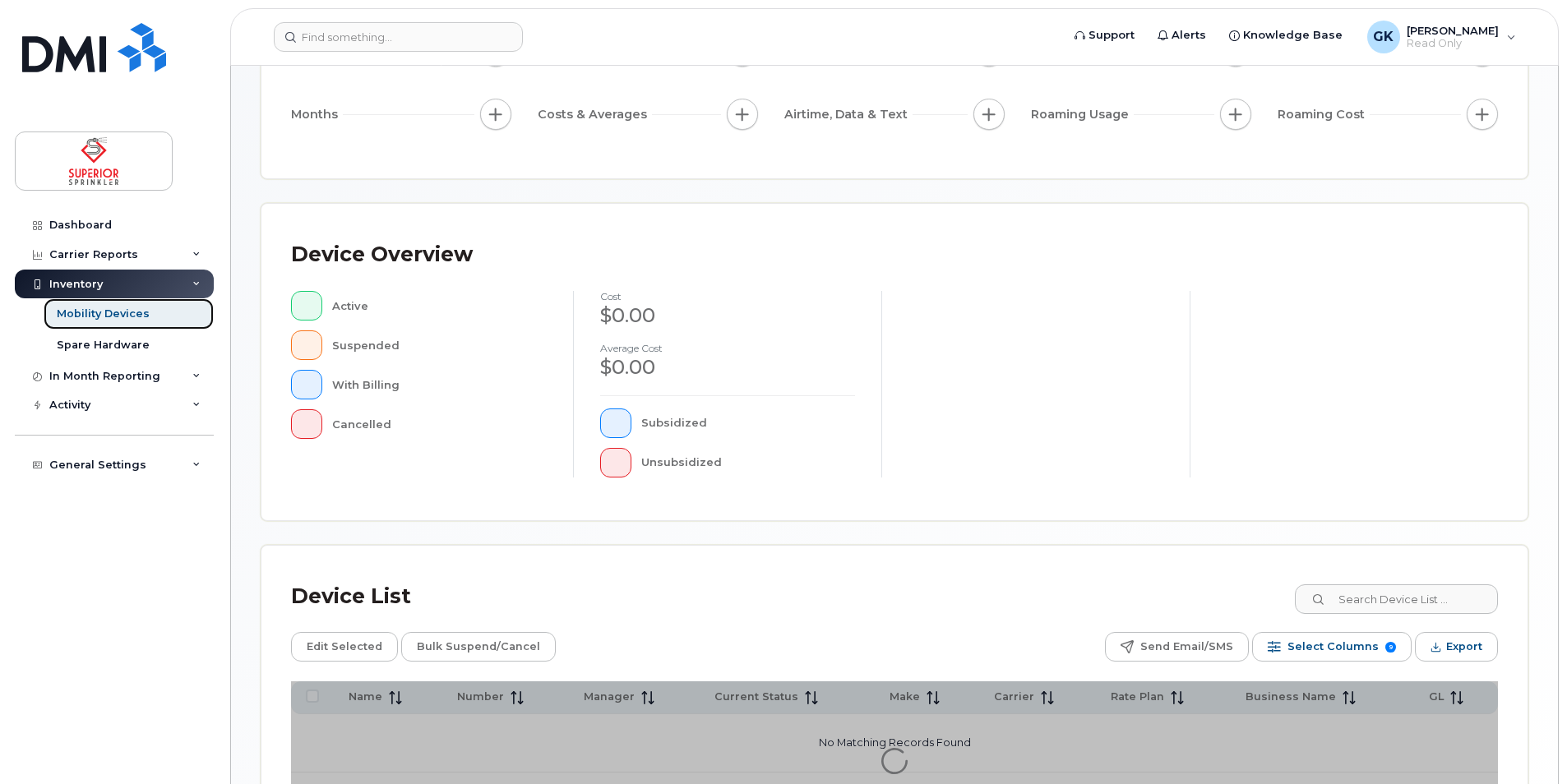
scroll to position [328, 0]
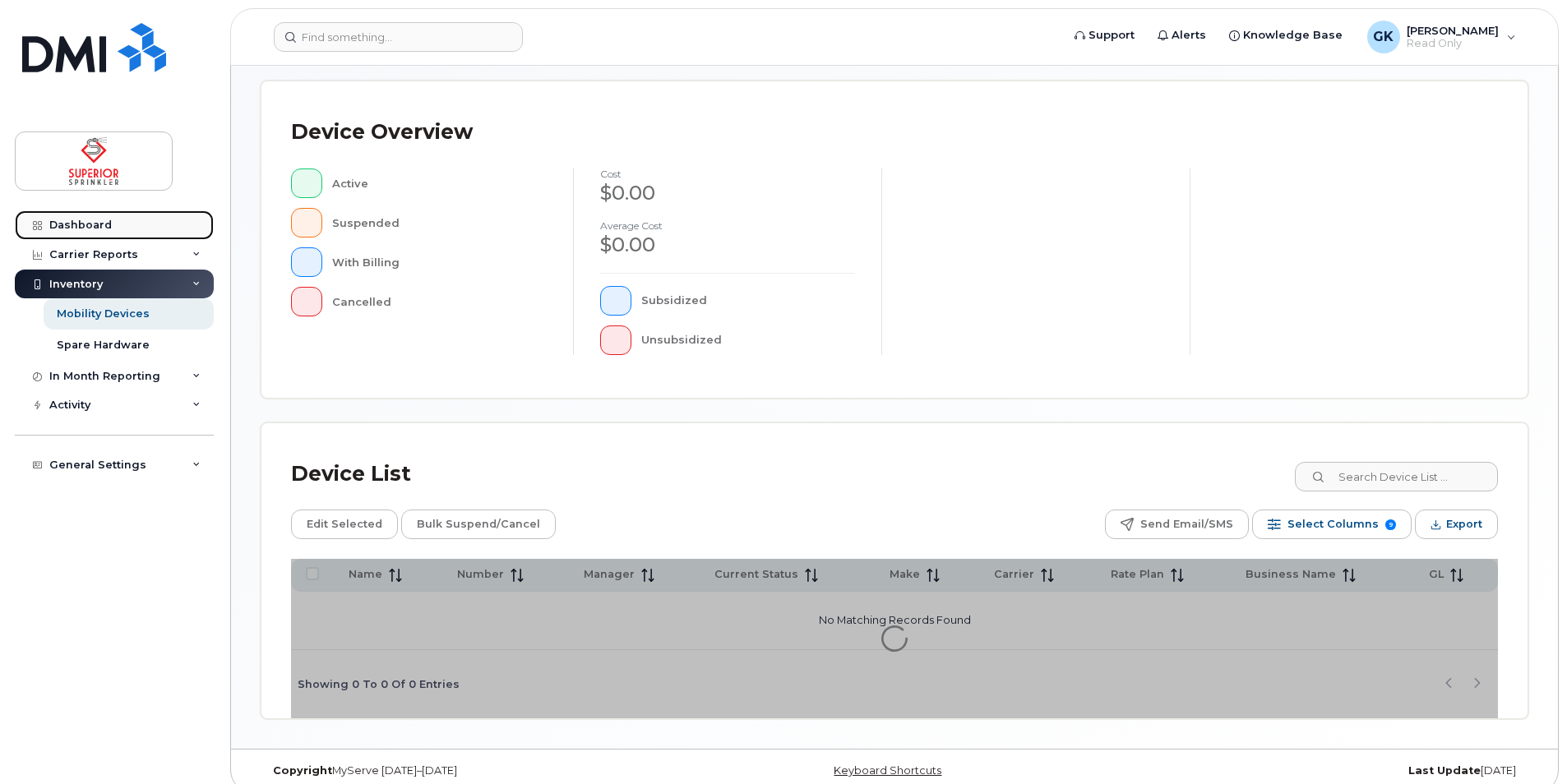
click at [112, 238] on link "Dashboard" at bounding box center [114, 225] width 199 height 30
click at [122, 248] on div "Carrier Reports" at bounding box center [94, 254] width 89 height 13
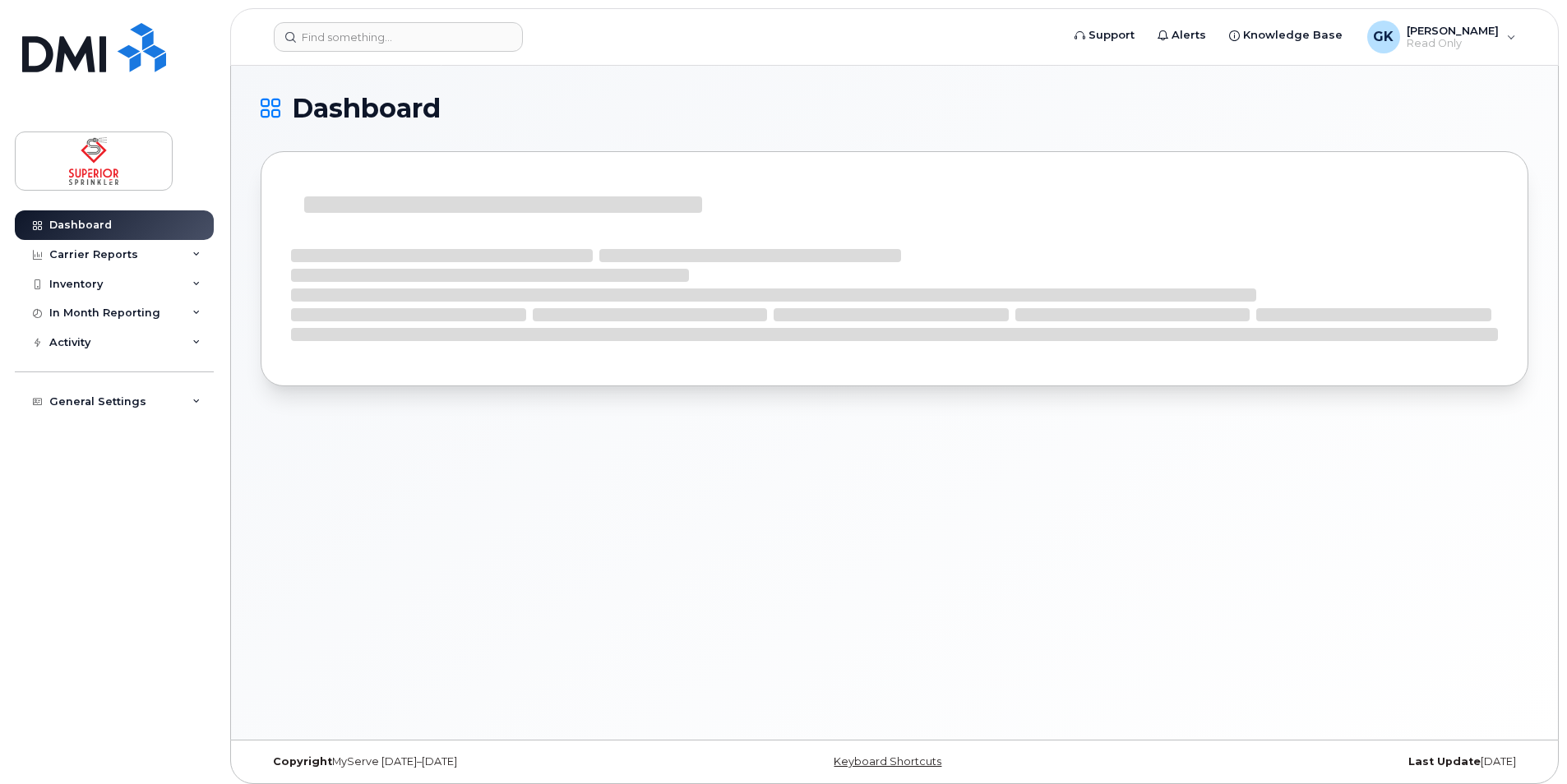
click at [122, 248] on div "Carrier Reports" at bounding box center [94, 254] width 89 height 13
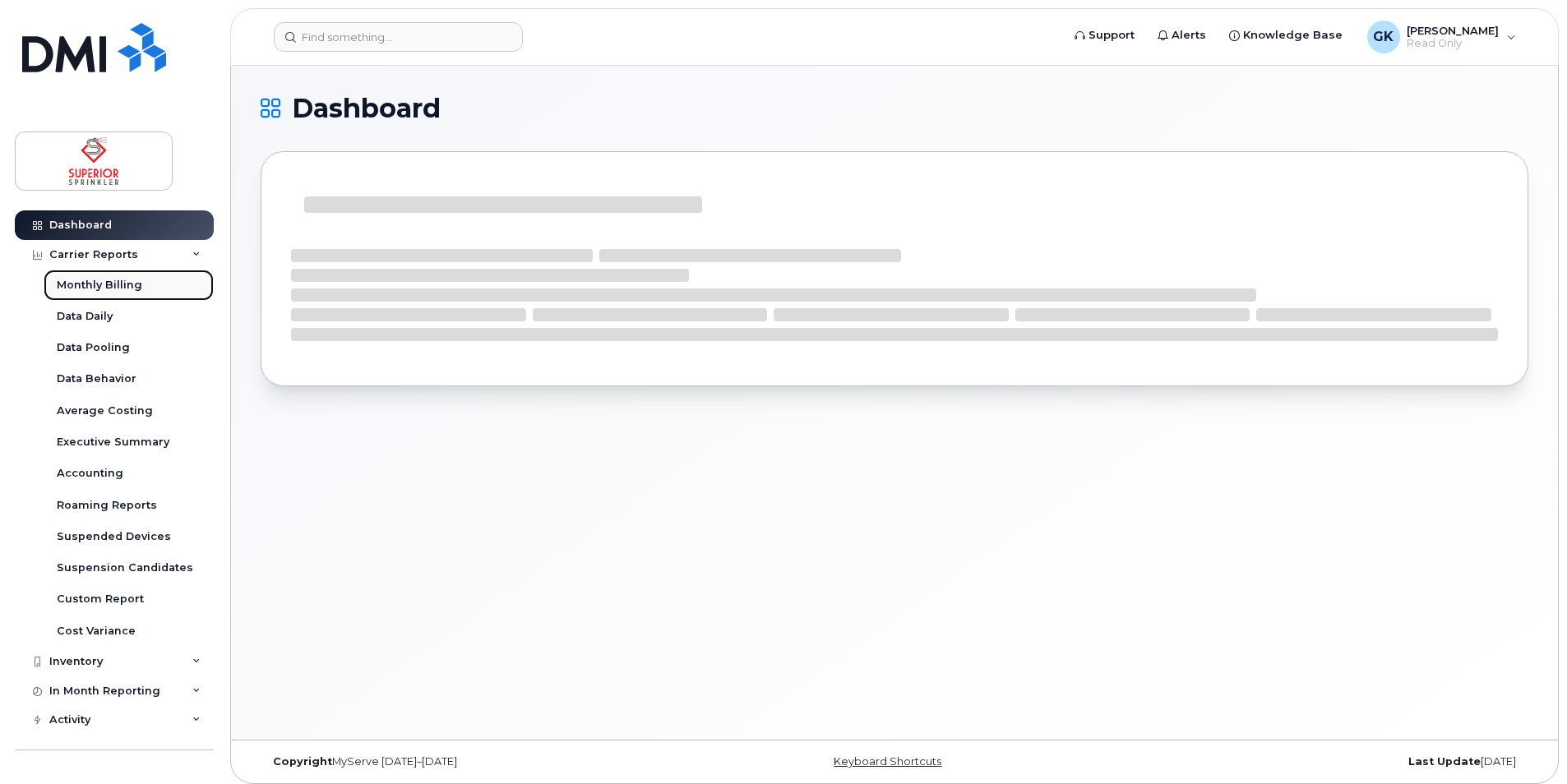
click at [134, 278] on div "Monthly Billing" at bounding box center [99, 285] width 85 height 15
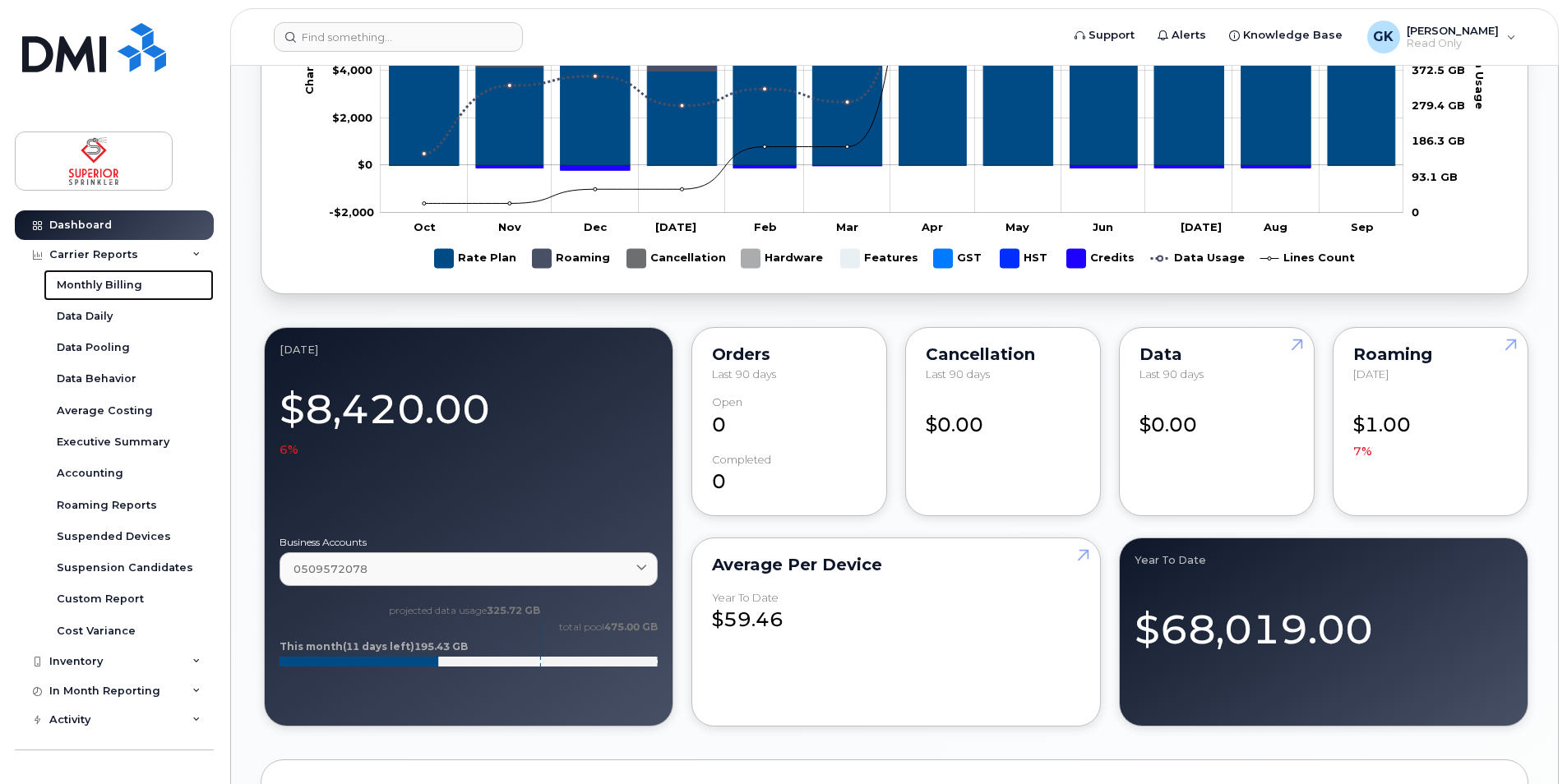
scroll to position [1192, 0]
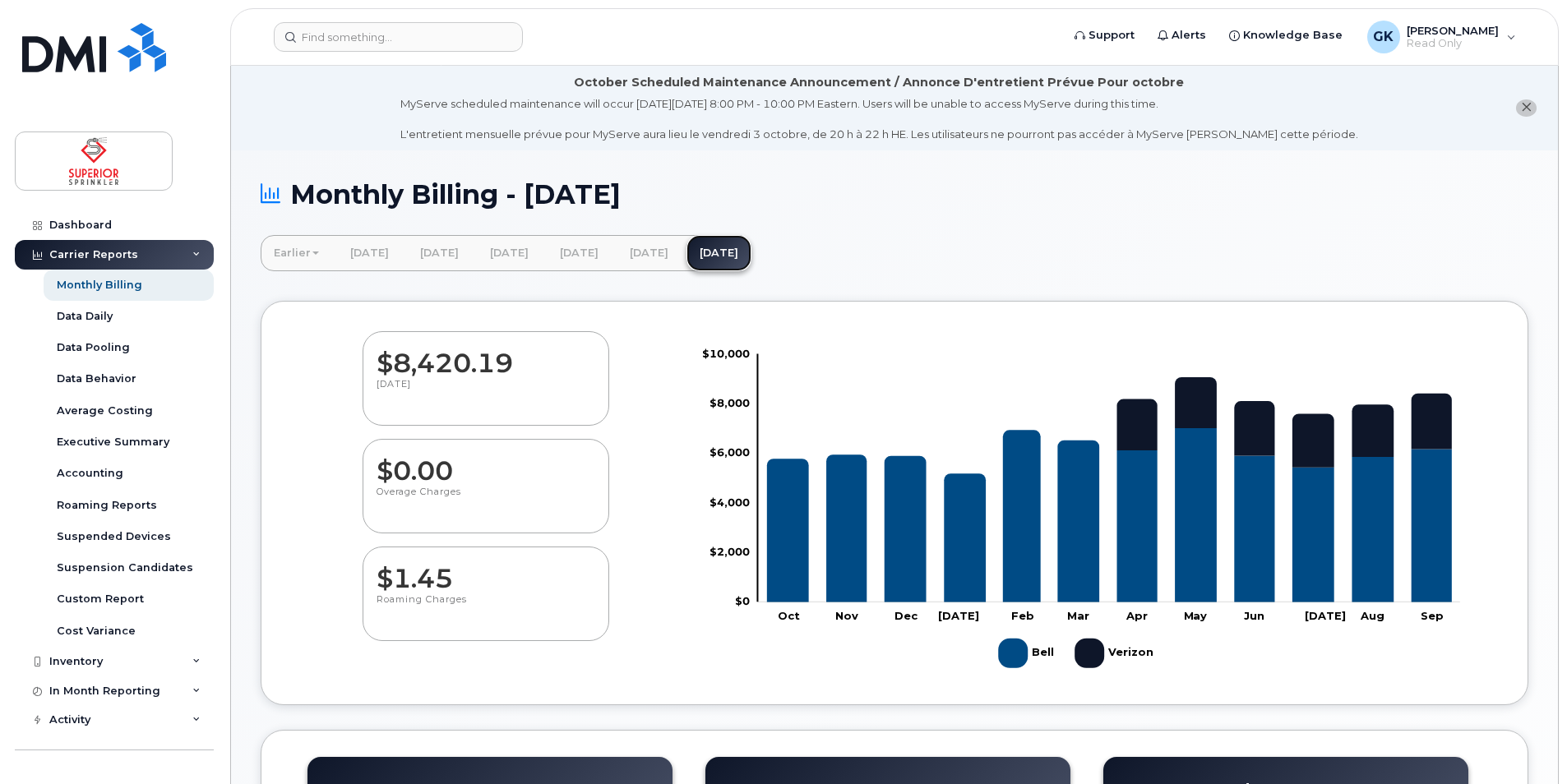
click at [751, 260] on link "[DATE]" at bounding box center [719, 253] width 65 height 36
click at [111, 226] on link "Dashboard" at bounding box center [114, 225] width 199 height 30
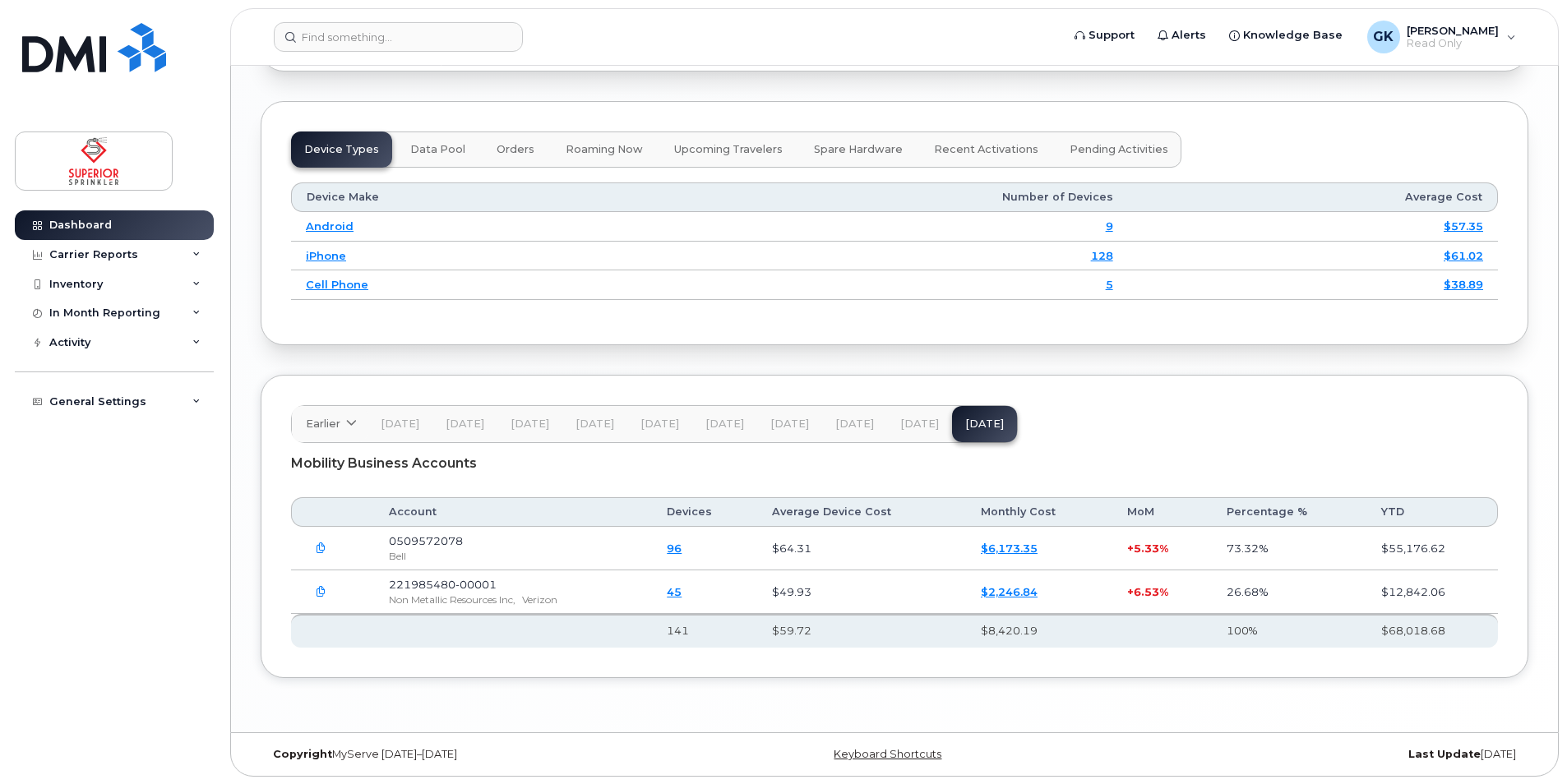
scroll to position [2094, 0]
click at [1022, 546] on link "$6,173.35" at bounding box center [1009, 547] width 56 height 13
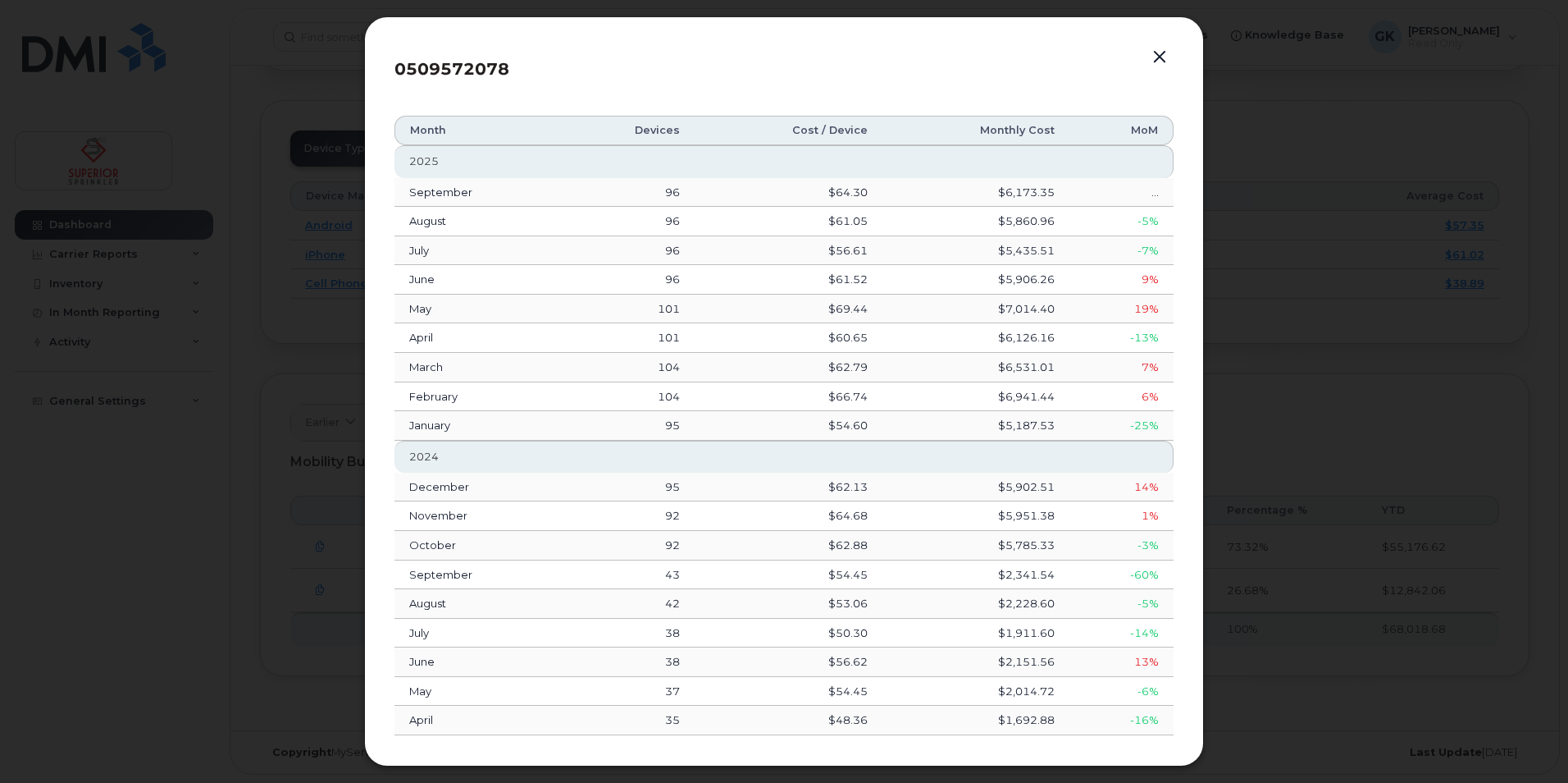
click at [1160, 55] on button "button" at bounding box center [1159, 57] width 25 height 23
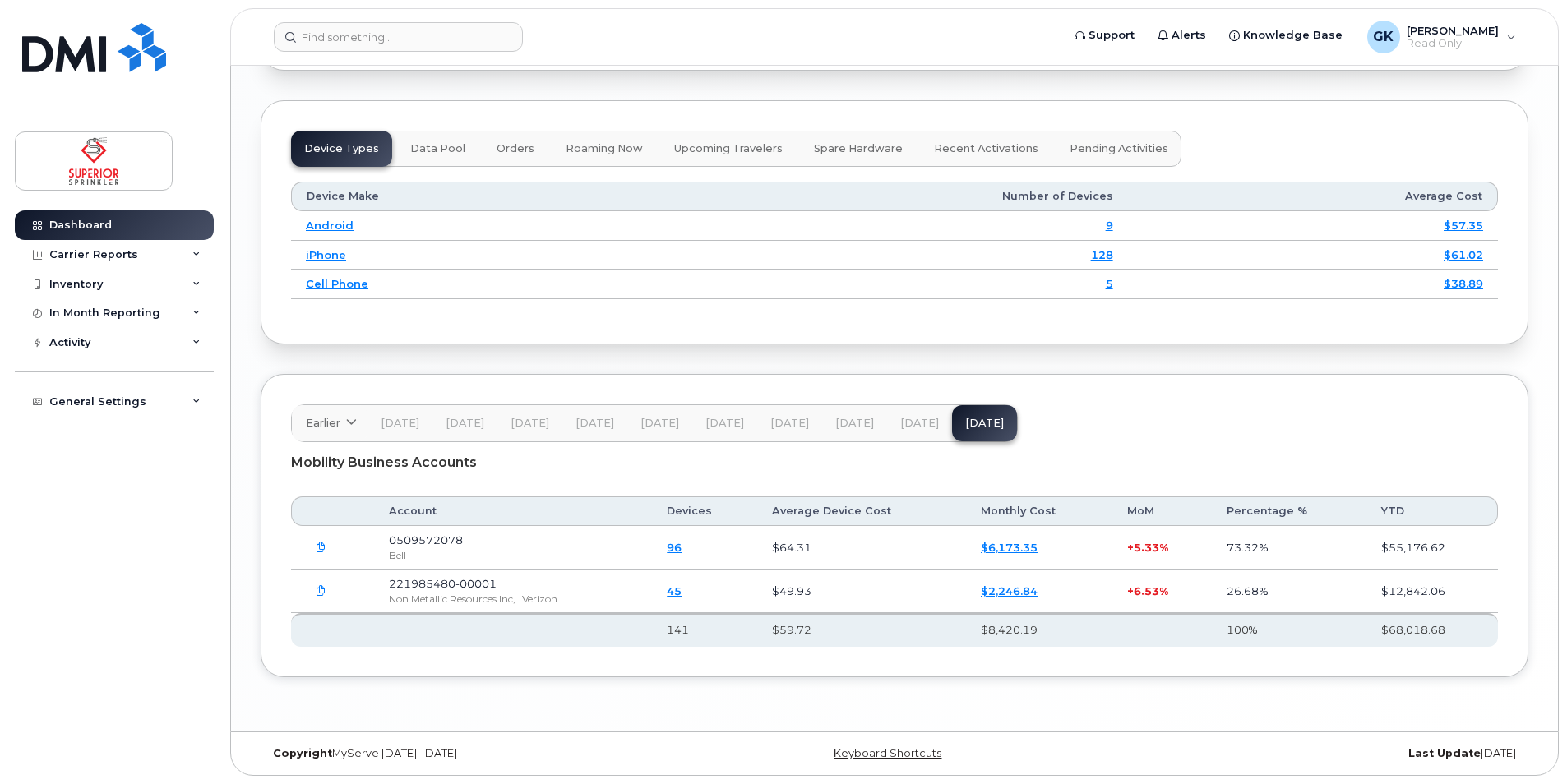
click at [319, 549] on icon "button" at bounding box center [321, 548] width 11 height 11
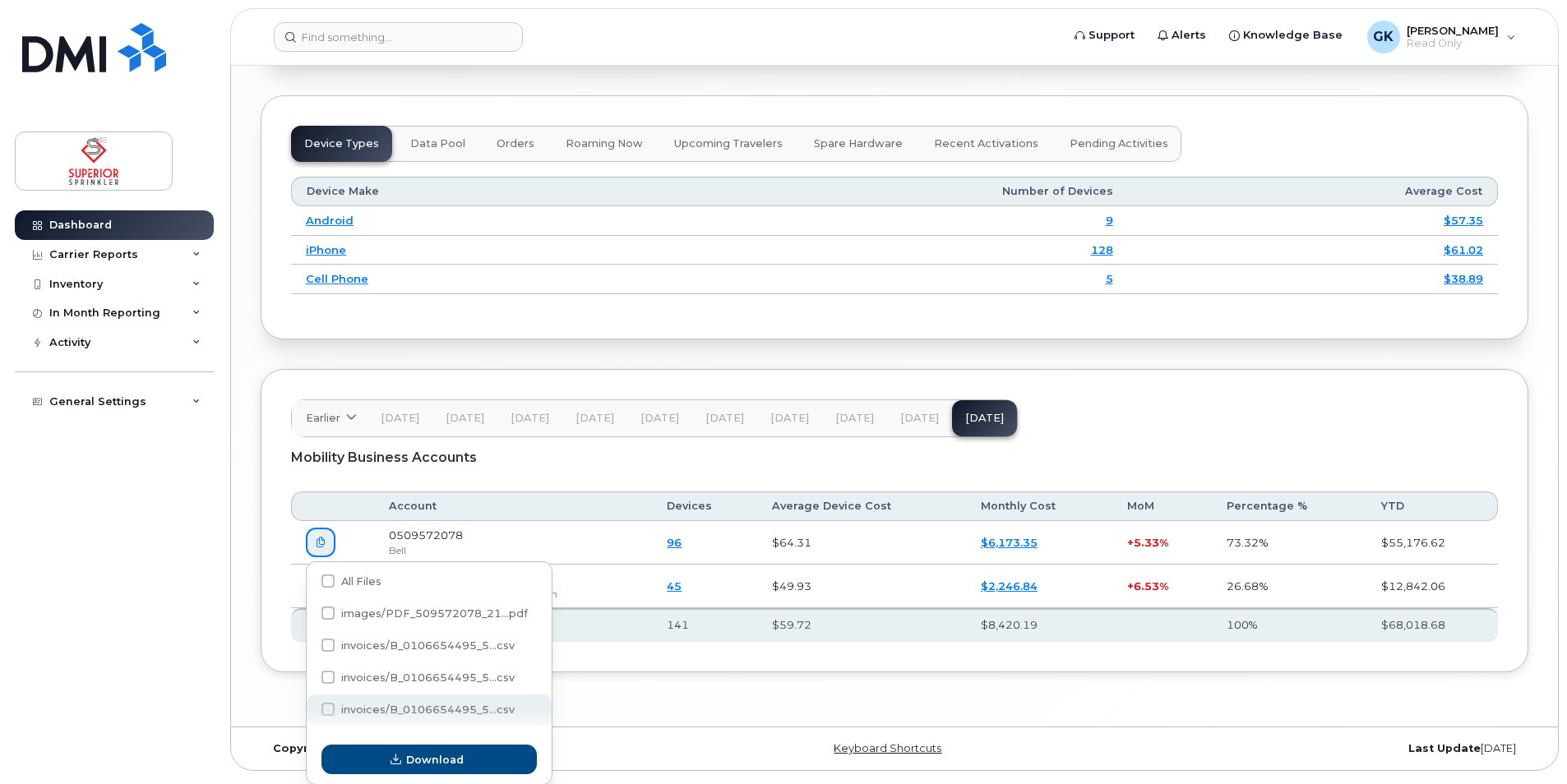
scroll to position [2100, 0]
click at [435, 715] on label "invoices/B_0106654495_5...csv" at bounding box center [418, 708] width 193 height 13
click at [310, 713] on input "invoices/B_0106654495_5...csv" at bounding box center [306, 709] width 9 height 9
checkbox input "true"
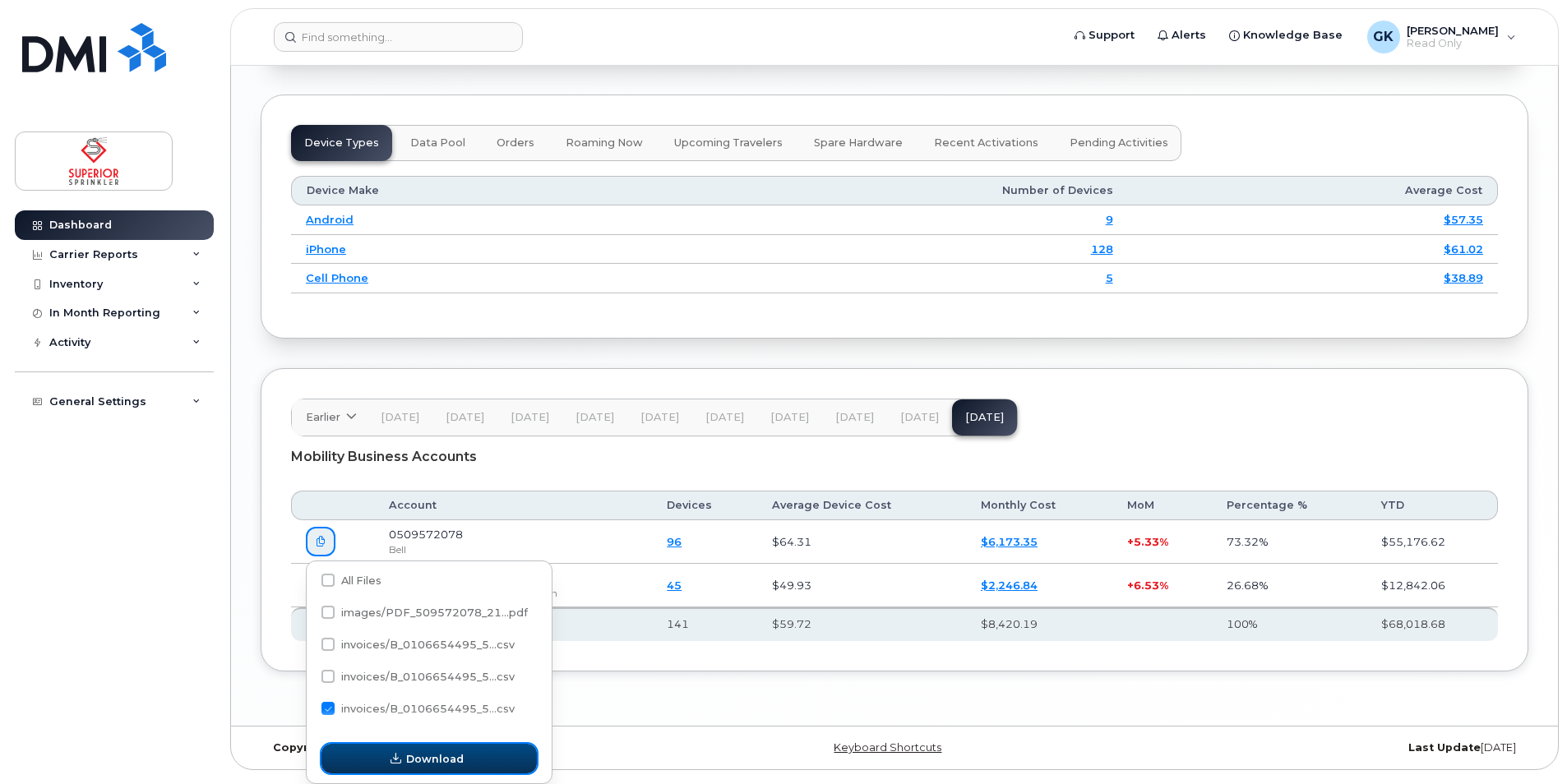
click at [452, 760] on span "Download" at bounding box center [434, 758] width 57 height 15
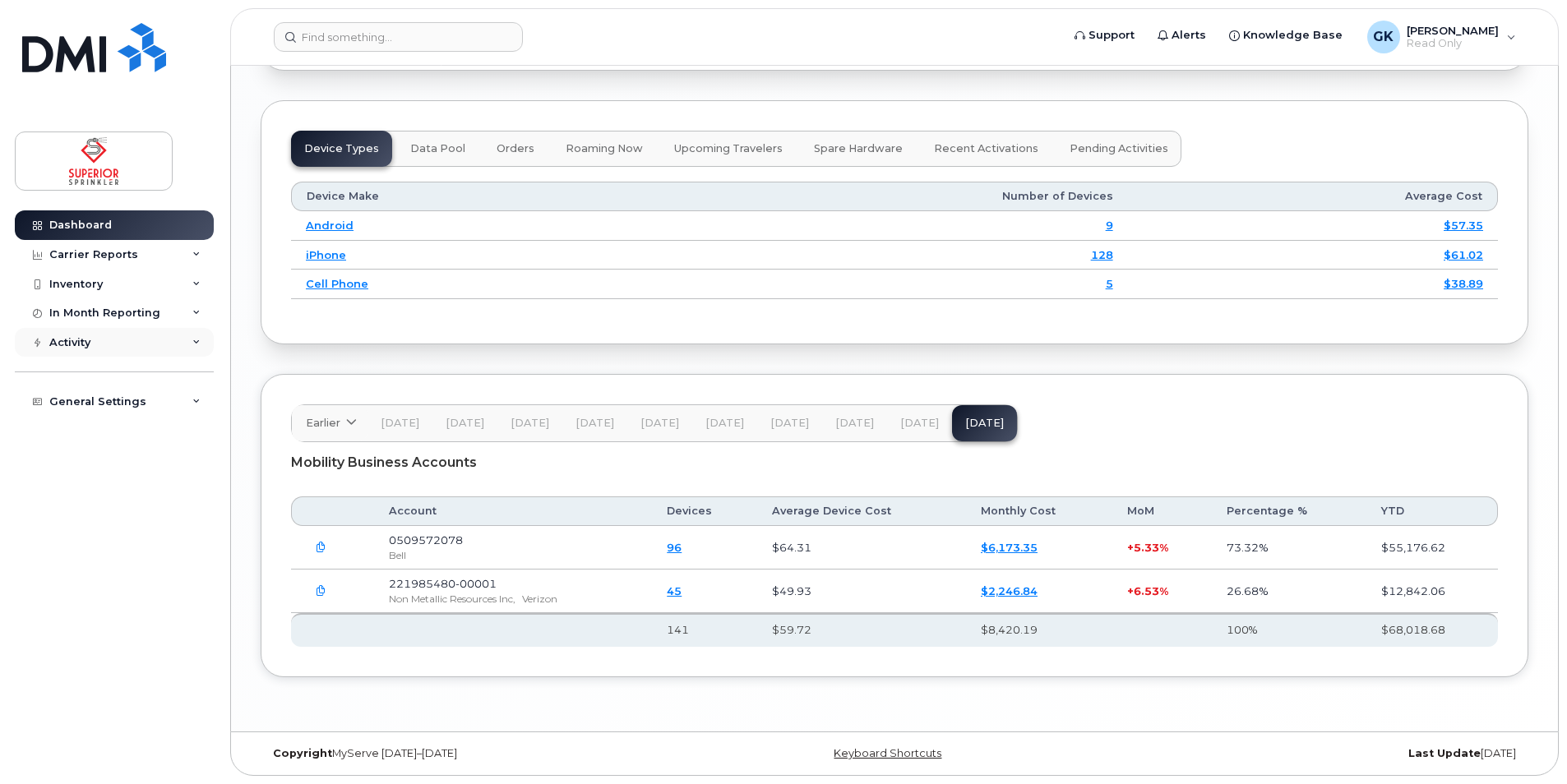
click at [152, 340] on div "Activity" at bounding box center [114, 342] width 199 height 30
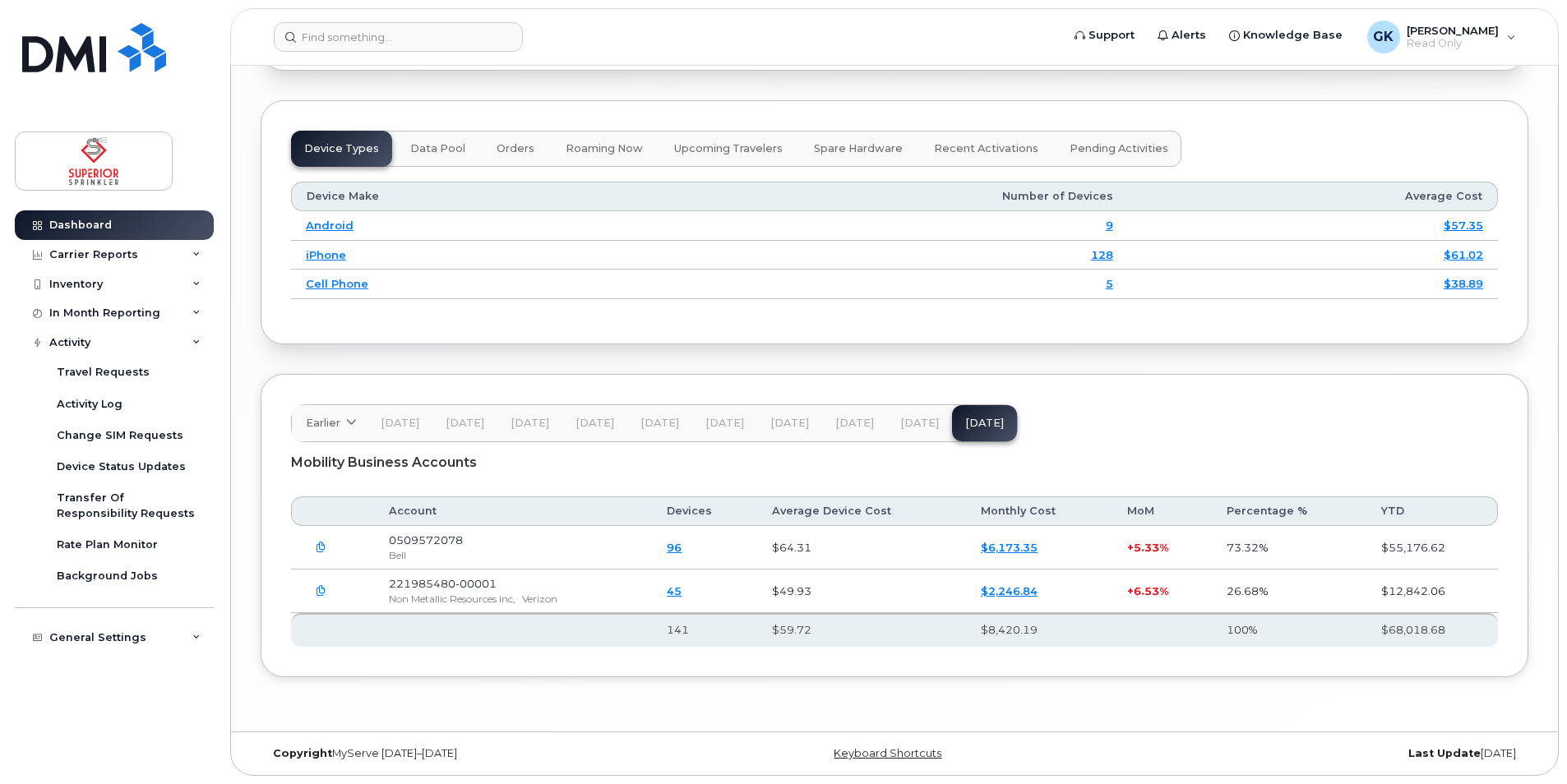
click at [323, 586] on icon "button" at bounding box center [321, 591] width 11 height 11
click at [341, 629] on label "All Files" at bounding box center [352, 629] width 60 height 13
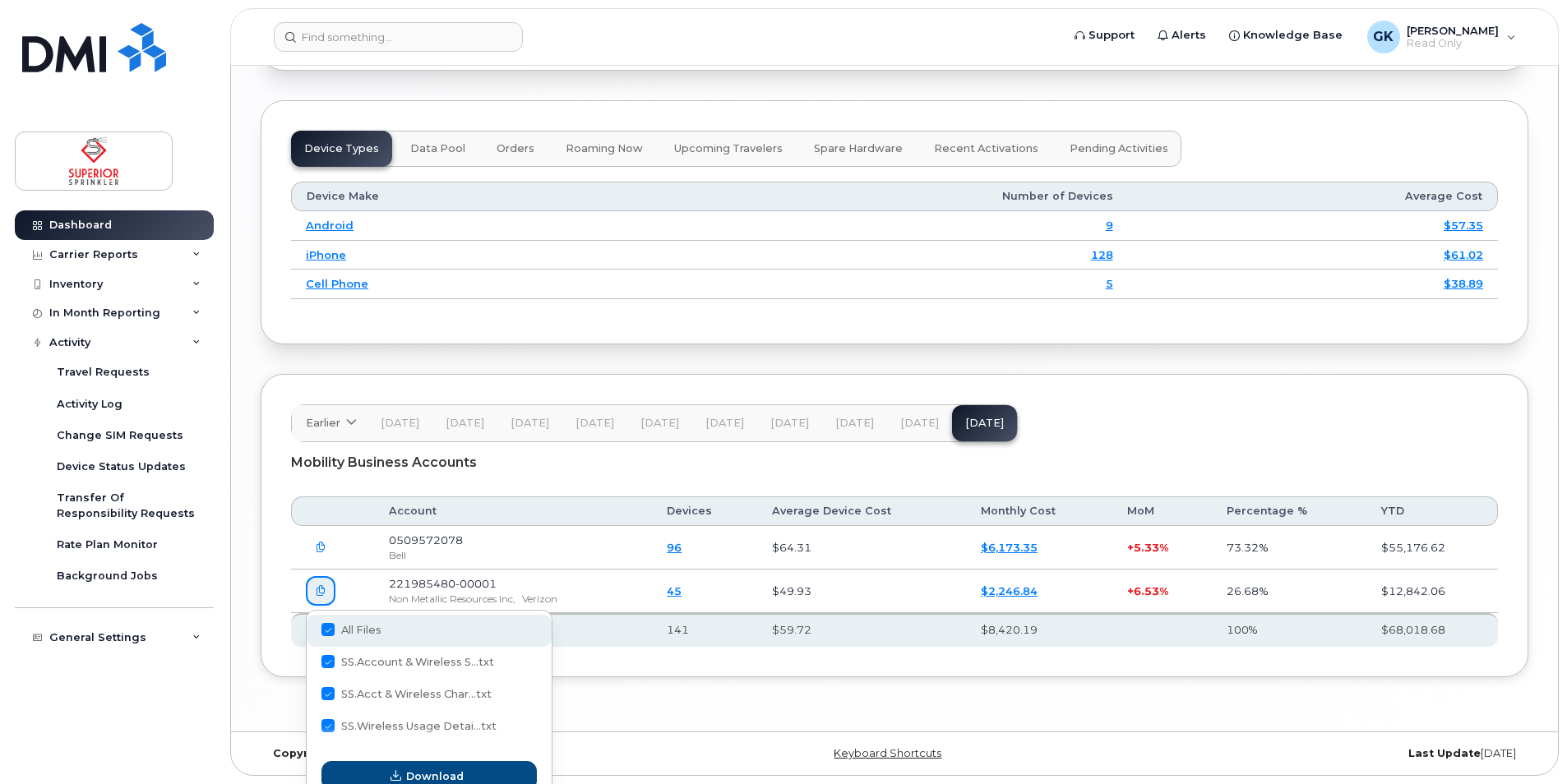
click at [310, 629] on input "All Files" at bounding box center [306, 630] width 9 height 9
checkbox input "true"
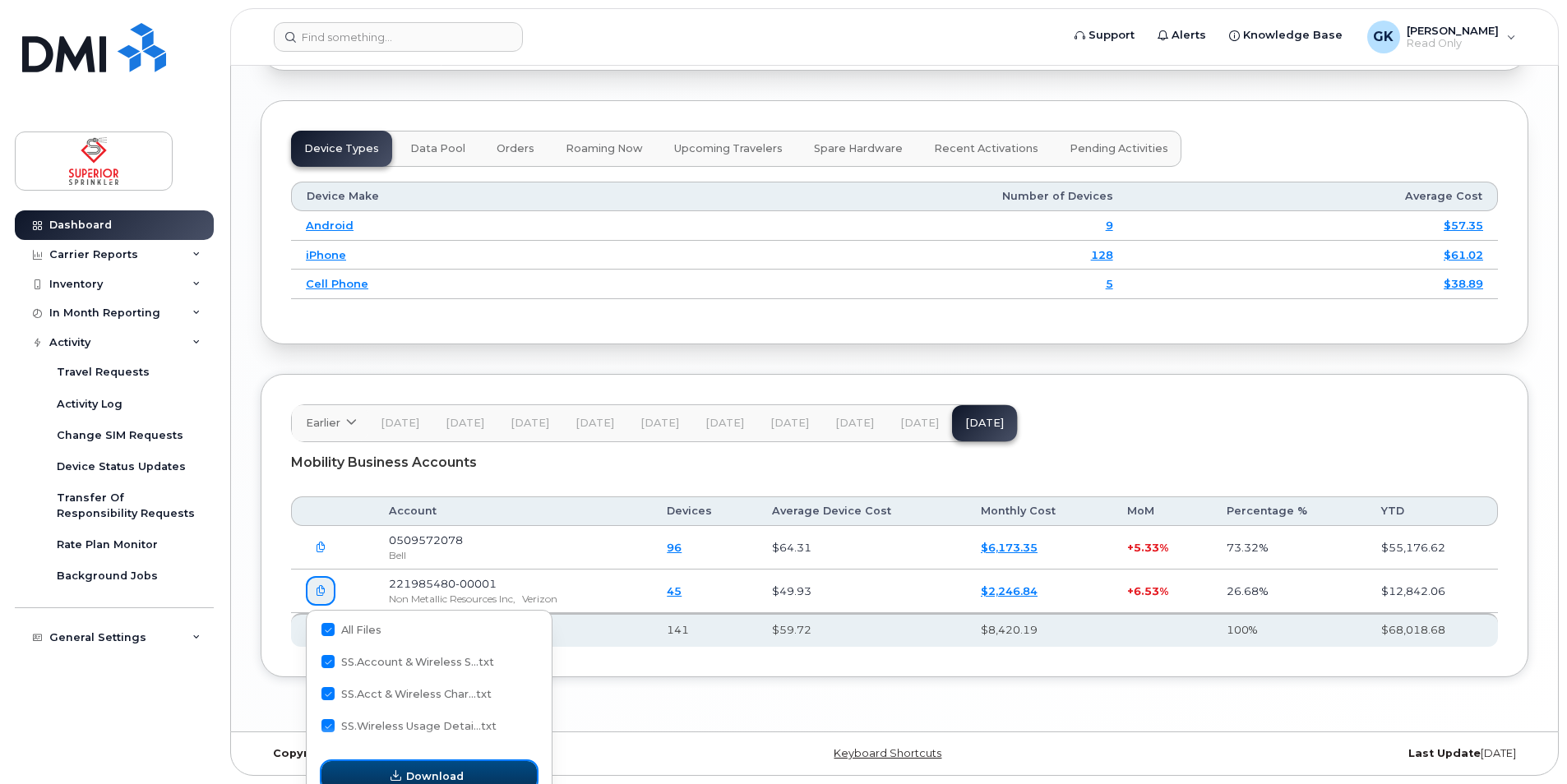
click at [465, 769] on button "Download" at bounding box center [429, 775] width 215 height 30
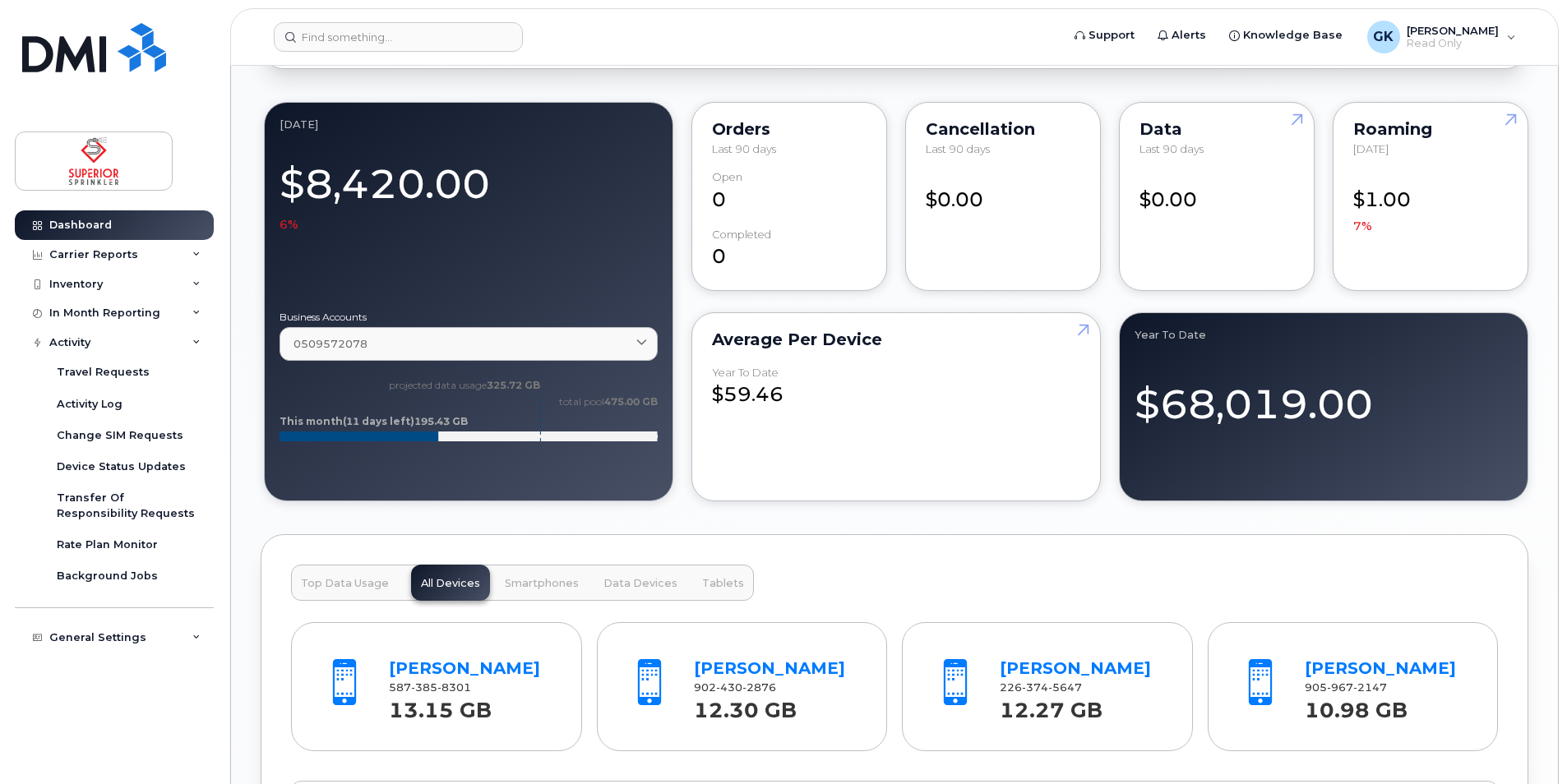
scroll to position [1273, 0]
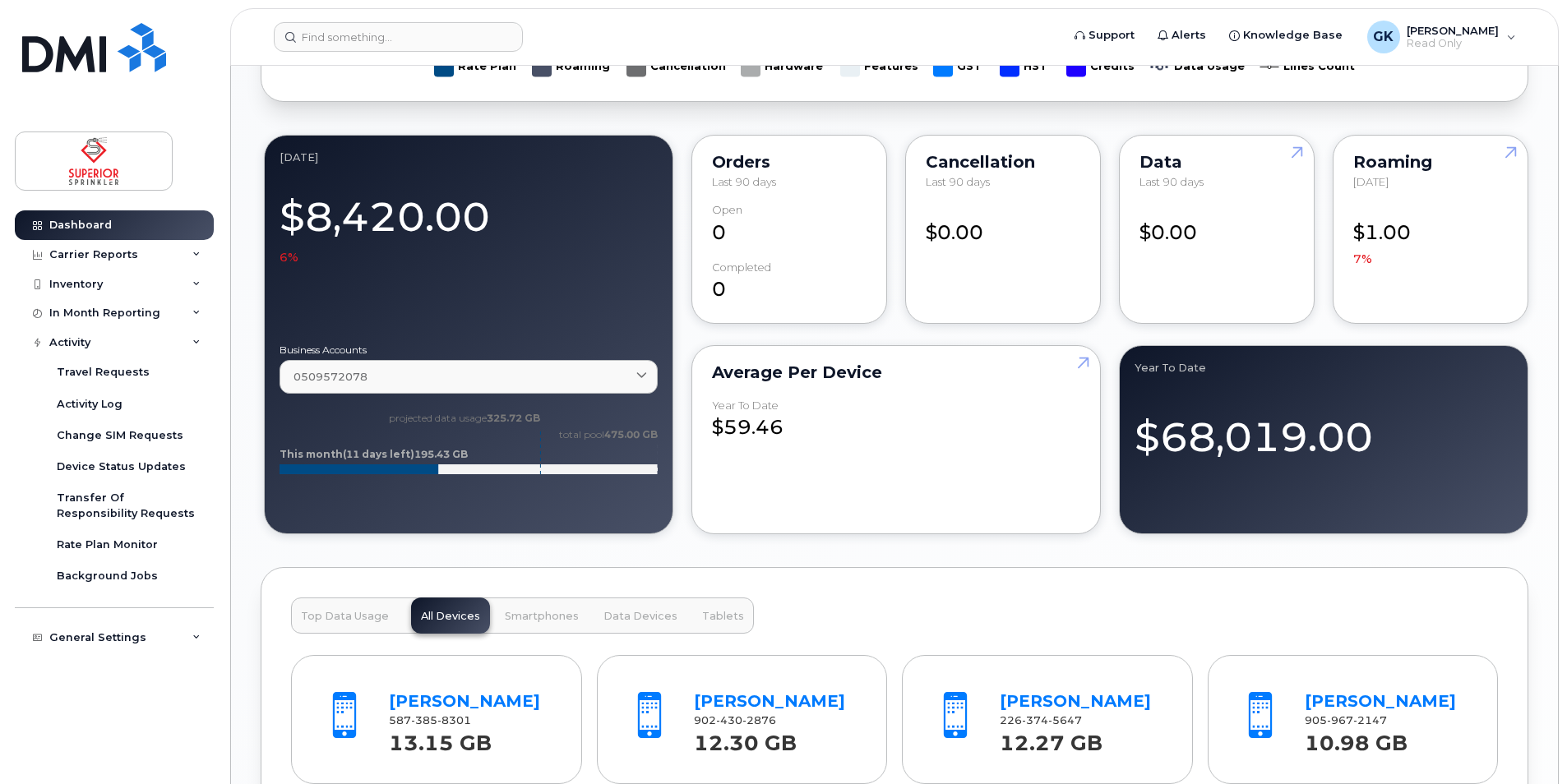
click at [118, 706] on div "Dashboard Carrier Reports Monthly Billing Data Daily Data Pooling Data Behavior…" at bounding box center [116, 485] width 203 height 549
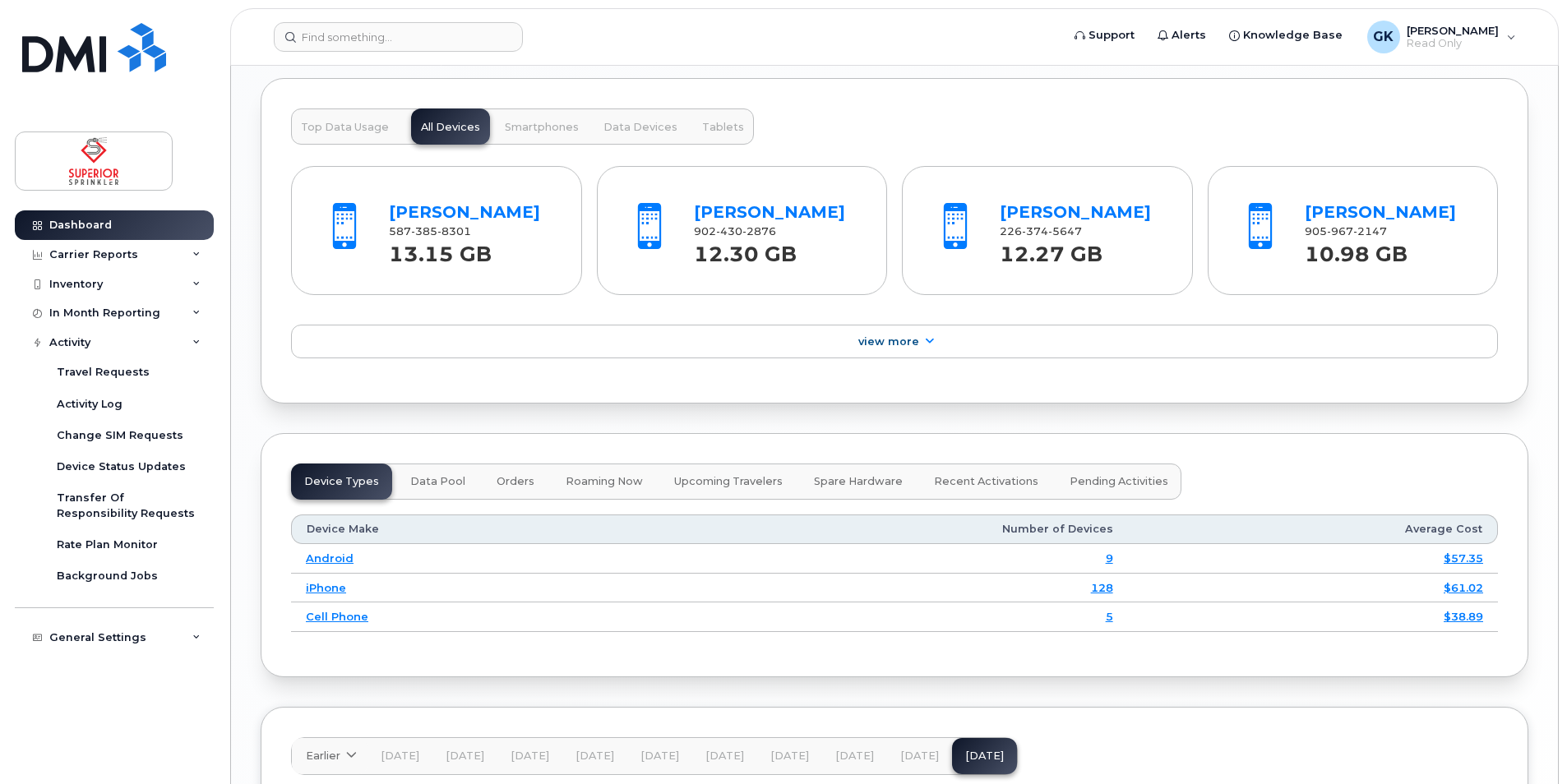
scroll to position [1766, 0]
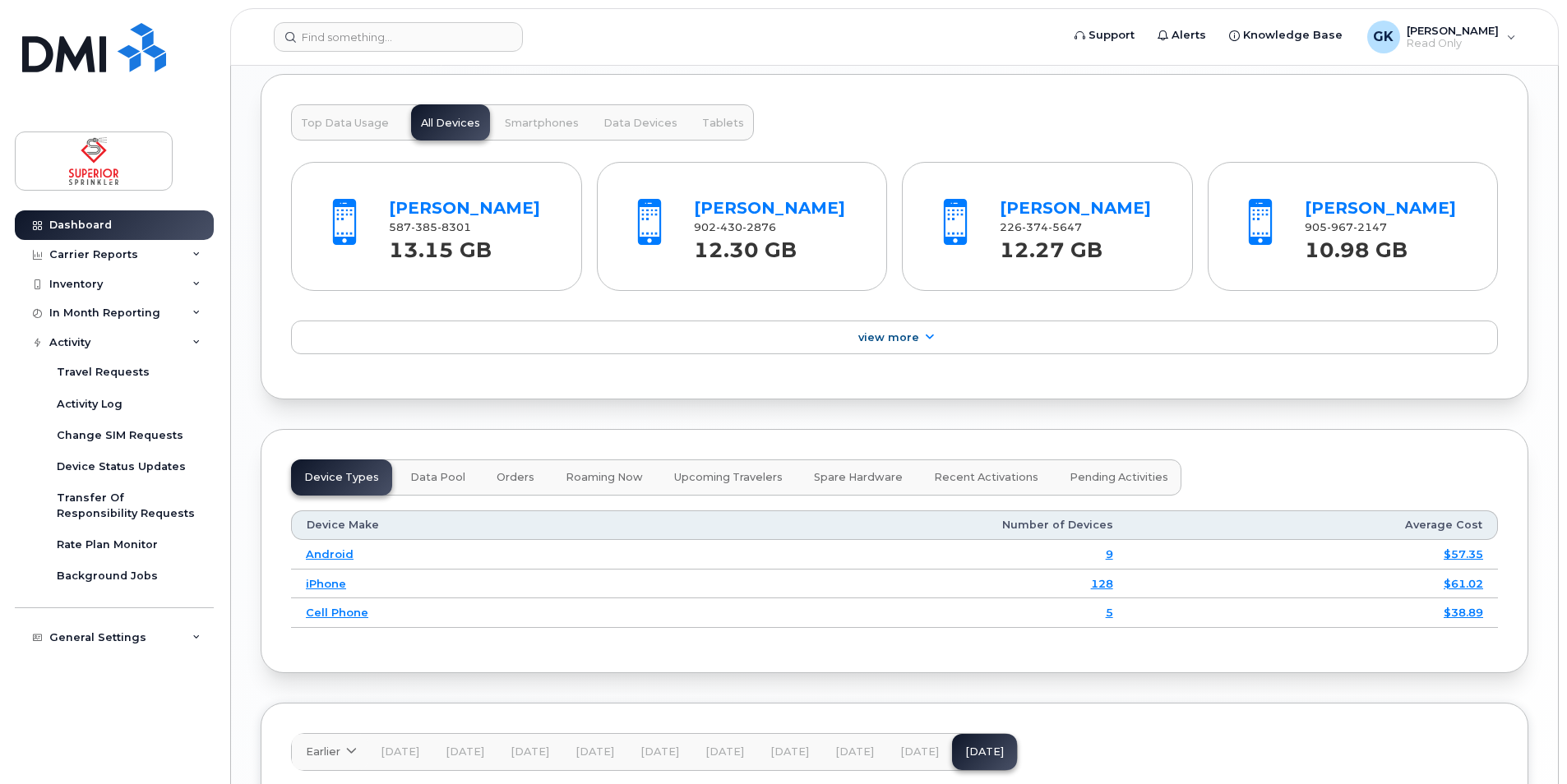
click at [104, 723] on div "Dashboard Carrier Reports Monthly Billing Data Daily Data Pooling Data Behavior…" at bounding box center [116, 485] width 203 height 549
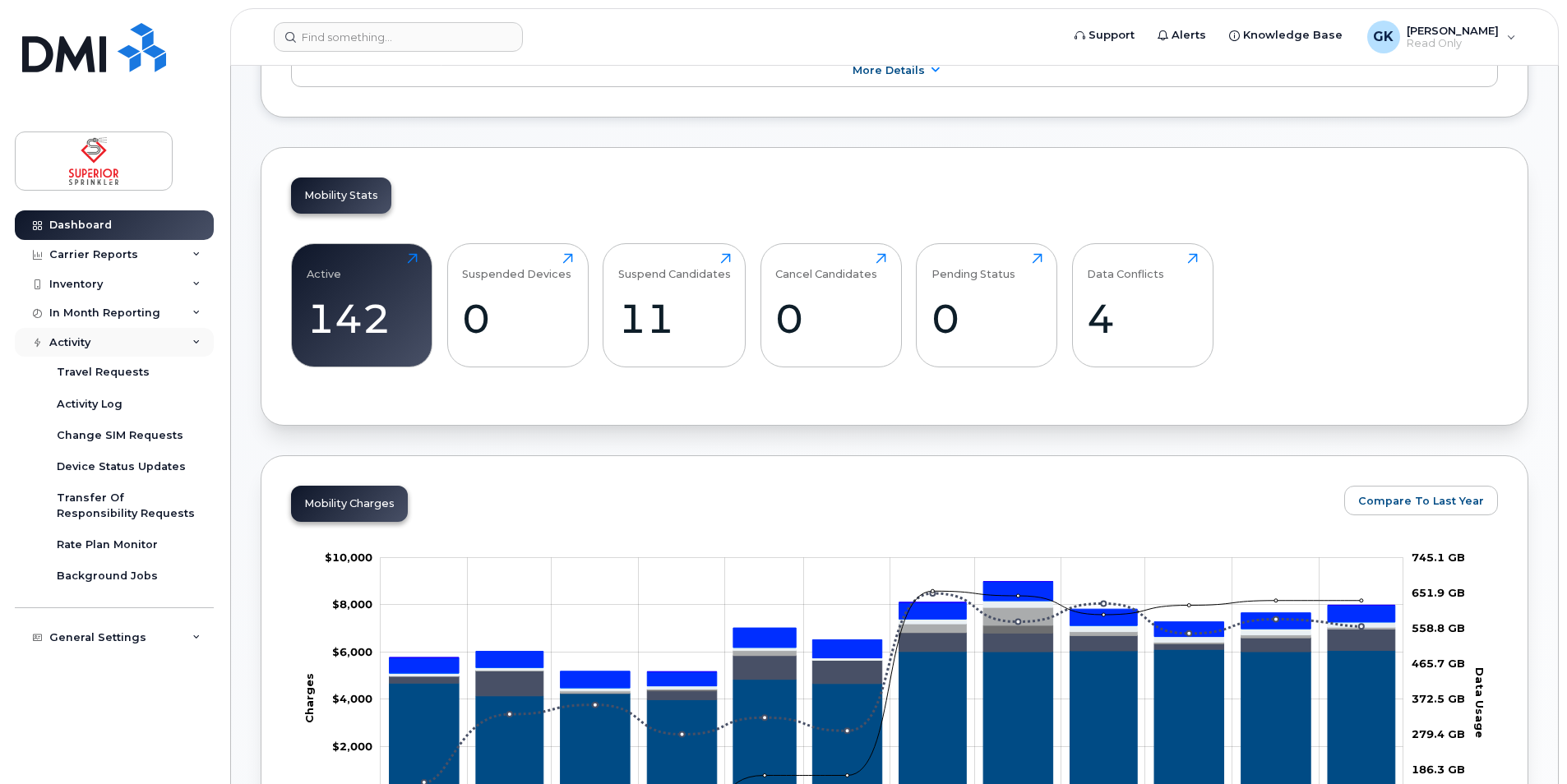
scroll to position [451, 0]
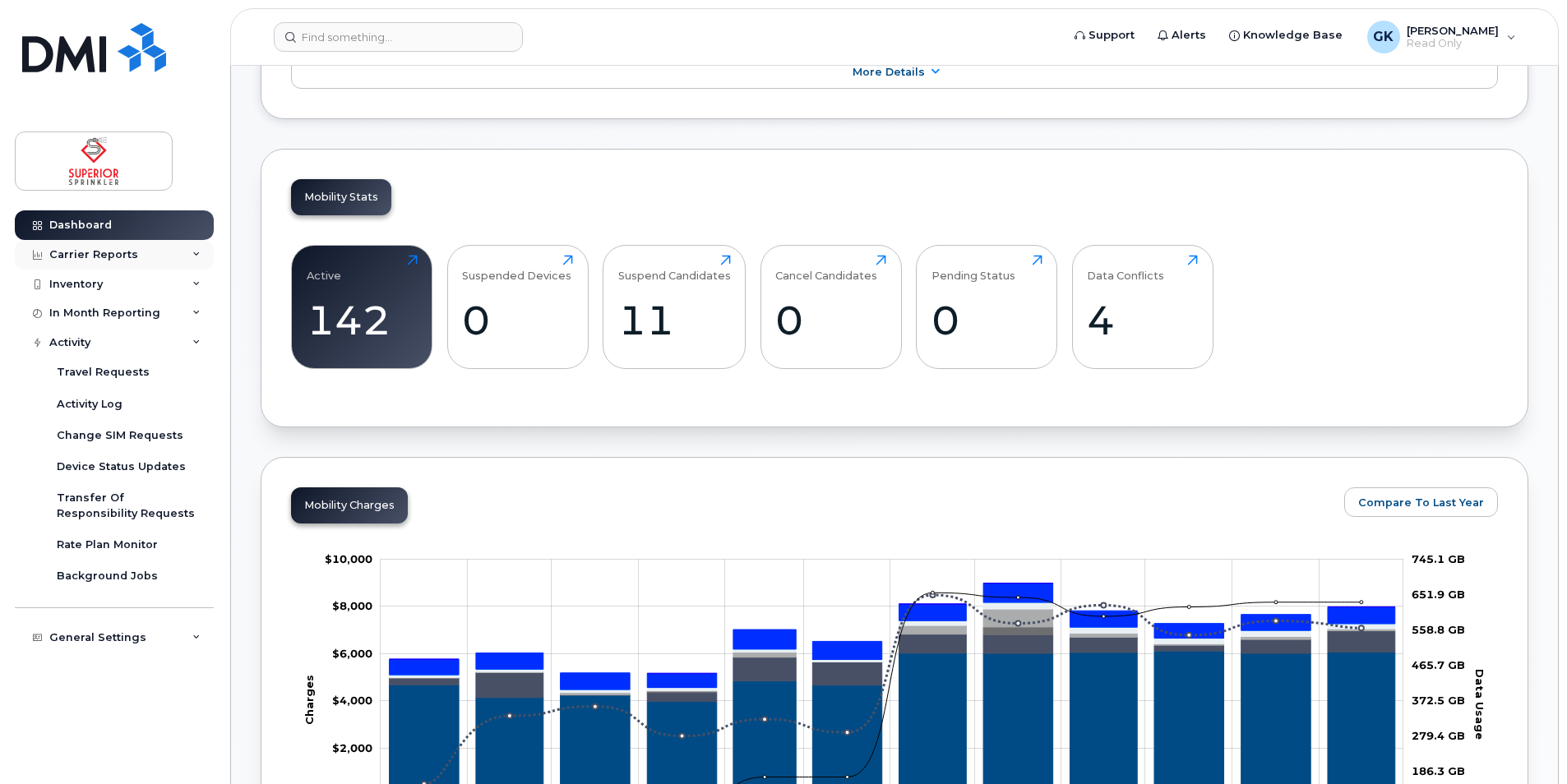
click at [118, 258] on div "Carrier Reports" at bounding box center [94, 254] width 89 height 13
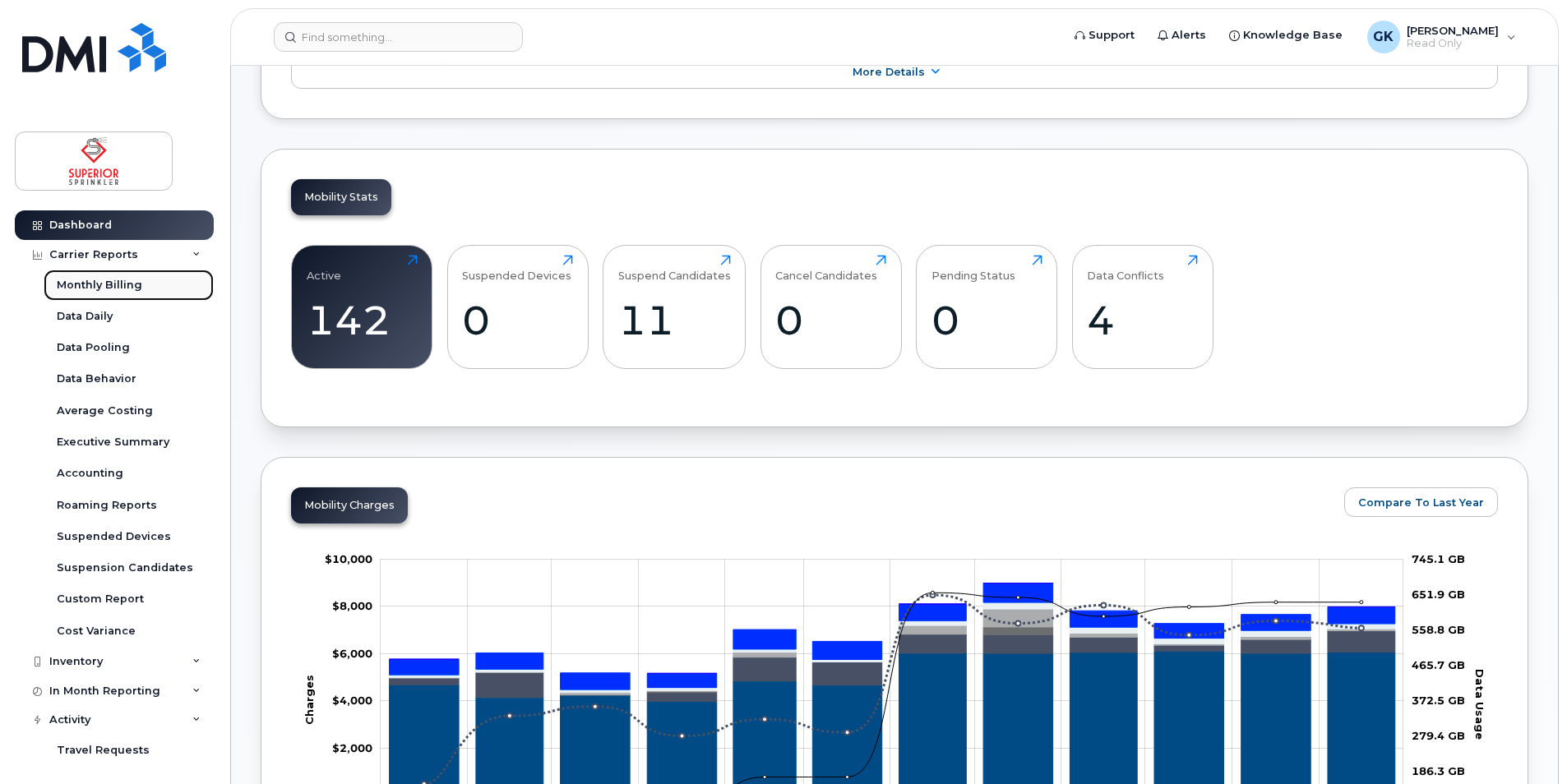
click at [116, 282] on div "Monthly Billing" at bounding box center [99, 285] width 85 height 15
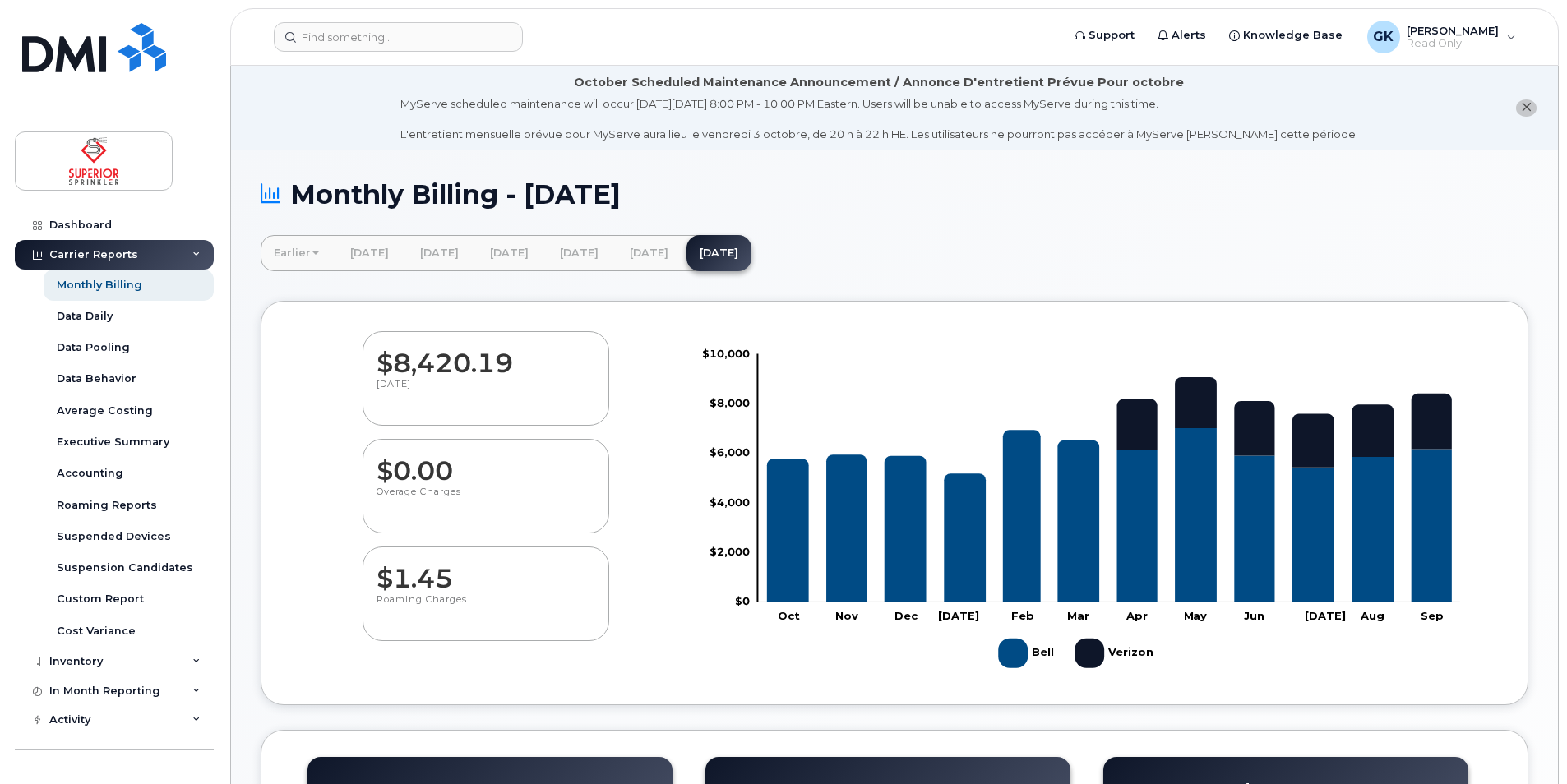
click at [474, 390] on p "[DATE]" at bounding box center [486, 392] width 218 height 30
click at [407, 387] on p "[DATE]" at bounding box center [486, 392] width 218 height 30
click at [106, 318] on div "Data Daily" at bounding box center [84, 316] width 55 height 15
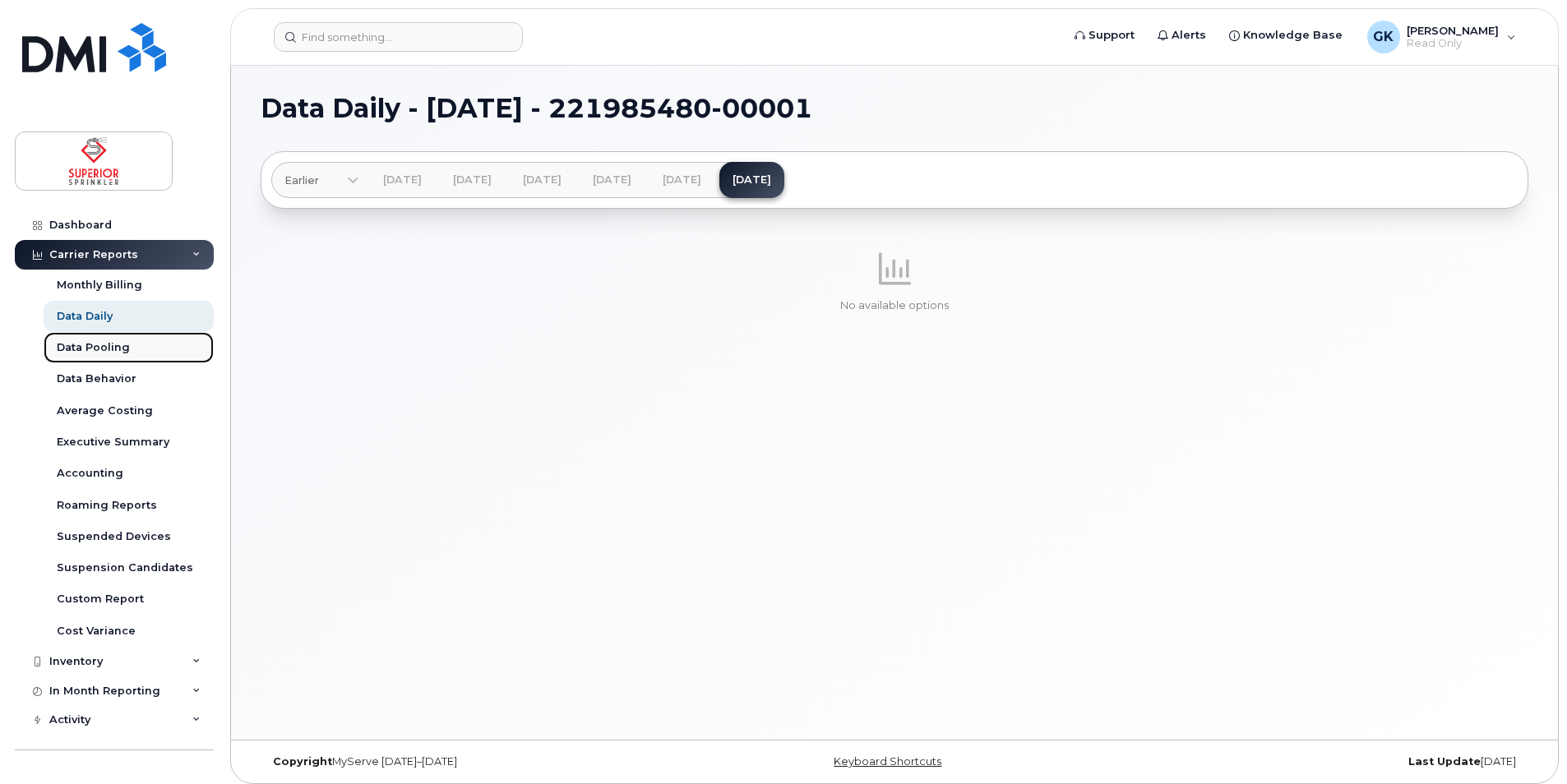
click at [102, 345] on div "Data Pooling" at bounding box center [93, 347] width 73 height 15
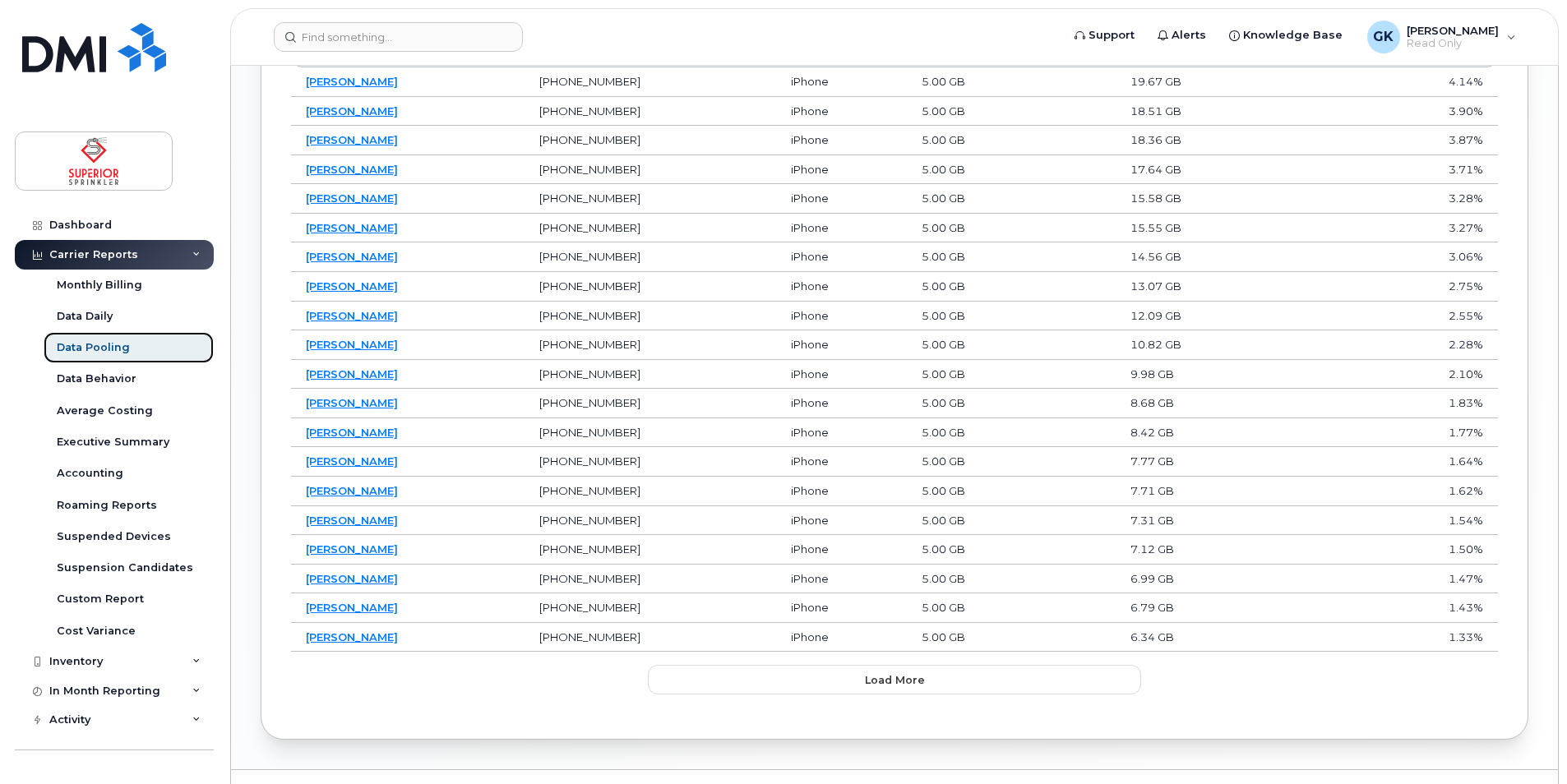
scroll to position [1049, 0]
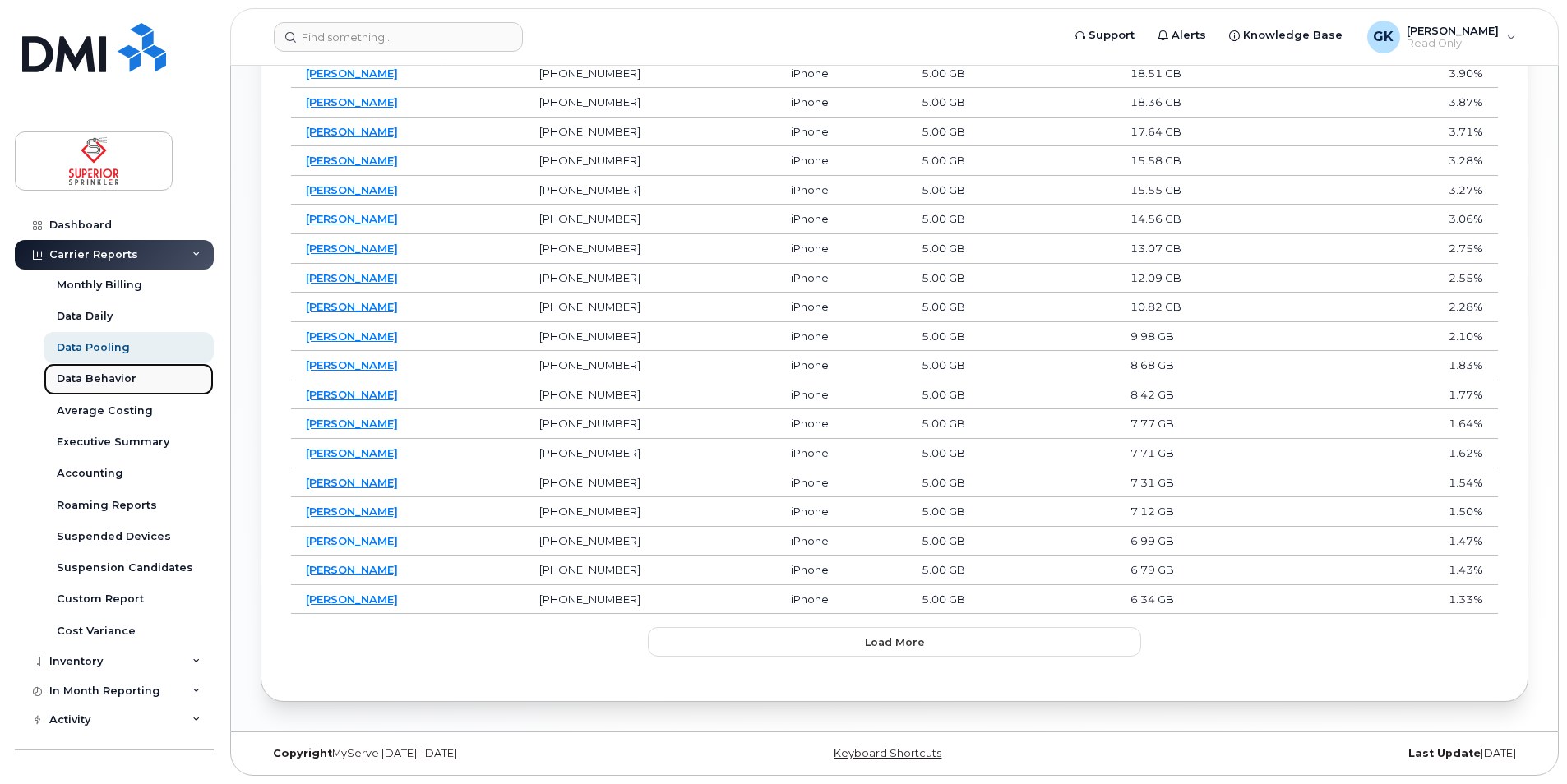
click at [89, 376] on div "Data Behavior" at bounding box center [96, 378] width 79 height 15
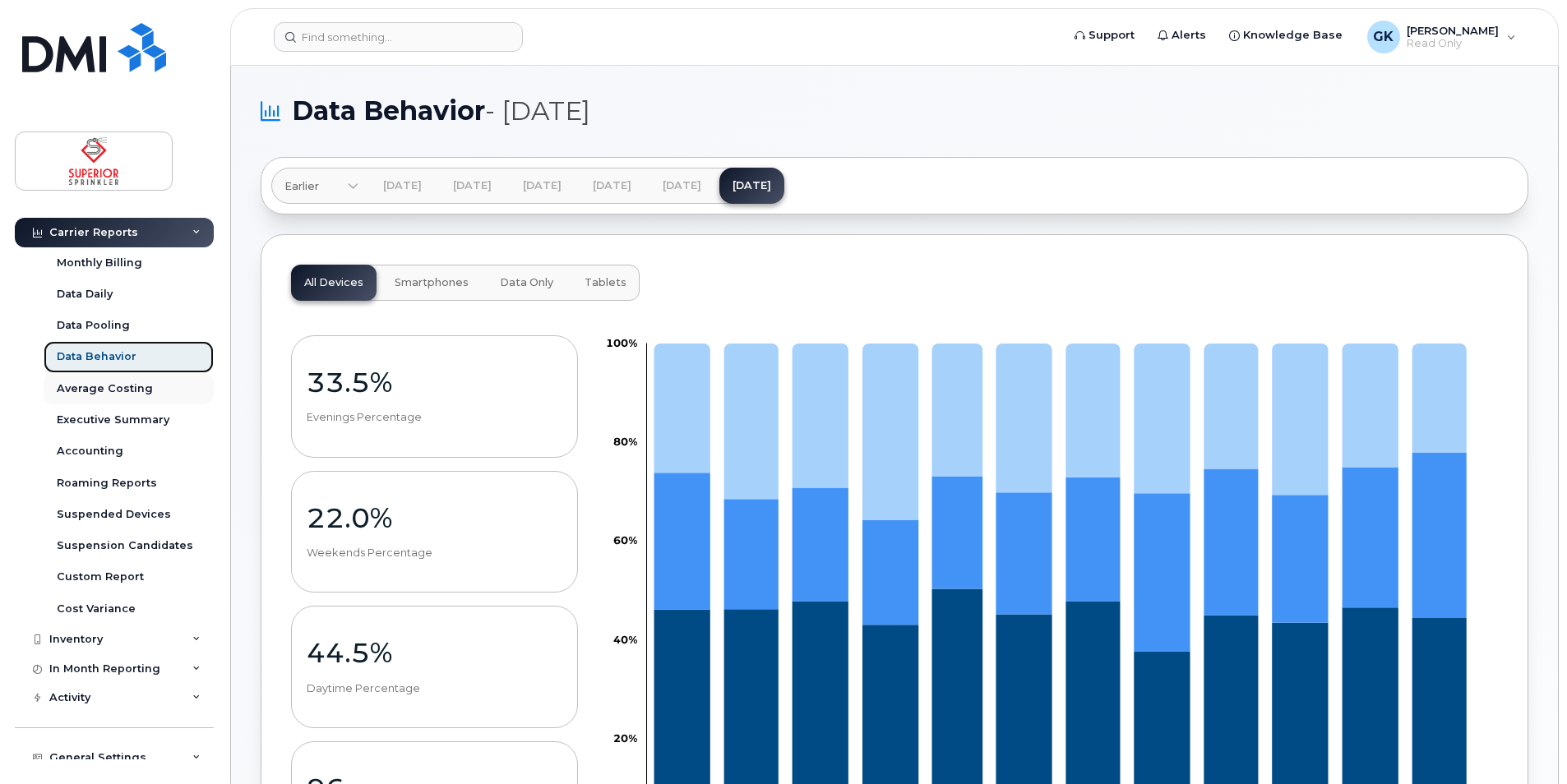
scroll to position [34, 0]
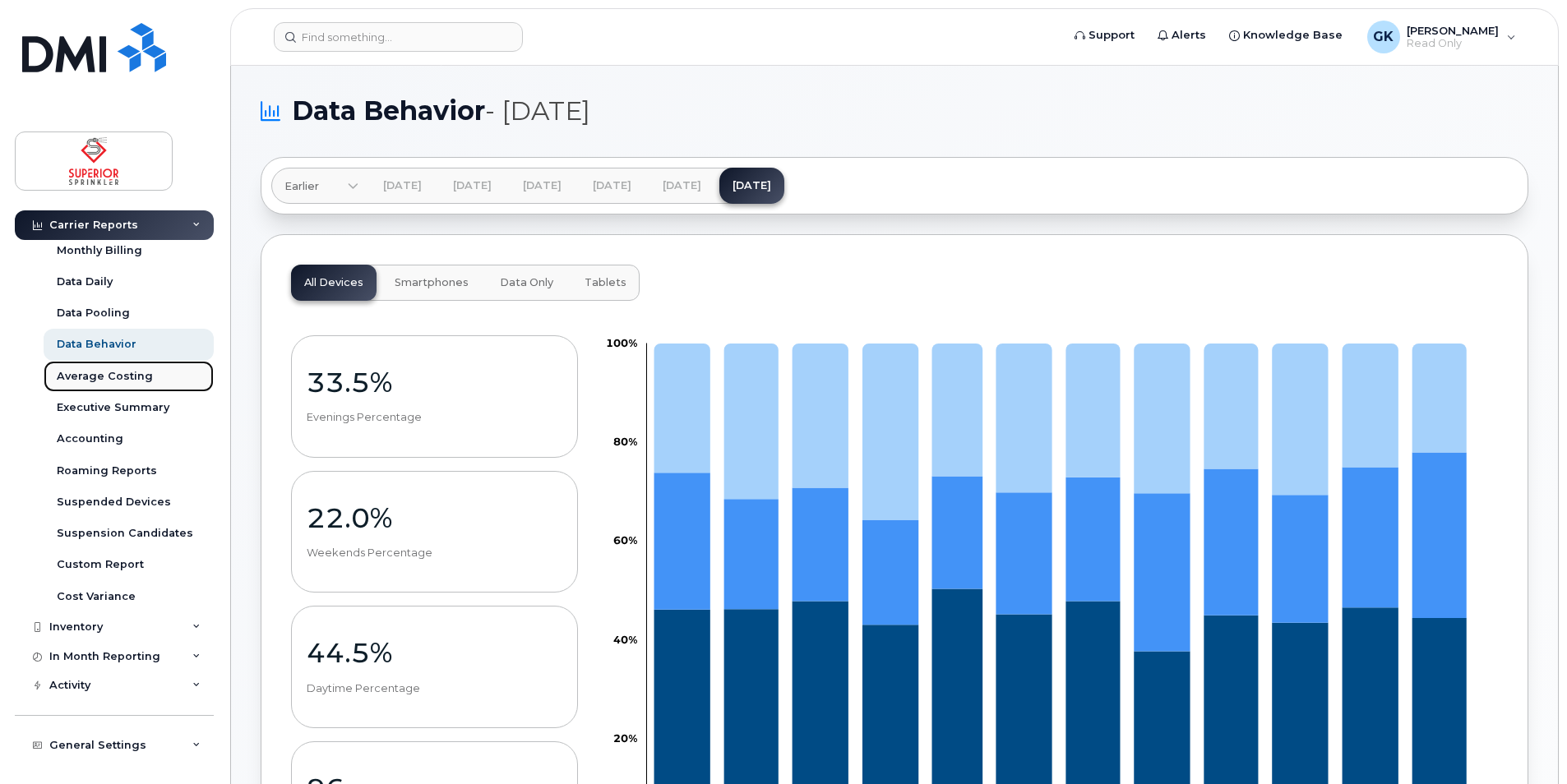
click at [123, 387] on link "Average Costing" at bounding box center [128, 376] width 170 height 32
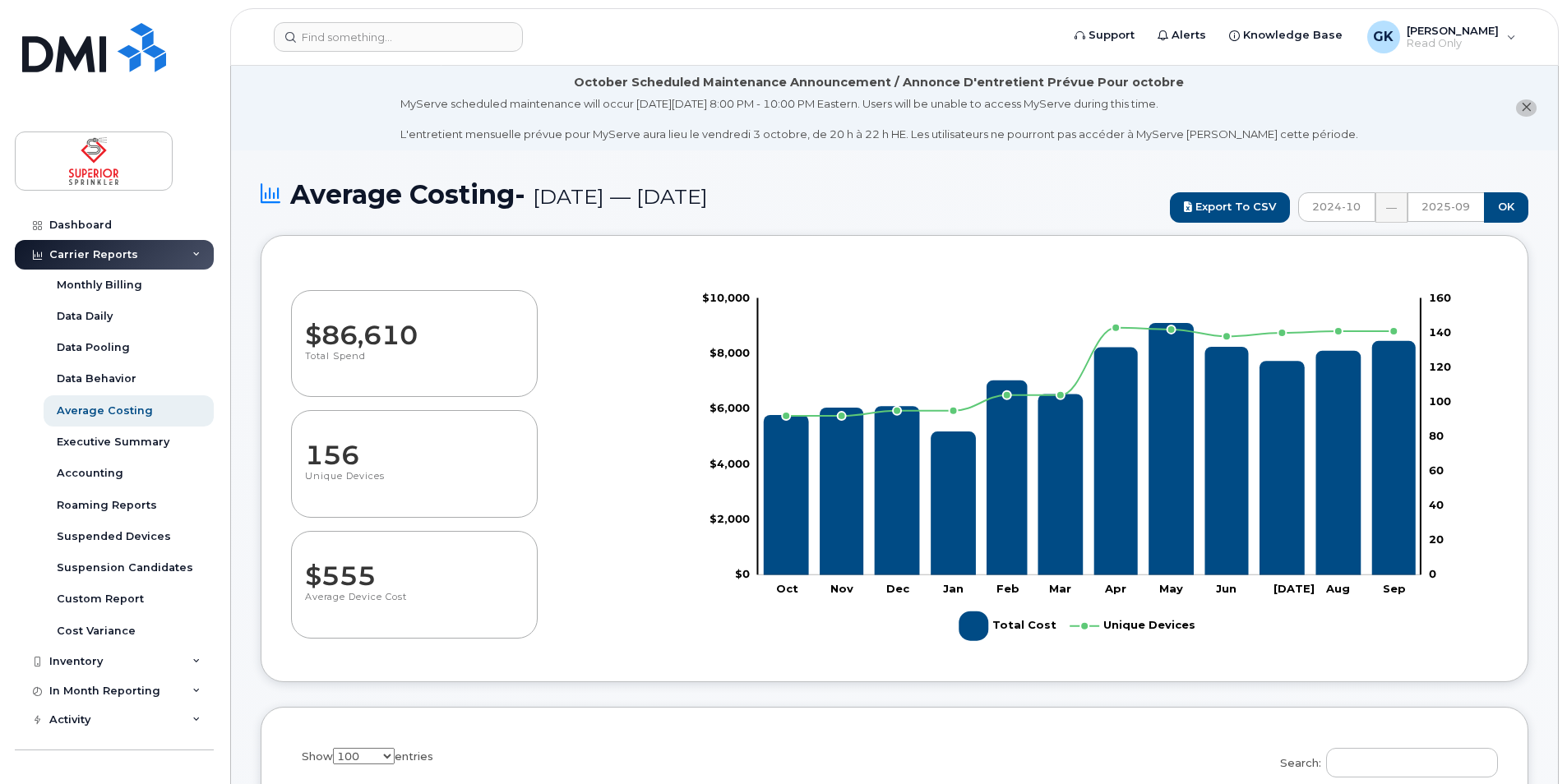
select select "100"
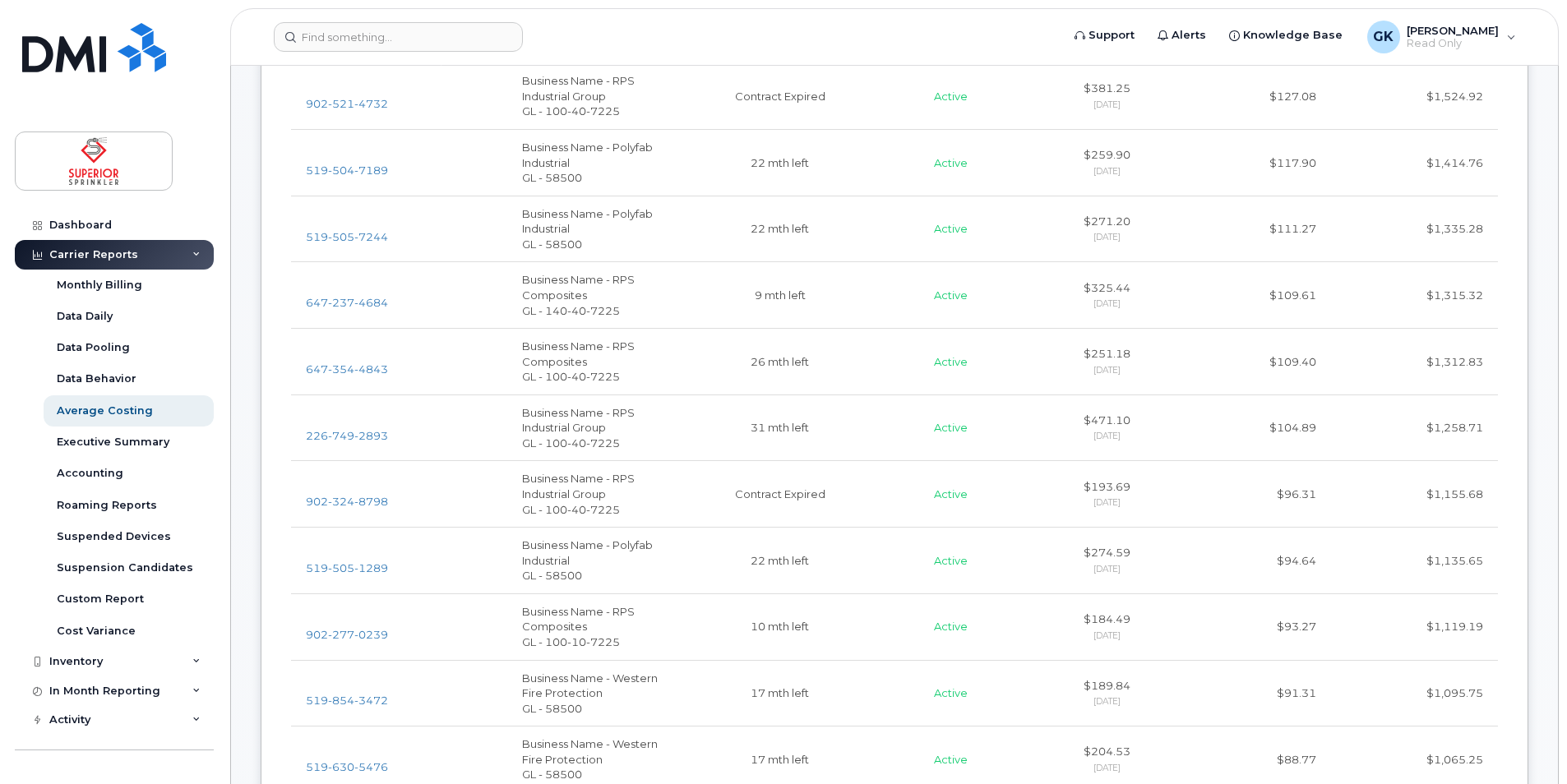
scroll to position [1397, 0]
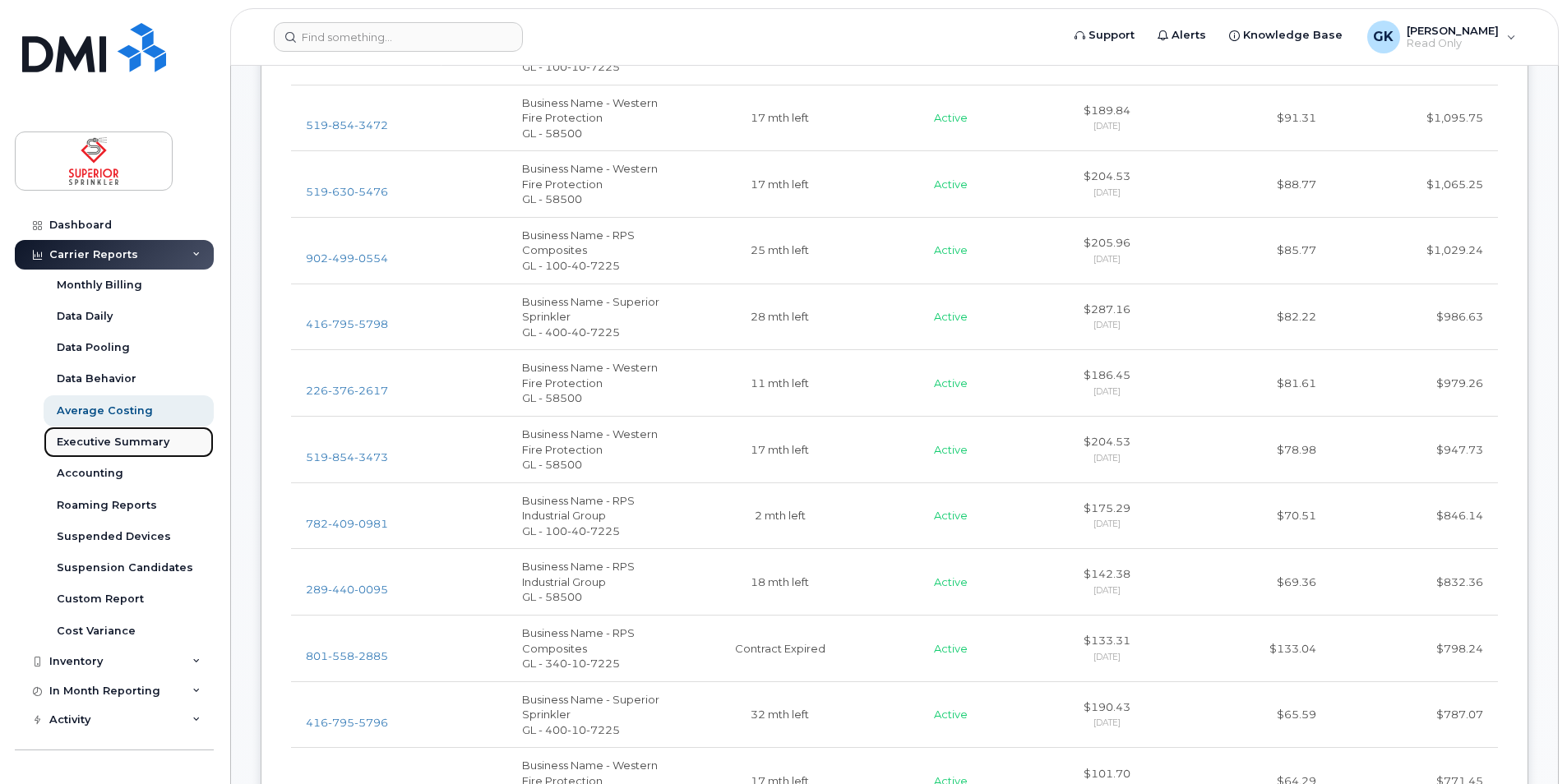
click at [117, 440] on div "Executive Summary" at bounding box center [113, 441] width 113 height 15
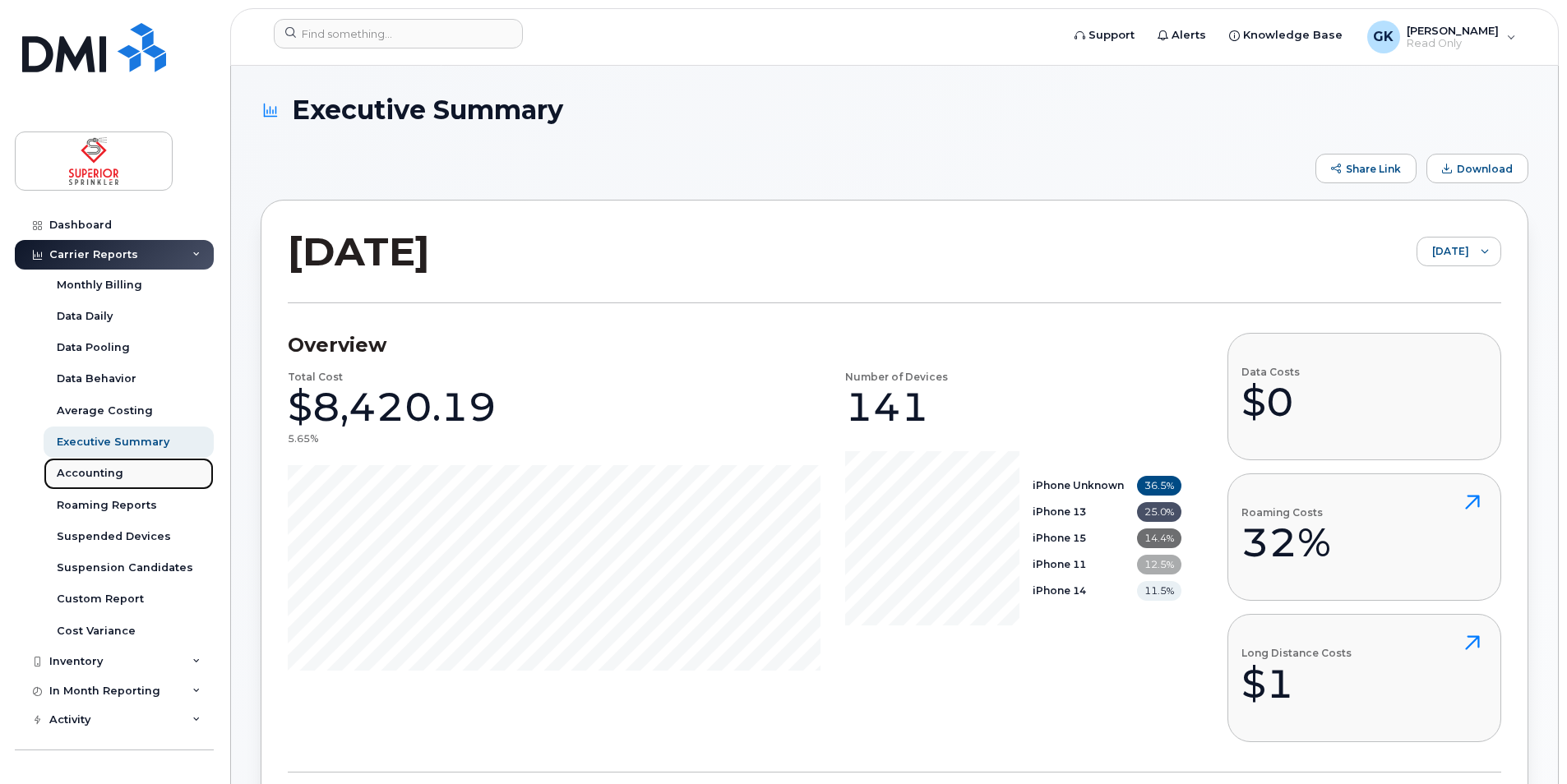
click at [96, 479] on div "Accounting" at bounding box center [90, 473] width 67 height 15
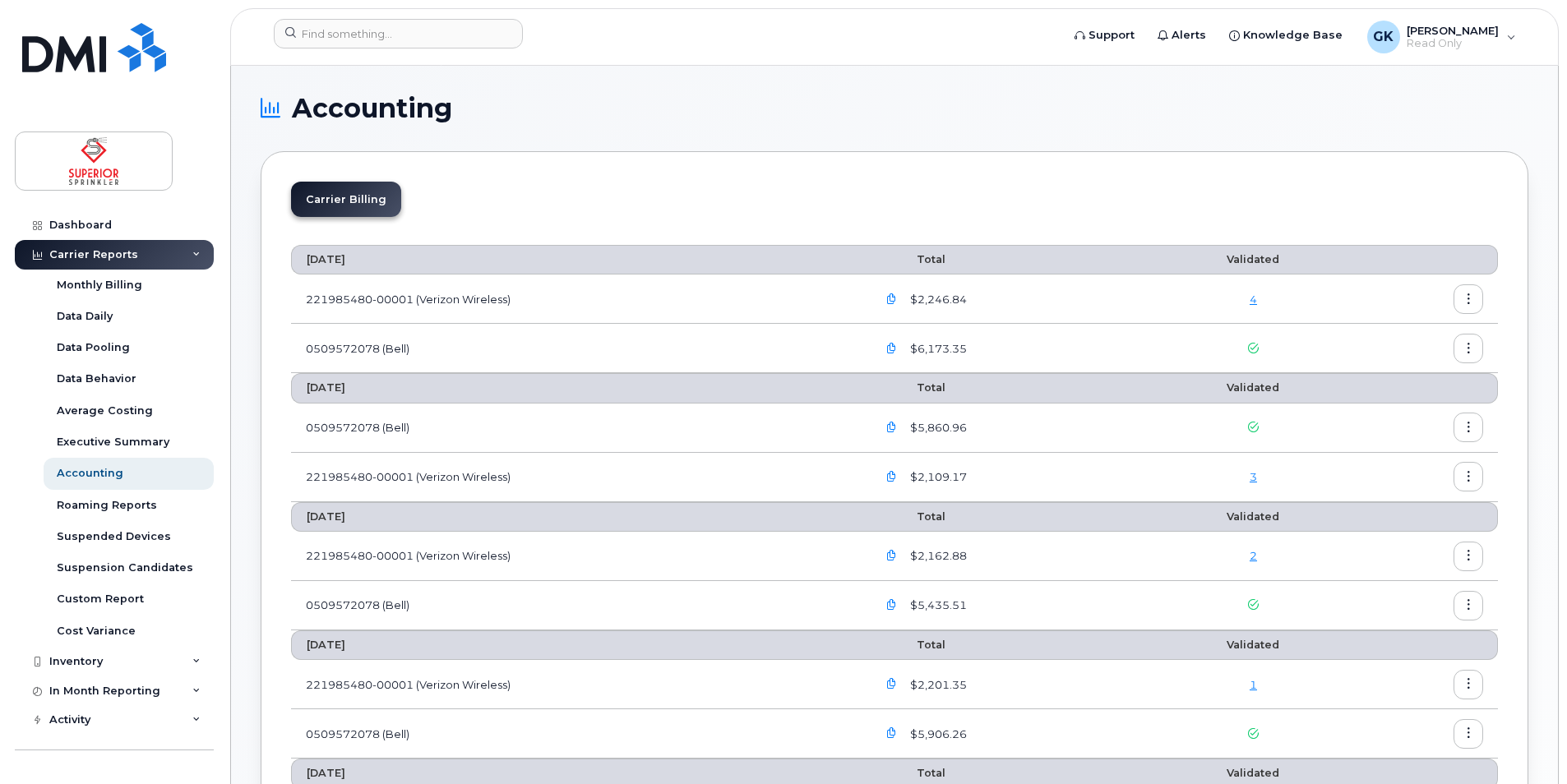
click at [893, 347] on icon "button" at bounding box center [891, 349] width 11 height 11
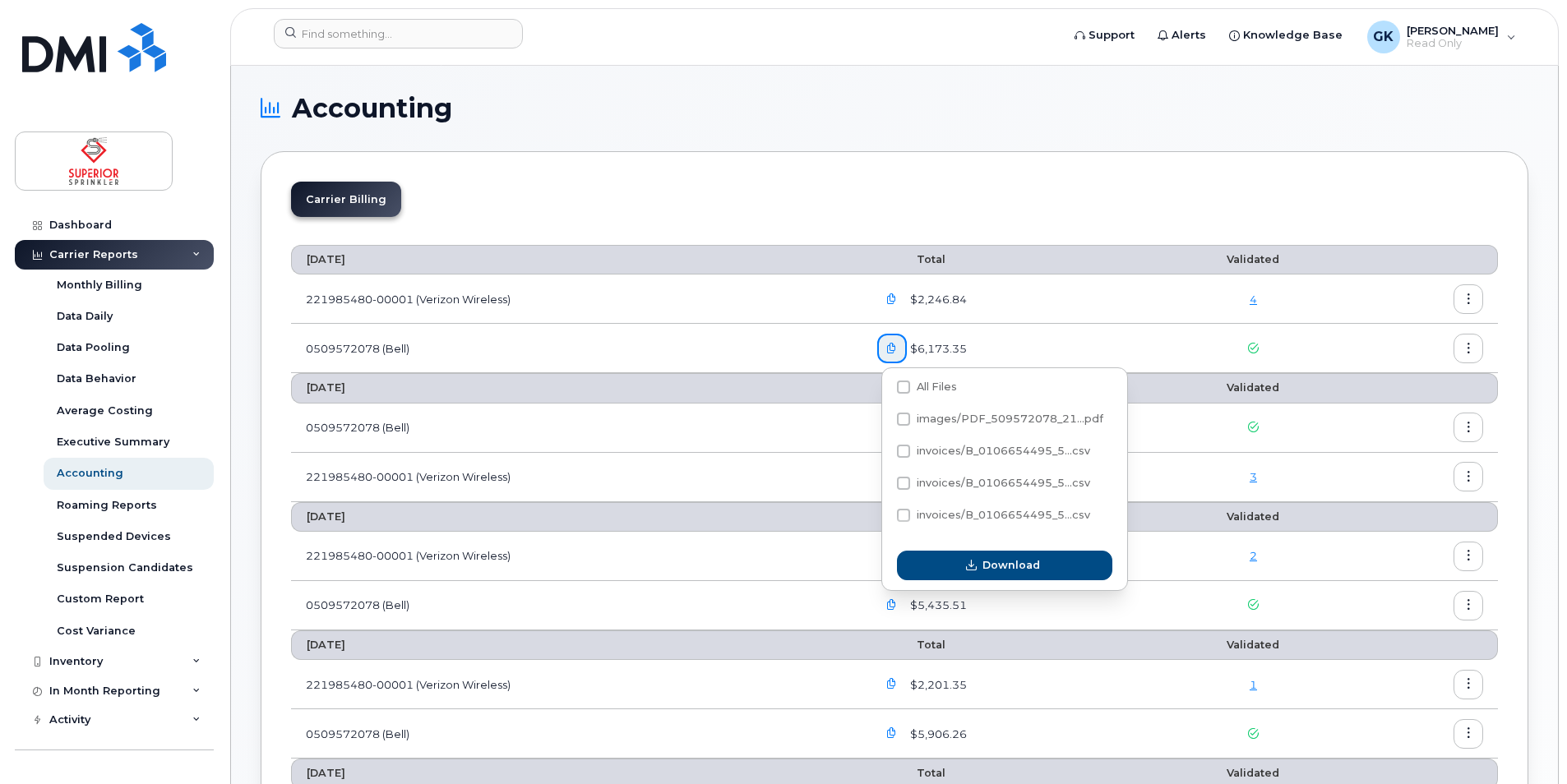
click at [1460, 351] on button "button" at bounding box center [1468, 348] width 30 height 30
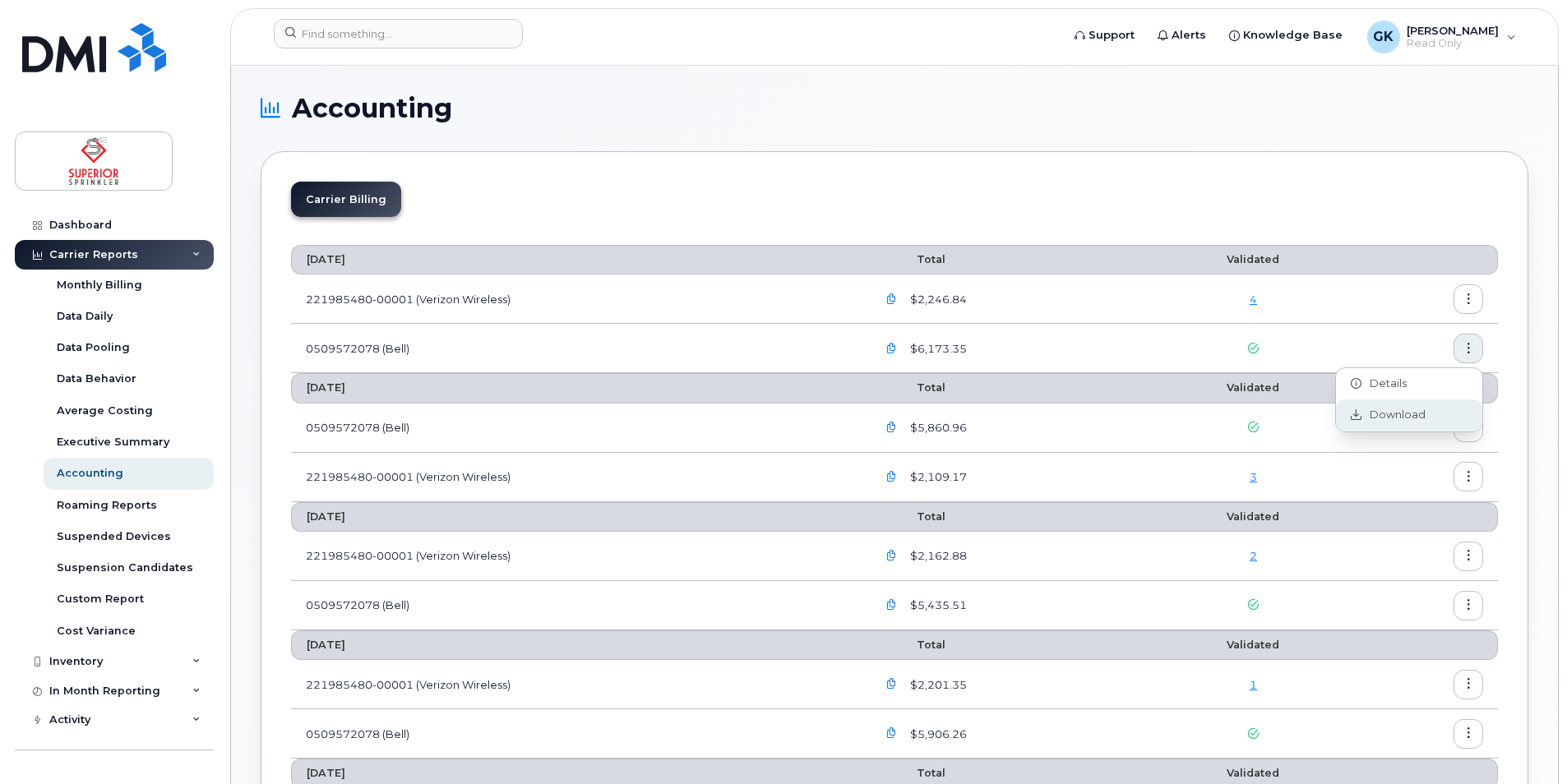
click at [1430, 409] on div "Download" at bounding box center [1408, 415] width 146 height 32
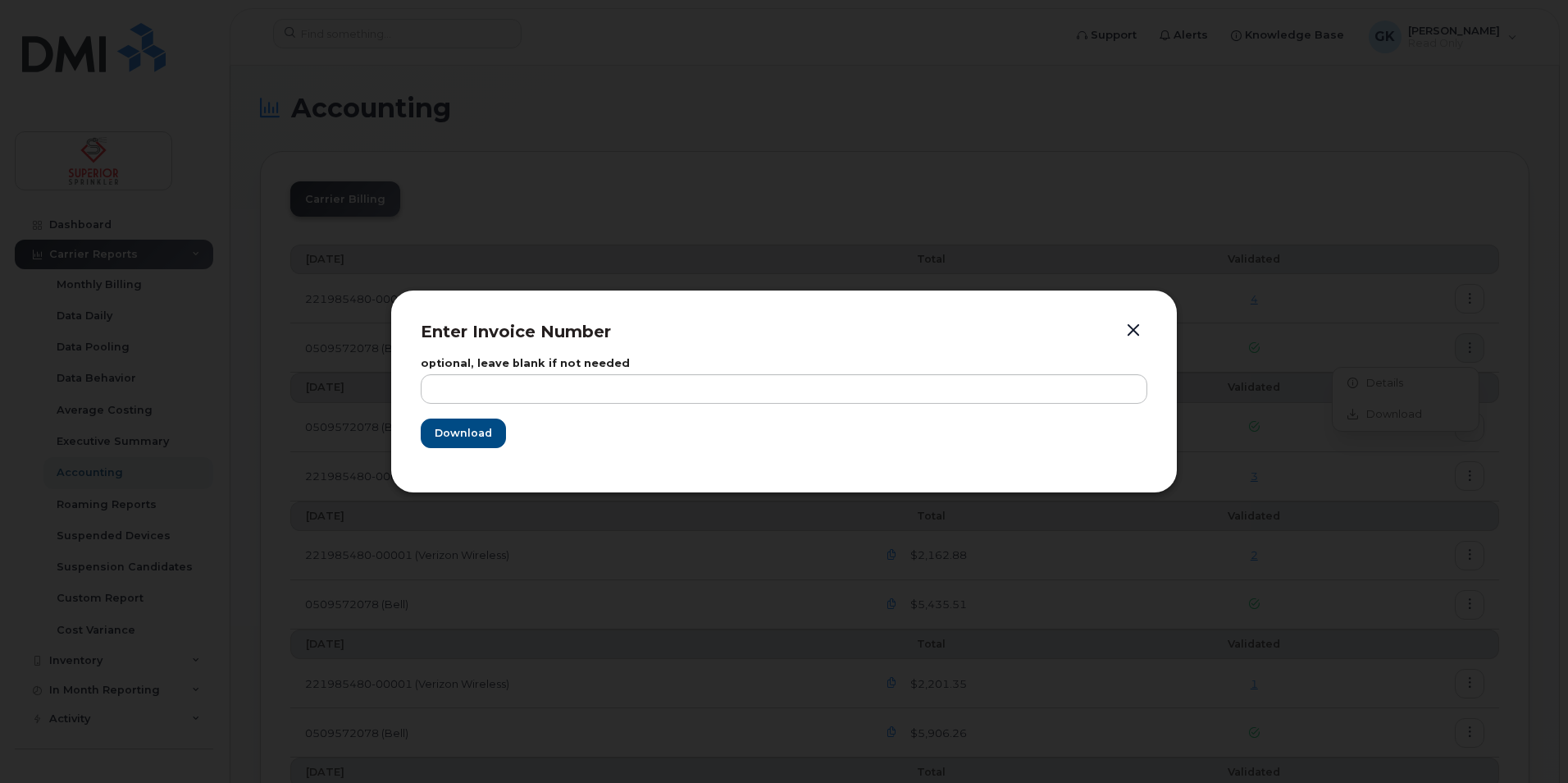
click at [882, 421] on form "optional, leave blank if not needed Download" at bounding box center [784, 403] width 727 height 89
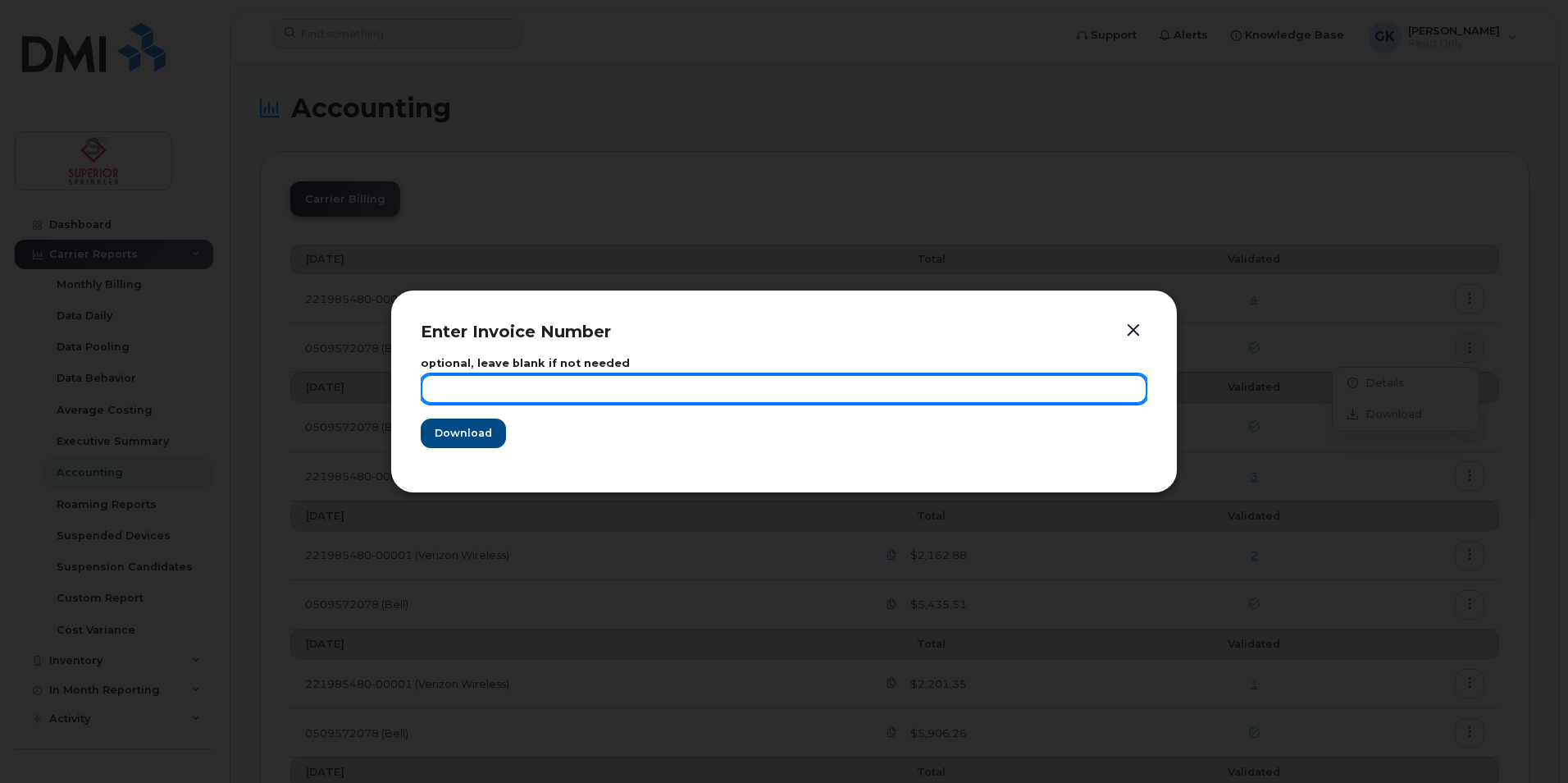
click at [899, 394] on input "text" at bounding box center [784, 389] width 727 height 30
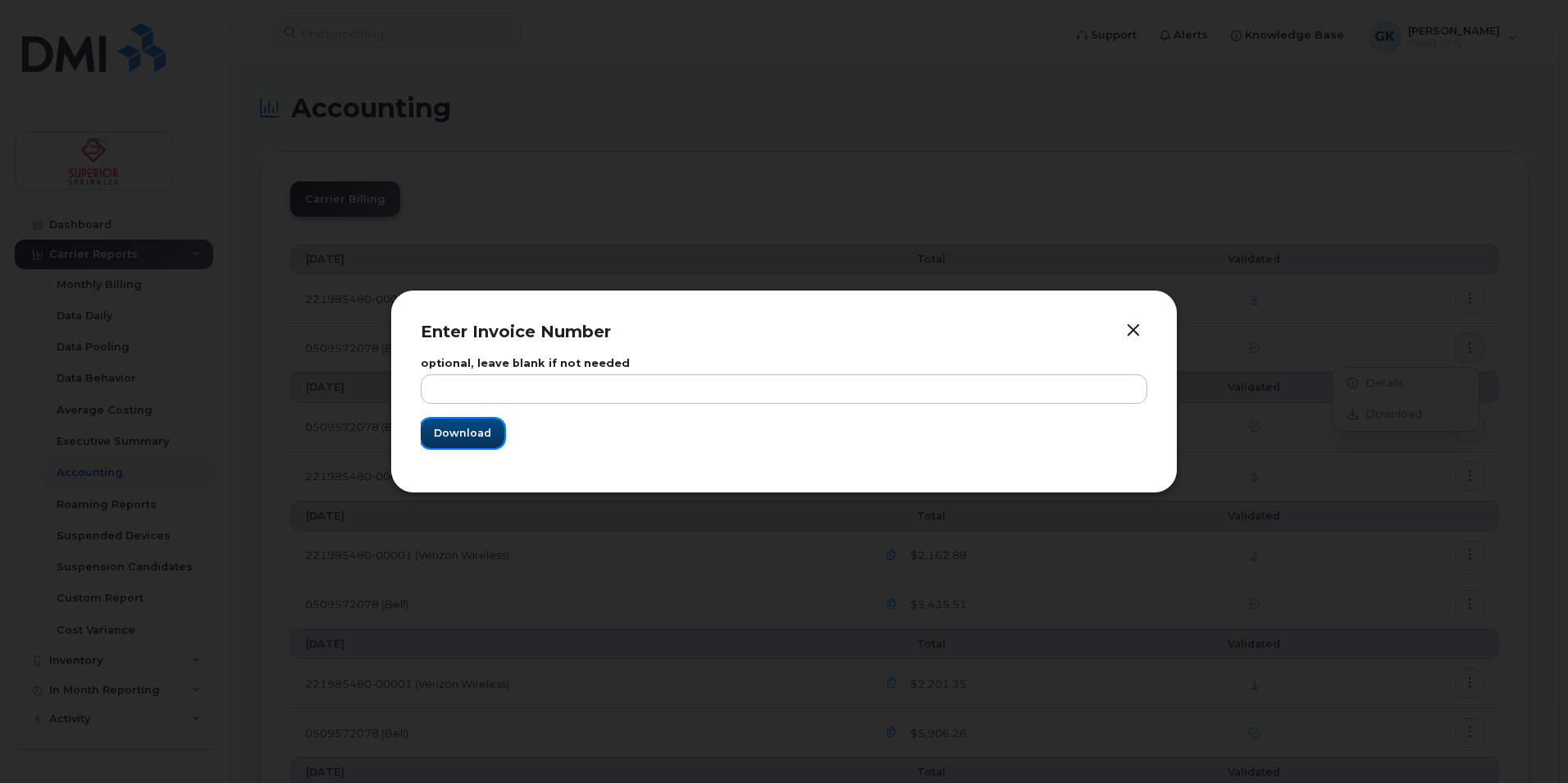
click at [474, 429] on span "Download" at bounding box center [462, 433] width 57 height 15
